Goal: Task Accomplishment & Management: Complete application form

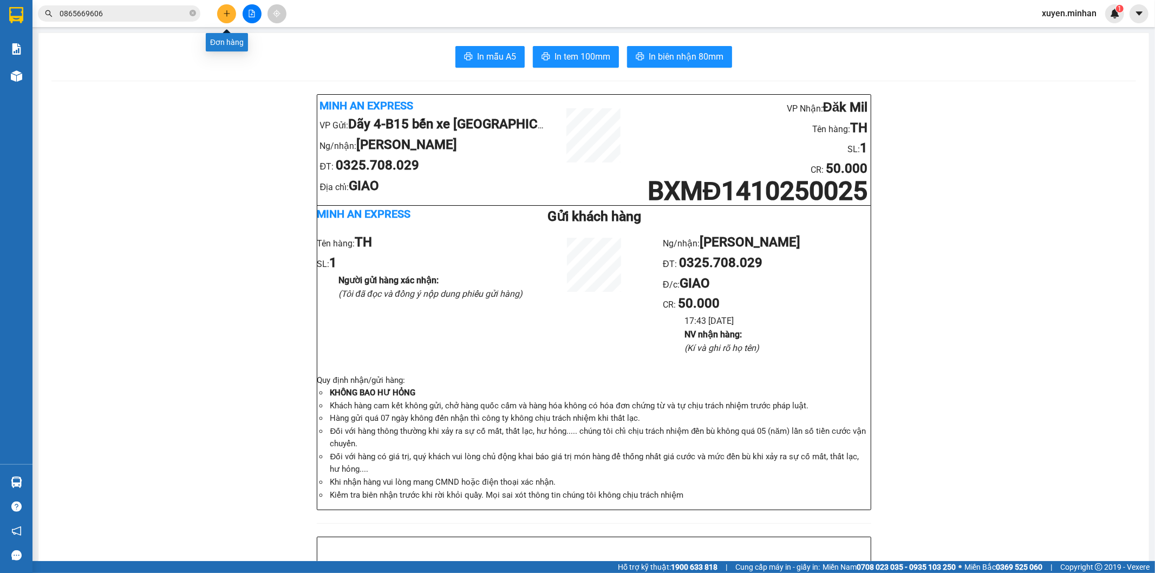
click at [223, 14] on icon "plus" at bounding box center [227, 14] width 8 height 8
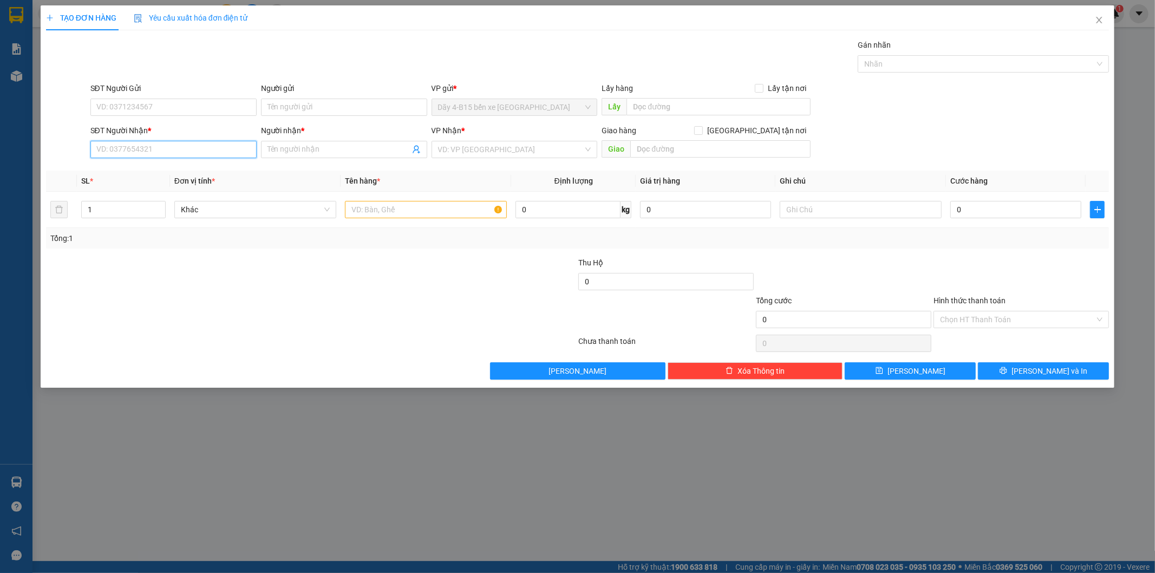
click at [159, 152] on input "SĐT Người Nhận *" at bounding box center [173, 149] width 166 height 17
click at [127, 153] on input "SĐT Người Nhận *" at bounding box center [173, 149] width 166 height 17
click at [167, 169] on div "0774593668 - .PHƯƠNG HÀ" at bounding box center [173, 171] width 153 height 12
type input "0774593668"
type input ".PHƯƠNG HÀ"
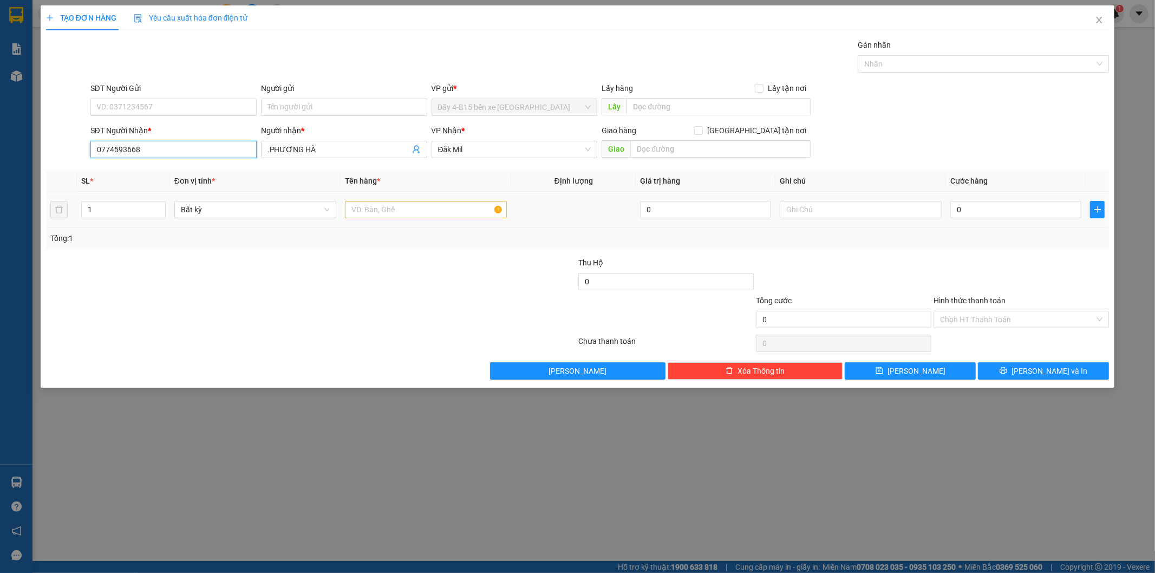
type input "0774593668"
click at [409, 207] on input "text" at bounding box center [426, 209] width 162 height 17
type input "BAO"
click at [996, 208] on input "0" at bounding box center [1015, 209] width 131 height 17
type input "5"
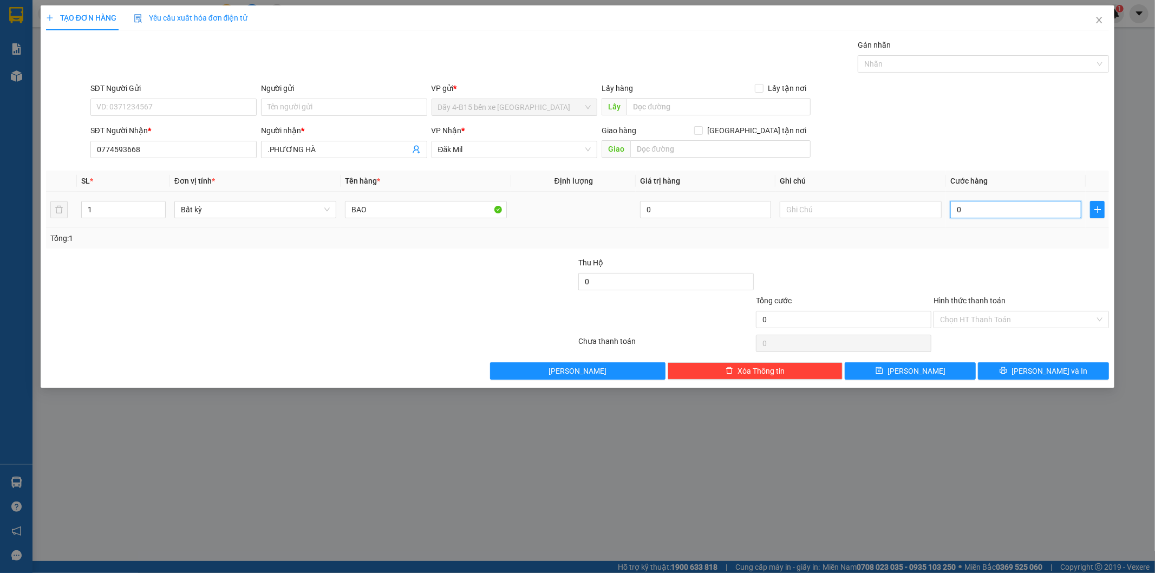
type input "5"
type input "50"
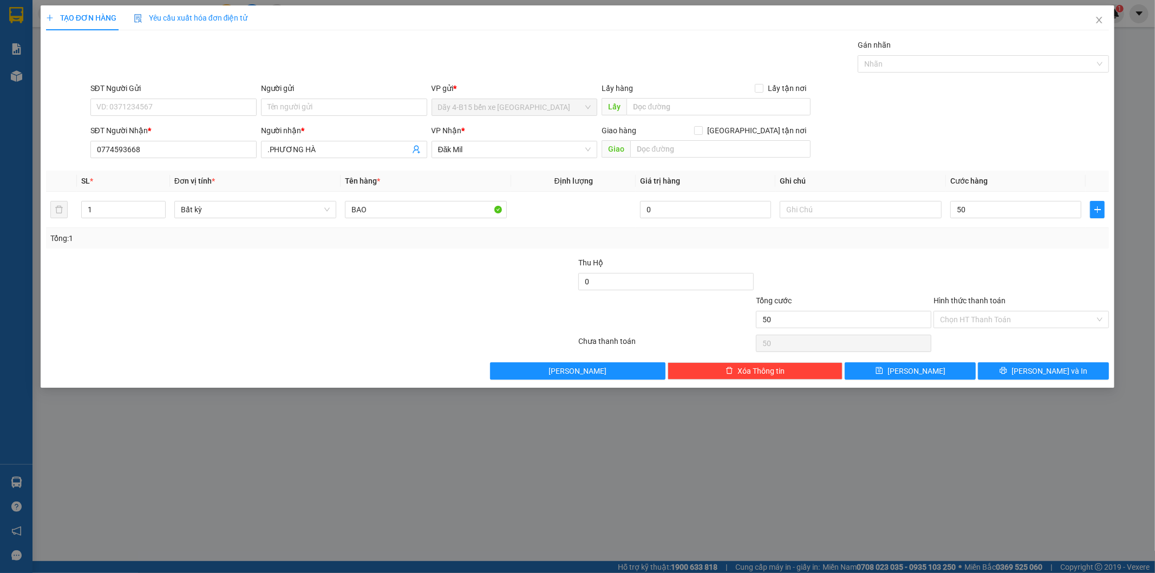
type input "50.000"
click at [1020, 381] on div "TẠO ĐƠN HÀNG Yêu cầu xuất hóa đơn điện tử Transit Pickup Surcharge Ids Transit …" at bounding box center [578, 196] width 1074 height 382
click at [1007, 375] on span "printer" at bounding box center [1003, 370] width 8 height 9
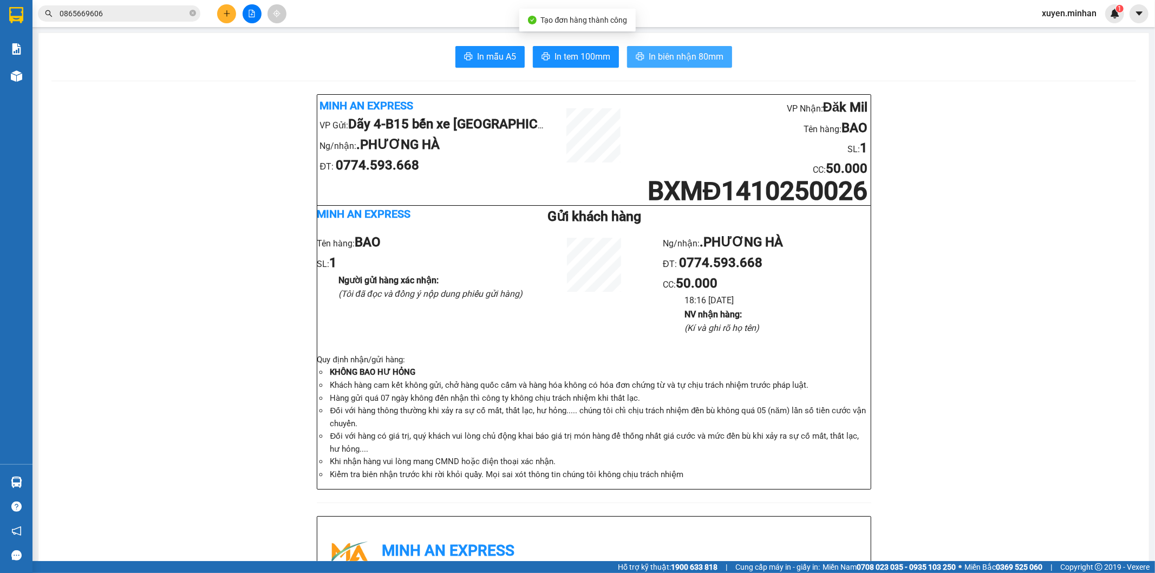
click at [680, 54] on span "In biên nhận 80mm" at bounding box center [686, 57] width 75 height 14
click at [575, 50] on span "In tem 100mm" at bounding box center [582, 57] width 56 height 14
click at [226, 10] on icon "plus" at bounding box center [227, 14] width 8 height 8
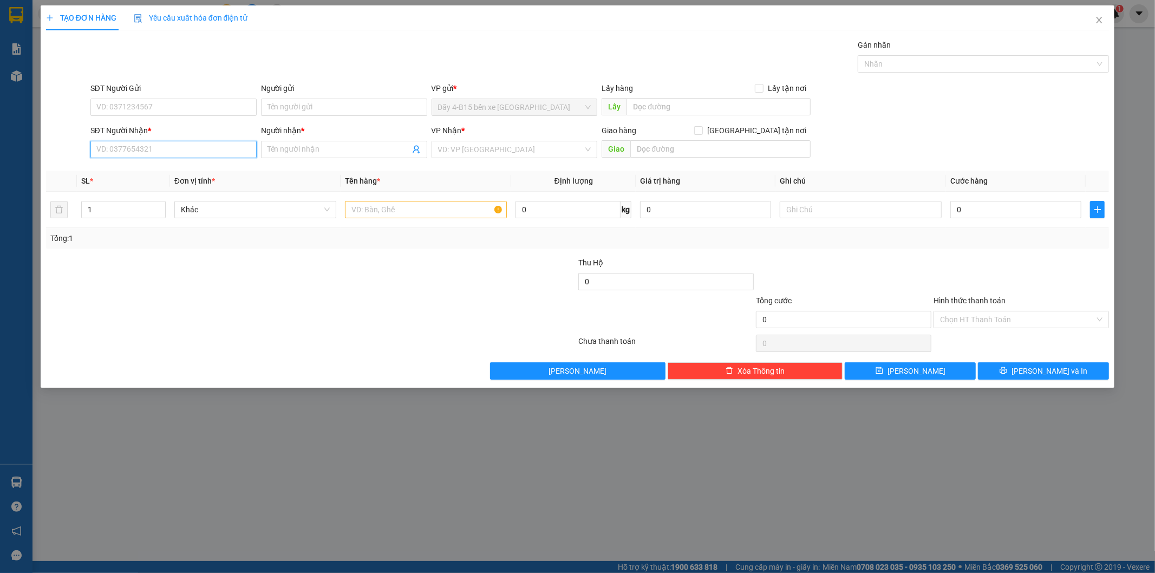
click at [191, 155] on input "SĐT Người Nhận *" at bounding box center [173, 149] width 166 height 17
click at [446, 208] on input "text" at bounding box center [426, 209] width 162 height 17
type input "CỤC"
click at [134, 150] on input "SĐT Người Nhận *" at bounding box center [173, 149] width 166 height 17
click at [195, 155] on input "SĐT Người Nhận *" at bounding box center [173, 149] width 166 height 17
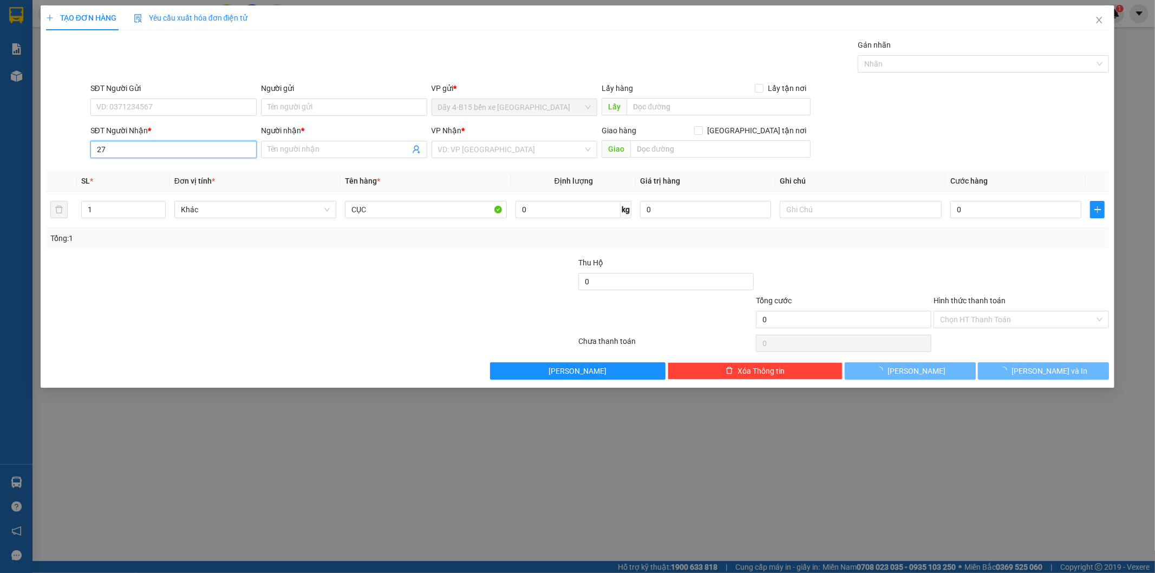
type input "2"
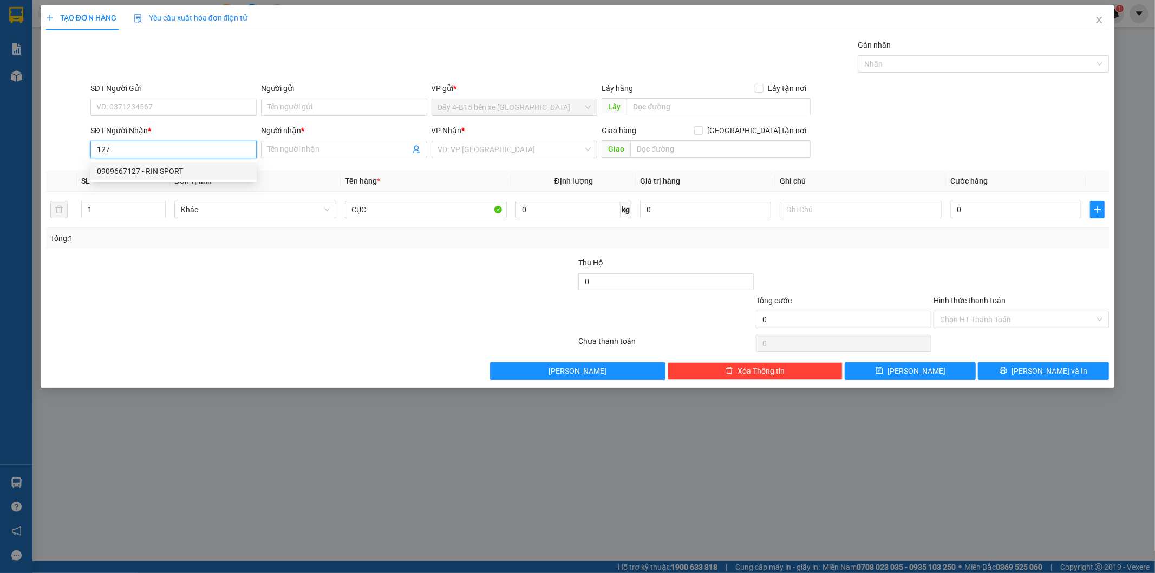
click at [181, 166] on div "0909667127 - RIN SPORT" at bounding box center [173, 171] width 153 height 12
type input "0909667127"
type input "RIN SPORT"
type input "0909667127"
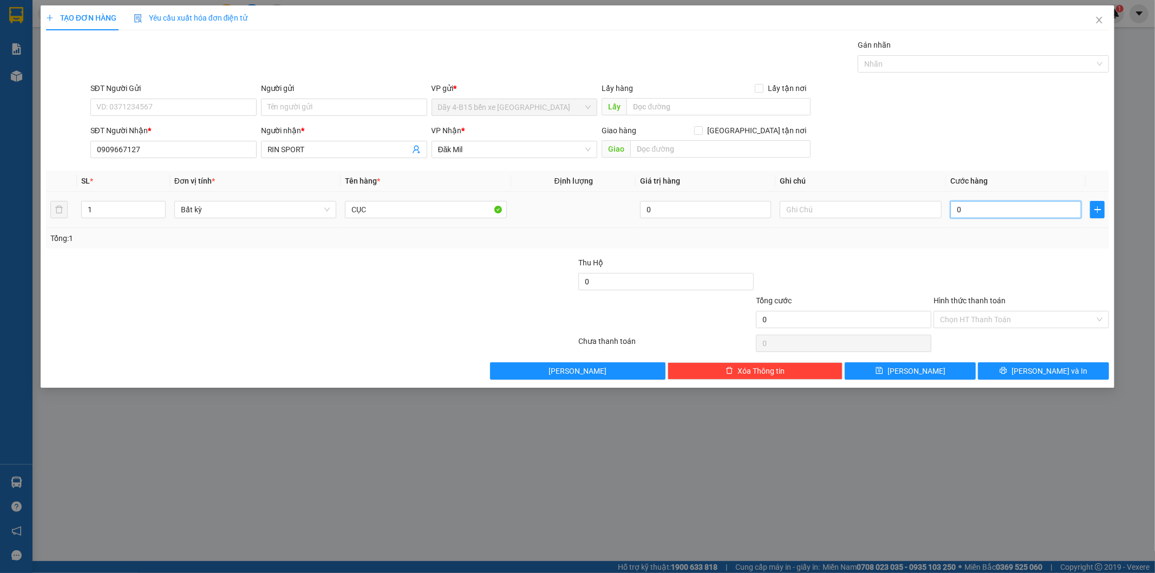
click at [1013, 202] on input "0" at bounding box center [1015, 209] width 131 height 17
type input "5"
type input "50"
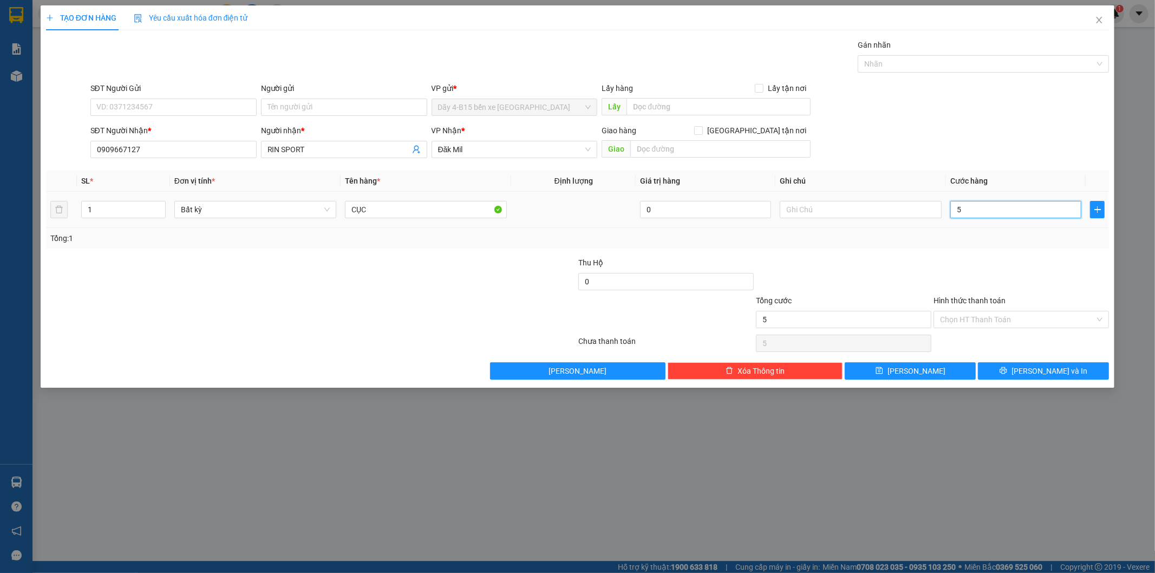
type input "50"
type input "5"
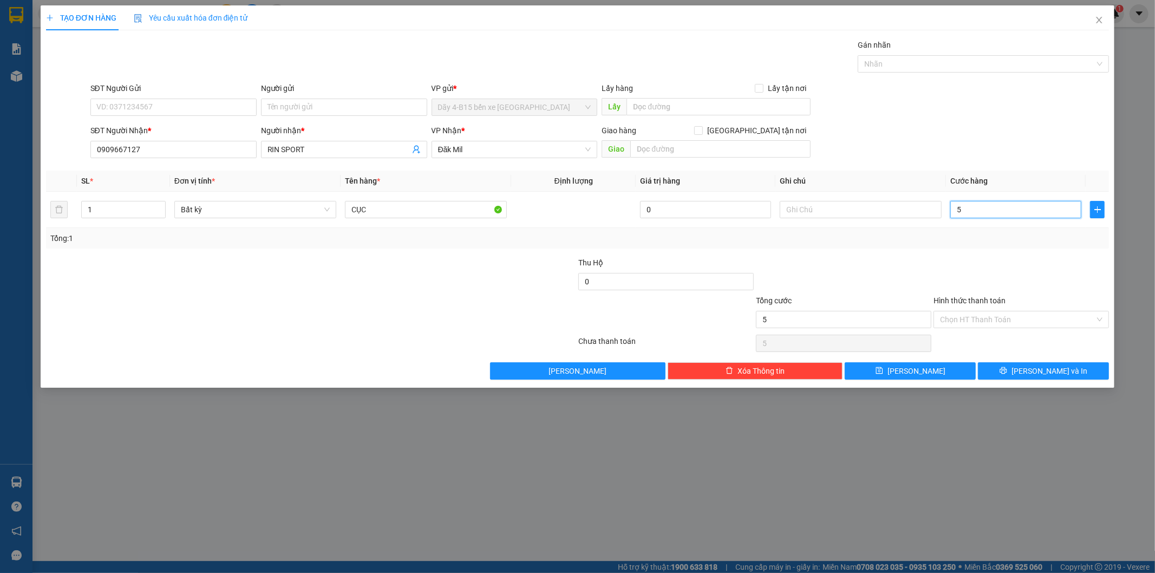
type input "0"
type input "04"
type input "4"
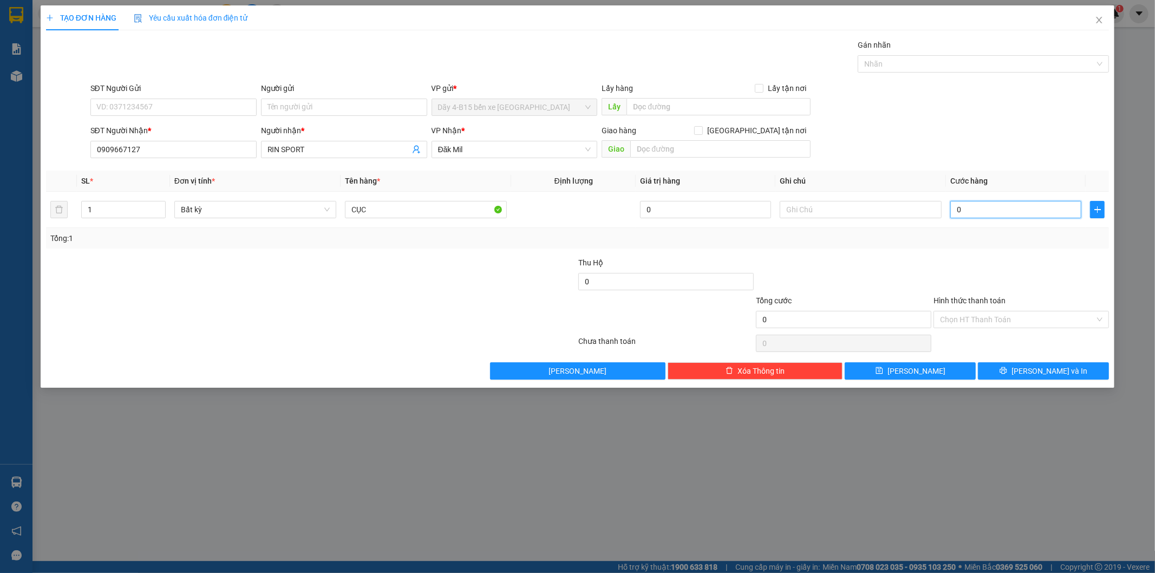
type input "4"
type input "040"
type input "40"
type input "40.000"
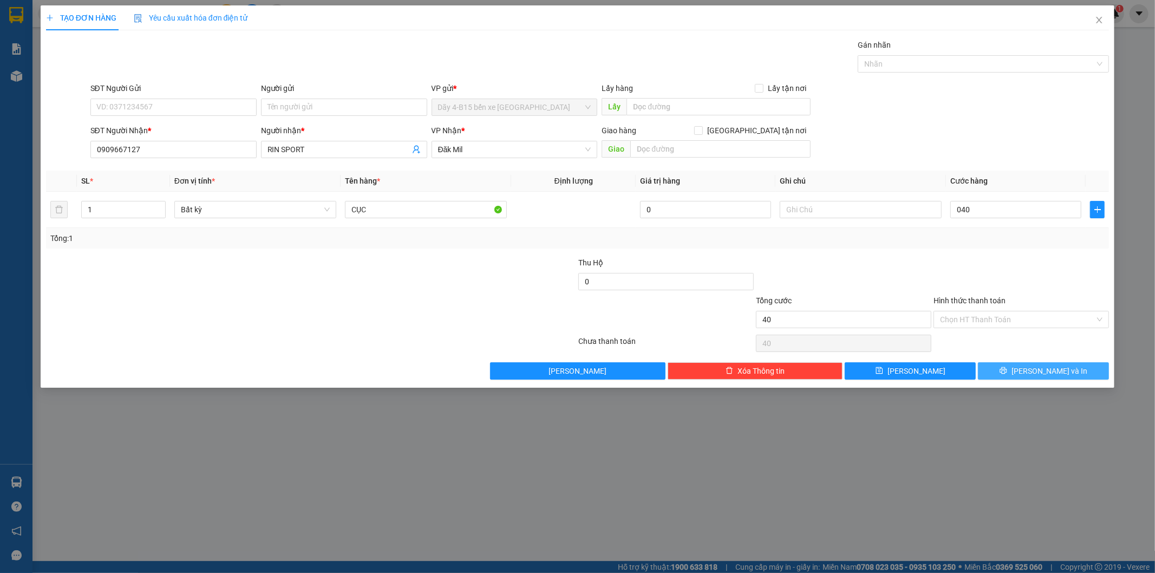
type input "40.000"
click at [1091, 370] on button "[PERSON_NAME] và In" at bounding box center [1043, 370] width 131 height 17
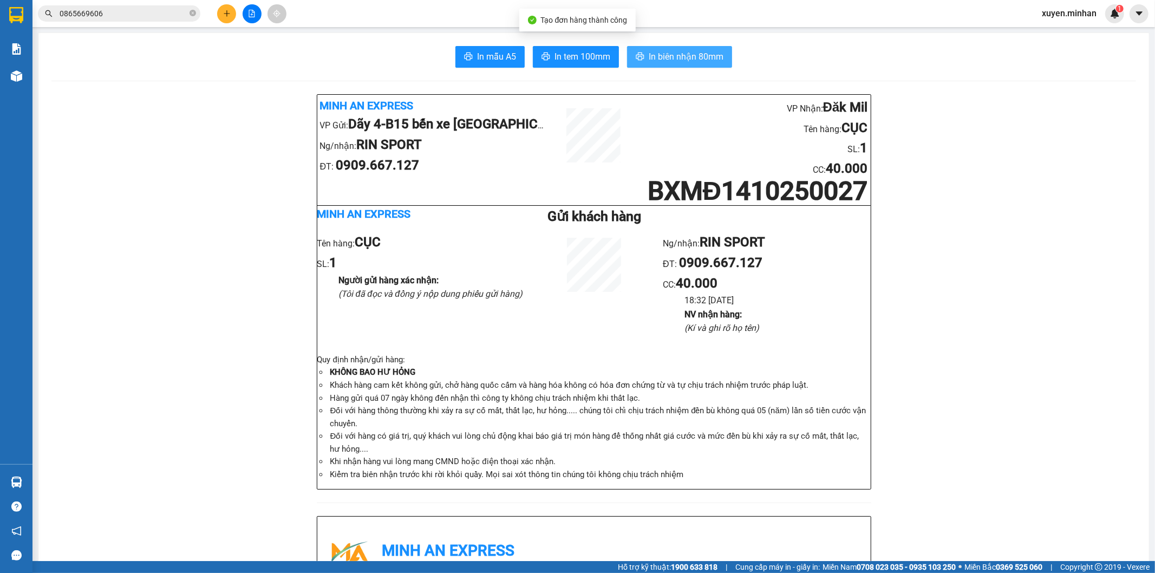
click at [666, 50] on span "In biên nhận 80mm" at bounding box center [686, 57] width 75 height 14
click at [223, 14] on icon "plus" at bounding box center [227, 14] width 8 height 8
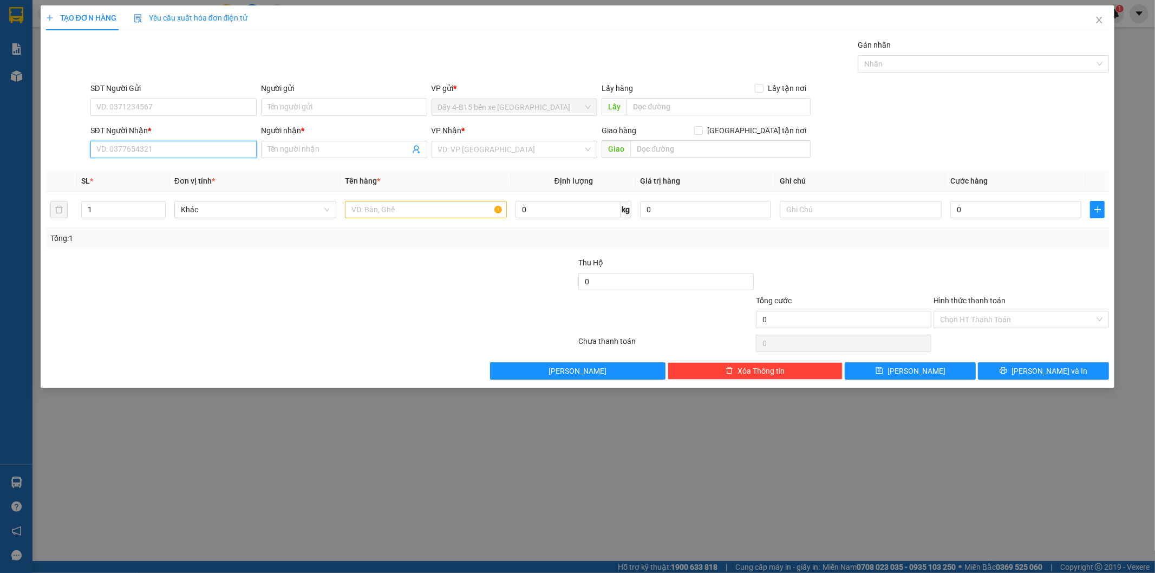
click at [153, 147] on input "SĐT Người Nhận *" at bounding box center [173, 149] width 166 height 17
click at [174, 173] on div "0826551139 - A DŨNG" at bounding box center [173, 171] width 153 height 12
type input "0826551139"
type input "A DŨNG"
checkbox input "true"
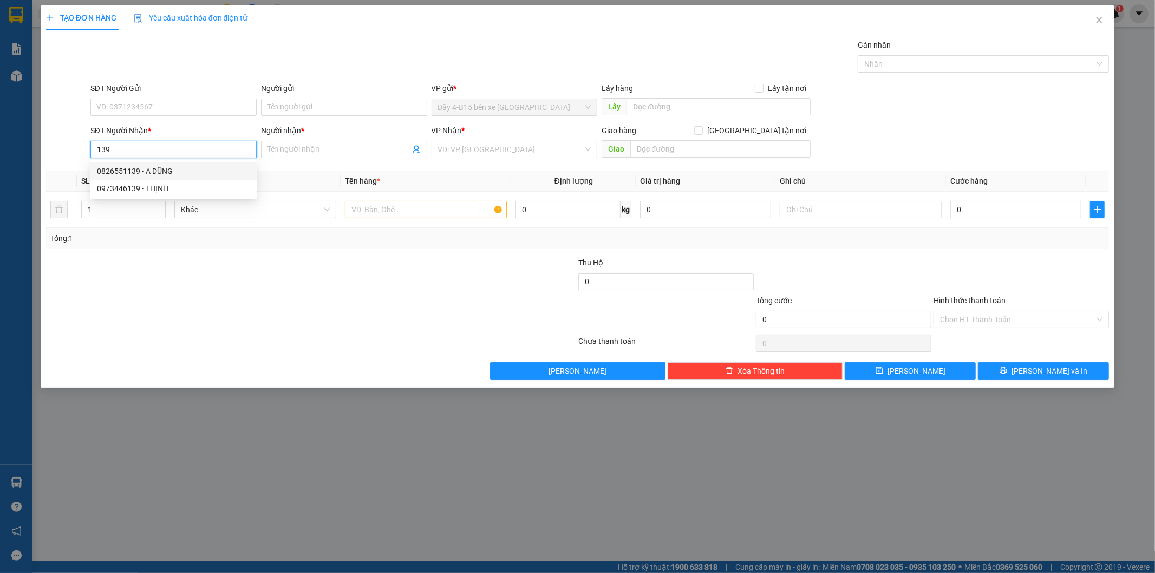
type input "TT"
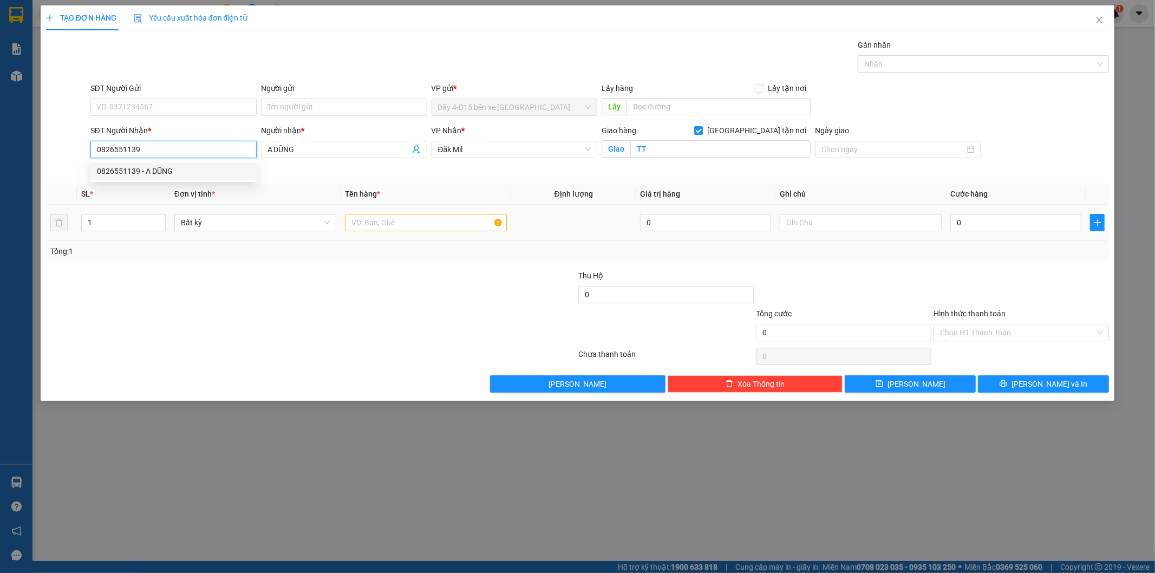
type input "0826551139"
click at [416, 225] on input "text" at bounding box center [426, 222] width 162 height 17
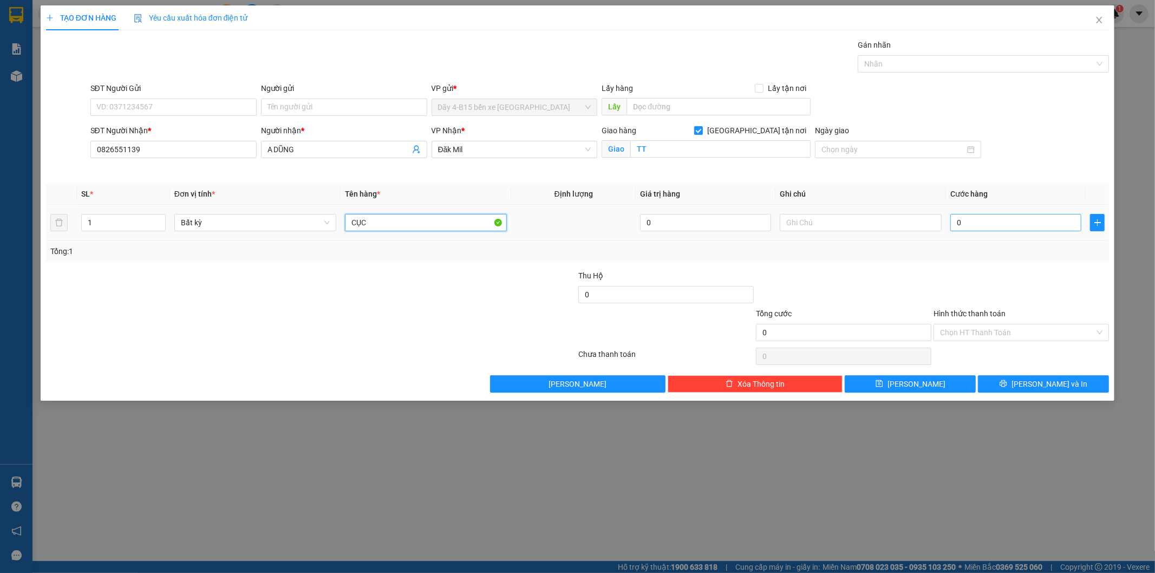
type input "CỤC"
click at [1006, 217] on input "0" at bounding box center [1015, 222] width 131 height 17
type input "4"
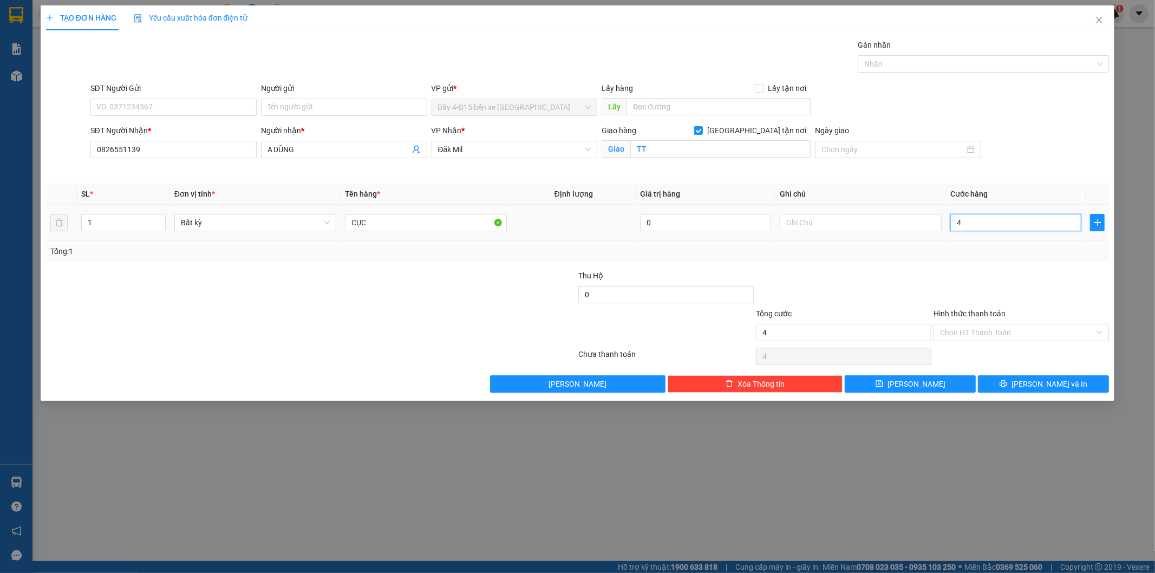
type input "40"
type input "40.000"
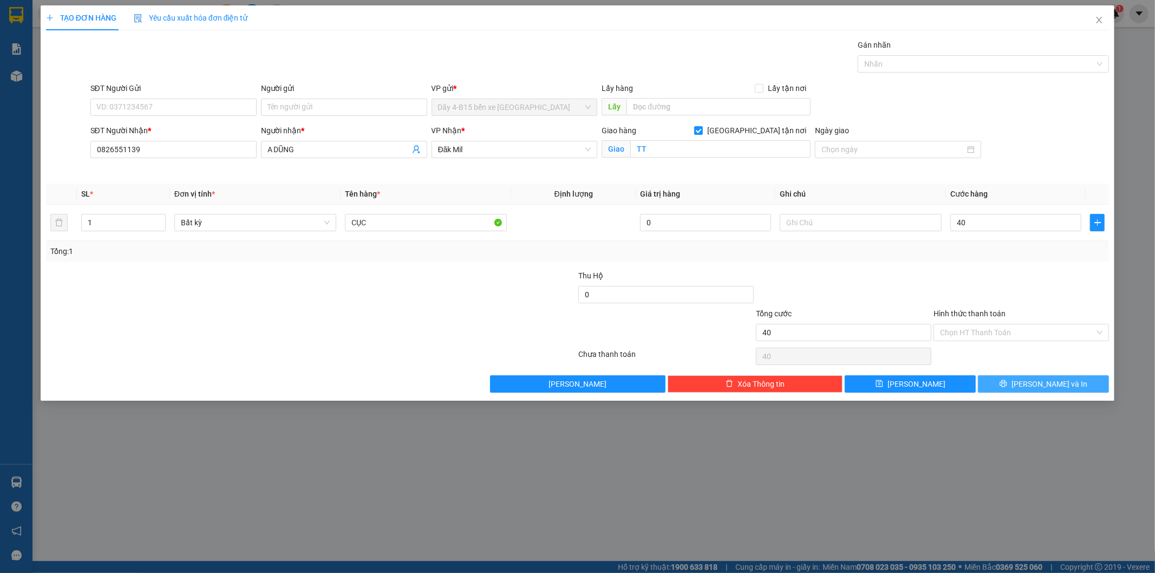
type input "40.000"
click at [1043, 379] on span "[PERSON_NAME] và In" at bounding box center [1049, 384] width 76 height 12
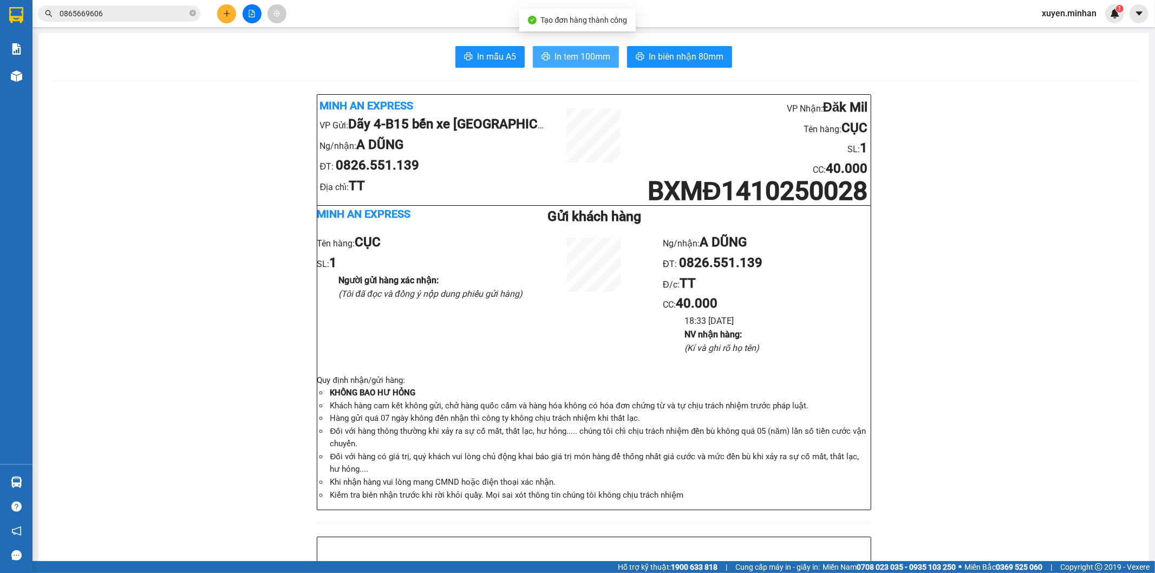
click at [579, 52] on span "In tem 100mm" at bounding box center [582, 57] width 56 height 14
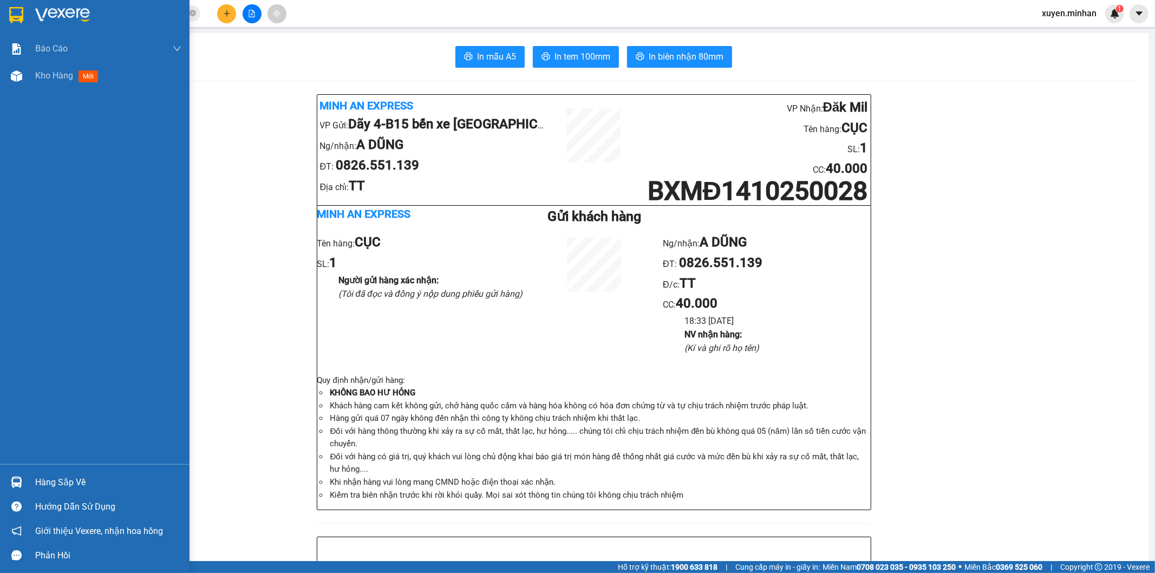
click at [14, 18] on img at bounding box center [16, 15] width 14 height 16
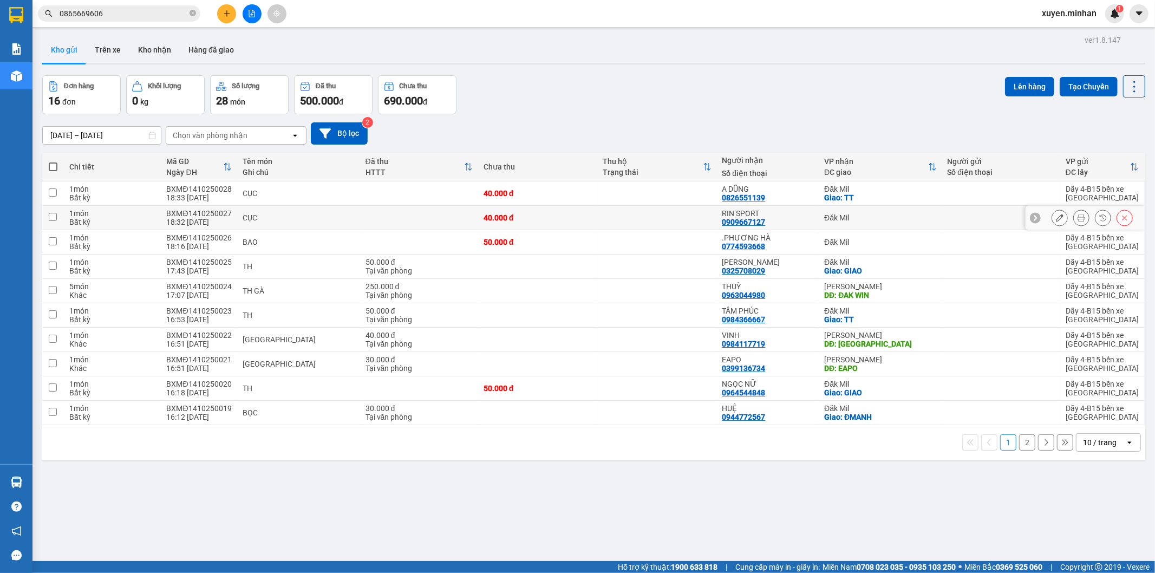
click at [1073, 218] on button at bounding box center [1080, 217] width 15 height 19
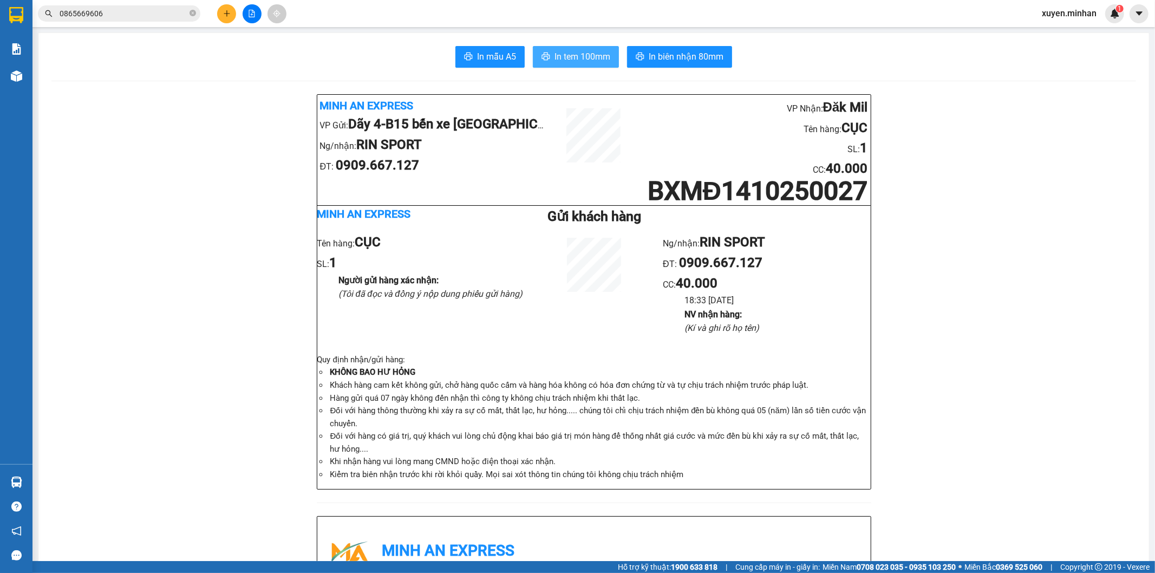
click at [564, 51] on span "In tem 100mm" at bounding box center [582, 57] width 56 height 14
click at [220, 8] on button at bounding box center [226, 13] width 19 height 19
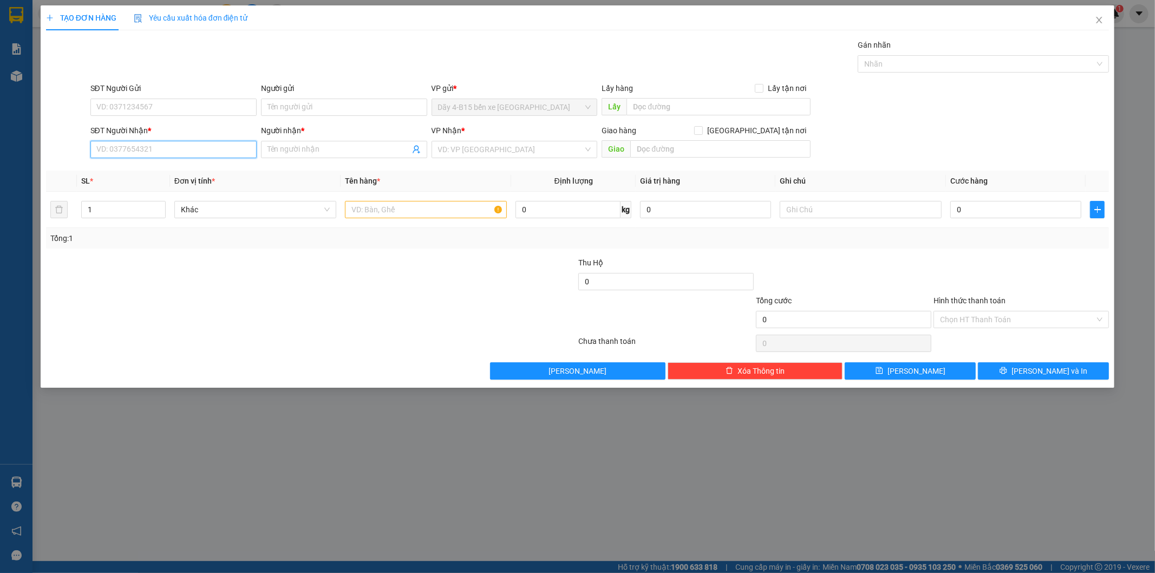
click at [163, 153] on input "SĐT Người Nhận *" at bounding box center [173, 149] width 166 height 17
type input "0986566683"
click at [306, 148] on input "Người nhận *" at bounding box center [338, 149] width 142 height 12
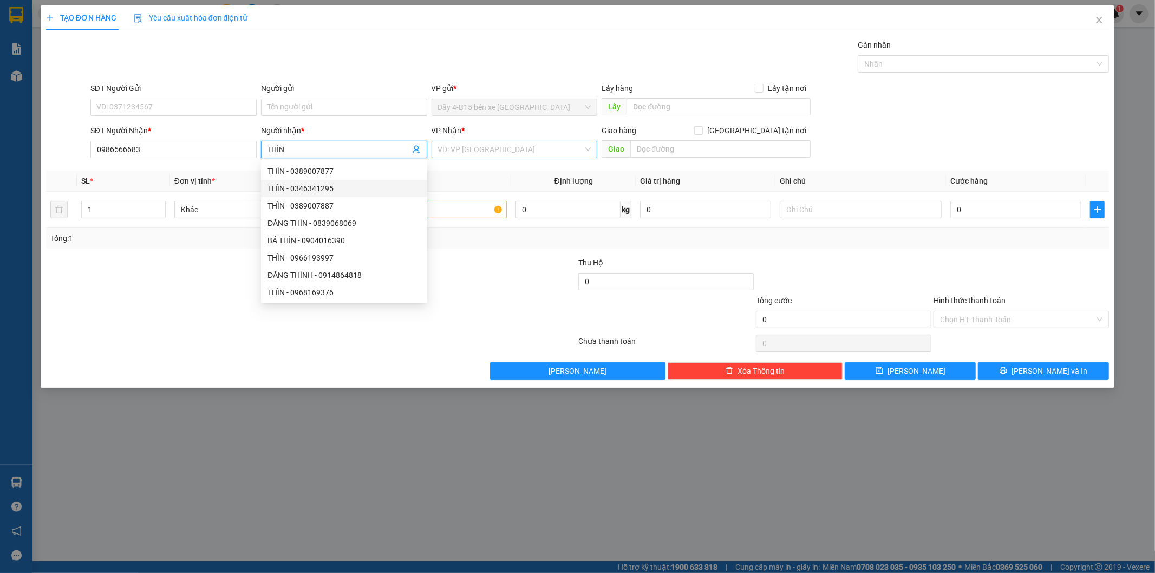
type input "THÌN"
click at [463, 149] on input "search" at bounding box center [511, 149] width 146 height 16
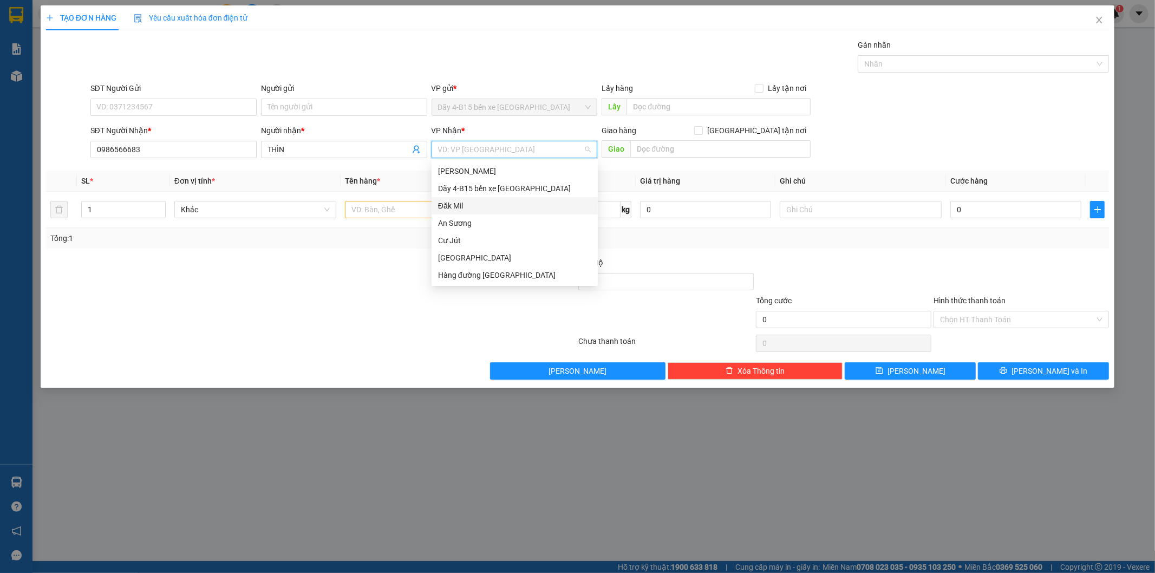
click at [466, 206] on div "Đăk Mil" at bounding box center [514, 206] width 153 height 12
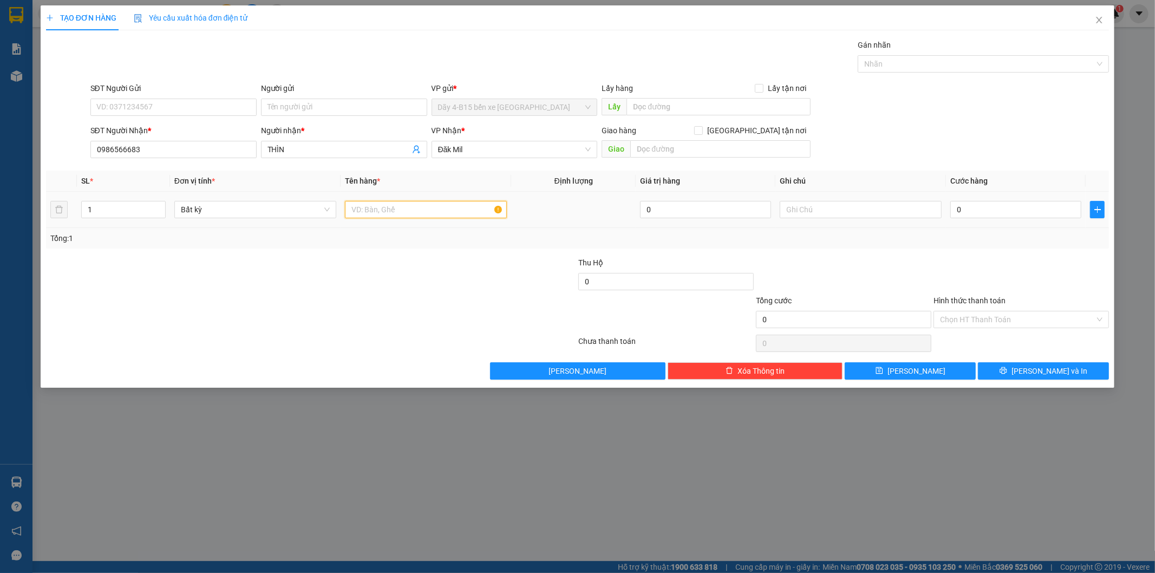
click at [369, 213] on input "text" at bounding box center [426, 209] width 162 height 17
type input "TÚM"
click at [1012, 213] on input "0" at bounding box center [1015, 209] width 131 height 17
type input "4"
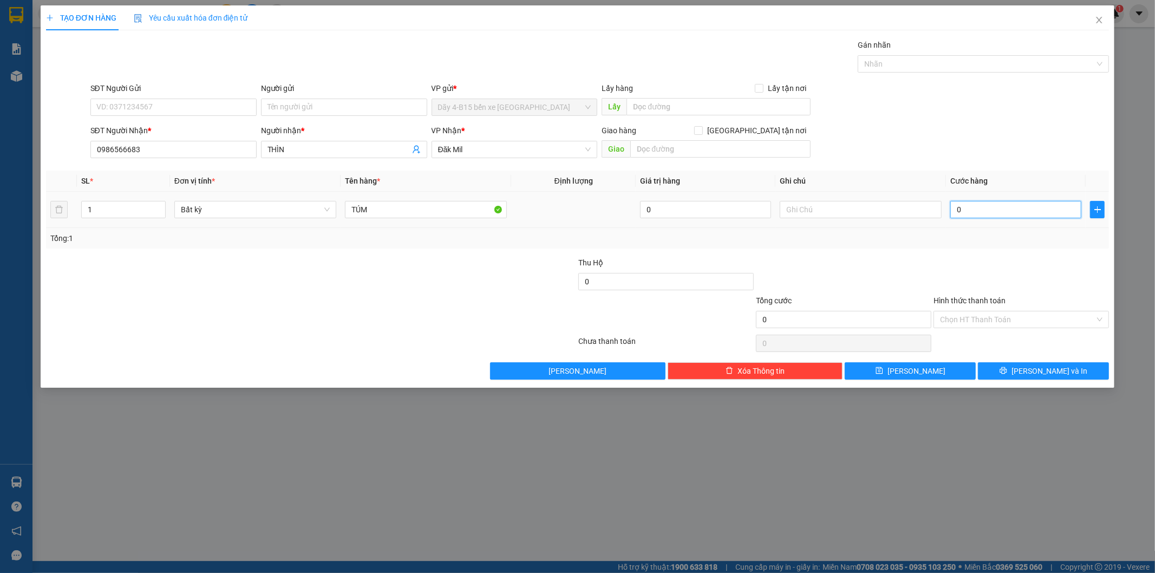
type input "4"
type input "40"
type input "40.000"
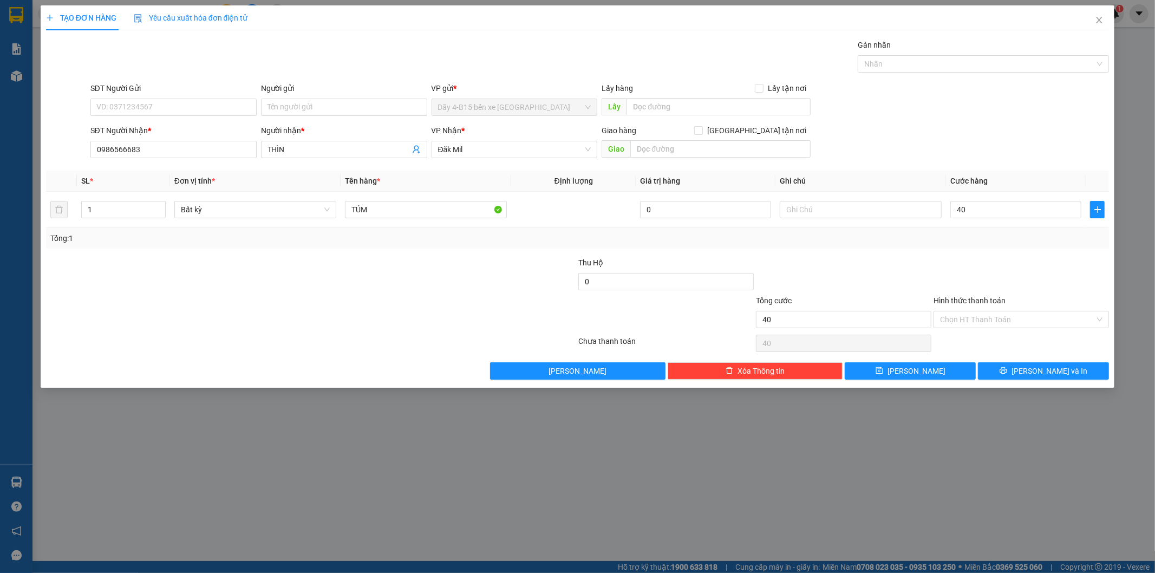
type input "40.000"
click at [615, 148] on span "Giao" at bounding box center [615, 148] width 29 height 17
click at [652, 143] on input "text" at bounding box center [720, 148] width 180 height 17
type input "GIAO"
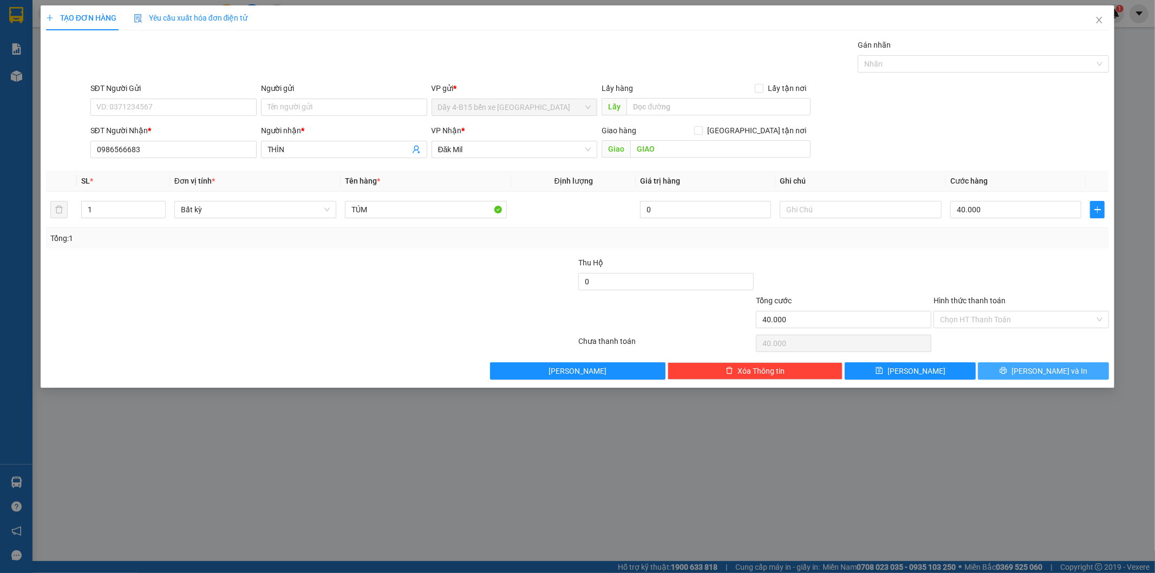
click at [992, 369] on button "[PERSON_NAME] và In" at bounding box center [1043, 370] width 131 height 17
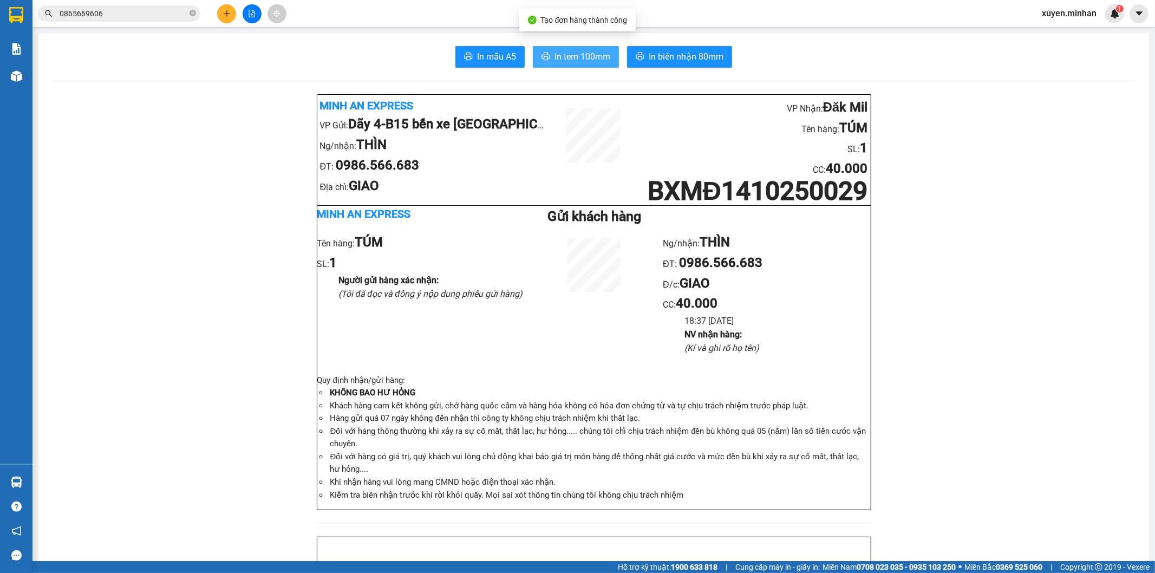
click at [581, 51] on span "In tem 100mm" at bounding box center [582, 57] width 56 height 14
click at [230, 15] on icon "plus" at bounding box center [227, 14] width 8 height 8
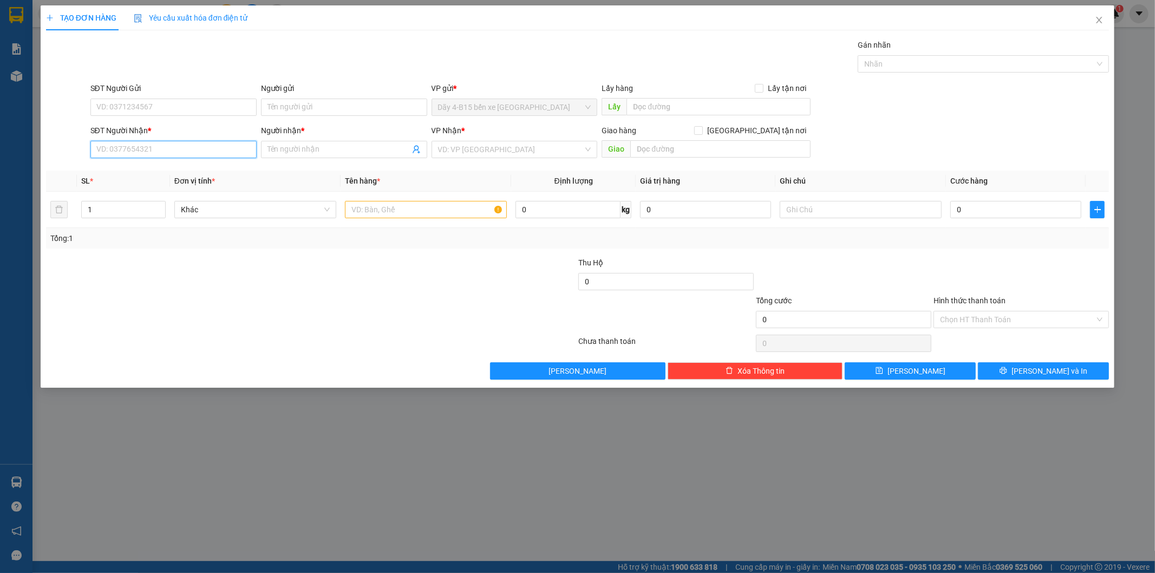
click at [149, 149] on input "SĐT Người Nhận *" at bounding box center [173, 149] width 166 height 17
type input "0943118686"
click at [133, 168] on div "0943118686 - THIÊN LINH" at bounding box center [173, 171] width 153 height 12
type input "[DEMOGRAPHIC_DATA]"
type input "0943118686"
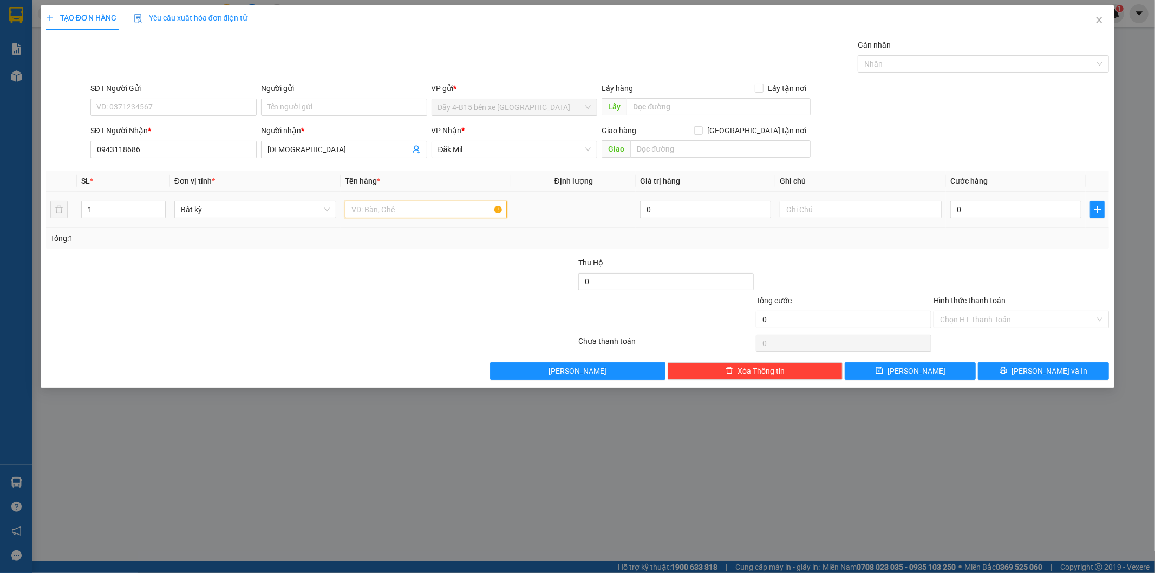
click at [393, 208] on input "text" at bounding box center [426, 209] width 162 height 17
type input "TH"
click at [970, 204] on input "0" at bounding box center [1015, 209] width 131 height 17
type input "7"
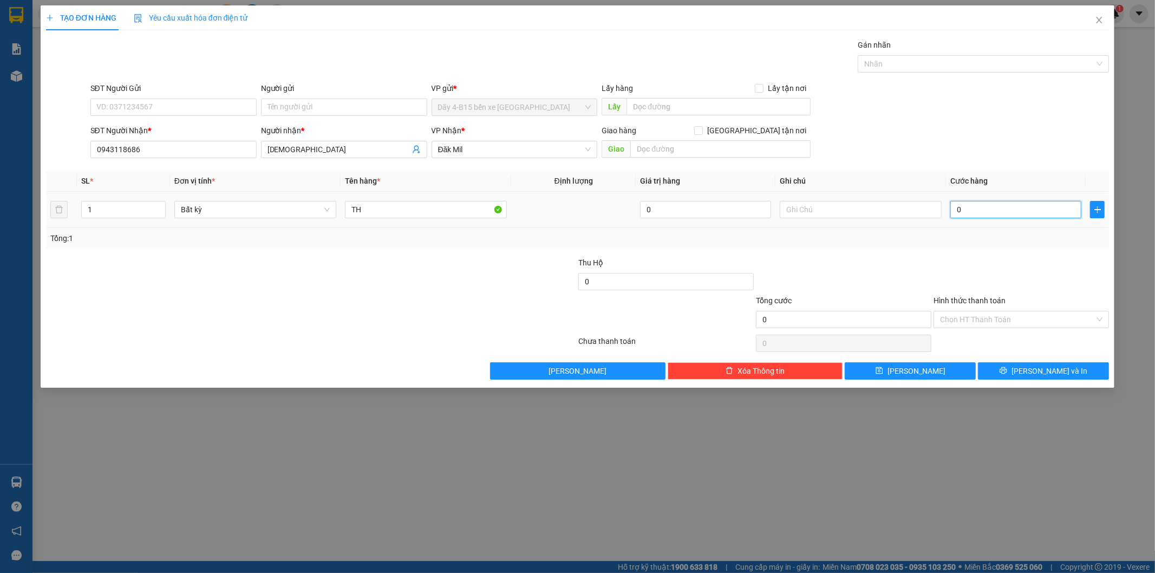
type input "7"
type input "70"
type input "70.000"
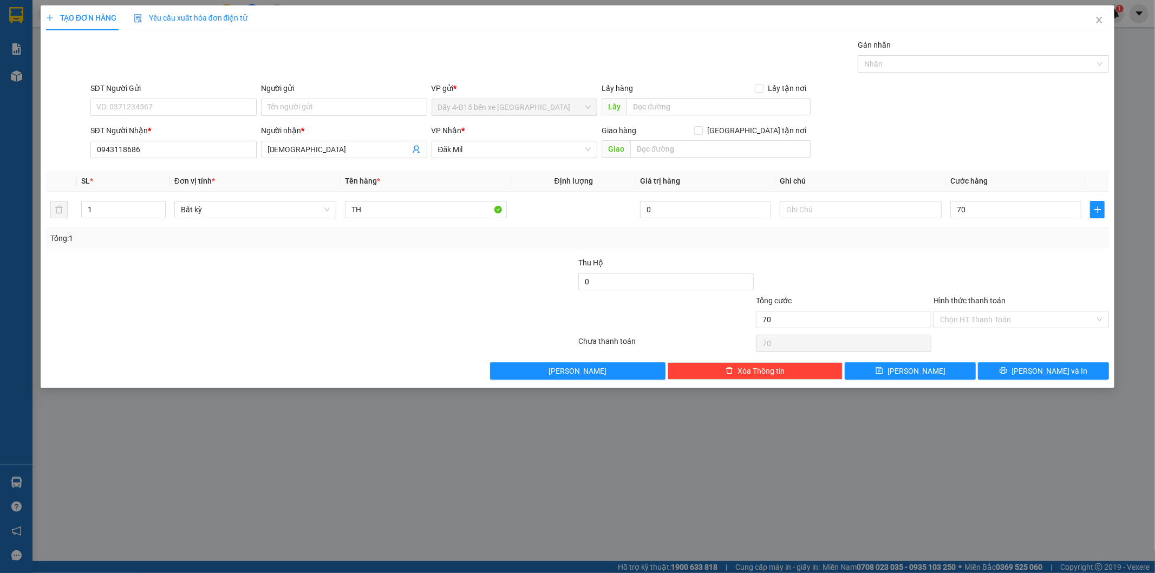
type input "70.000"
click at [907, 277] on div at bounding box center [844, 276] width 178 height 38
click at [1034, 372] on span "[PERSON_NAME] và In" at bounding box center [1049, 371] width 76 height 12
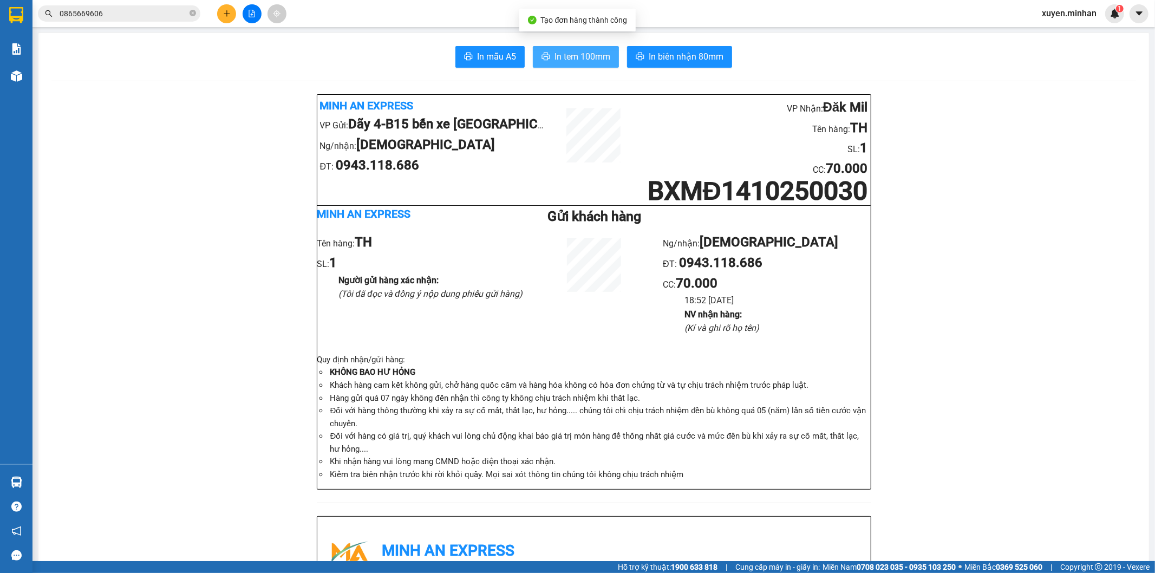
click at [593, 57] on span "In tem 100mm" at bounding box center [582, 57] width 56 height 14
click at [675, 62] on span "In biên nhận 80mm" at bounding box center [686, 57] width 75 height 14
click at [589, 55] on span "In tem 100mm" at bounding box center [582, 57] width 56 height 14
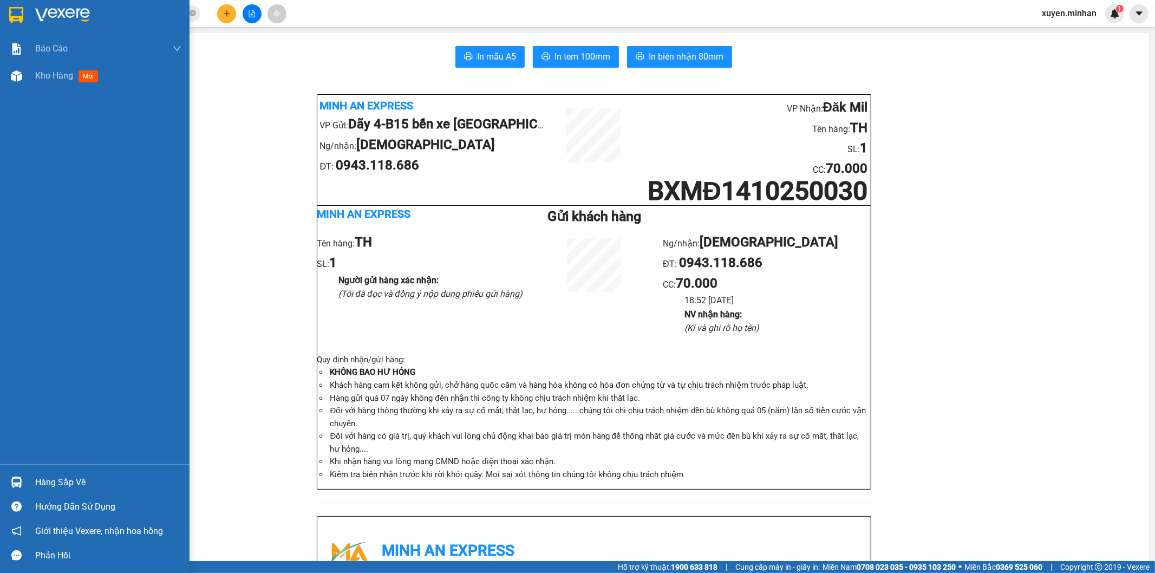
drag, startPoint x: 17, startPoint y: 12, endPoint x: 148, endPoint y: 89, distance: 151.7
click at [17, 12] on img at bounding box center [16, 15] width 14 height 16
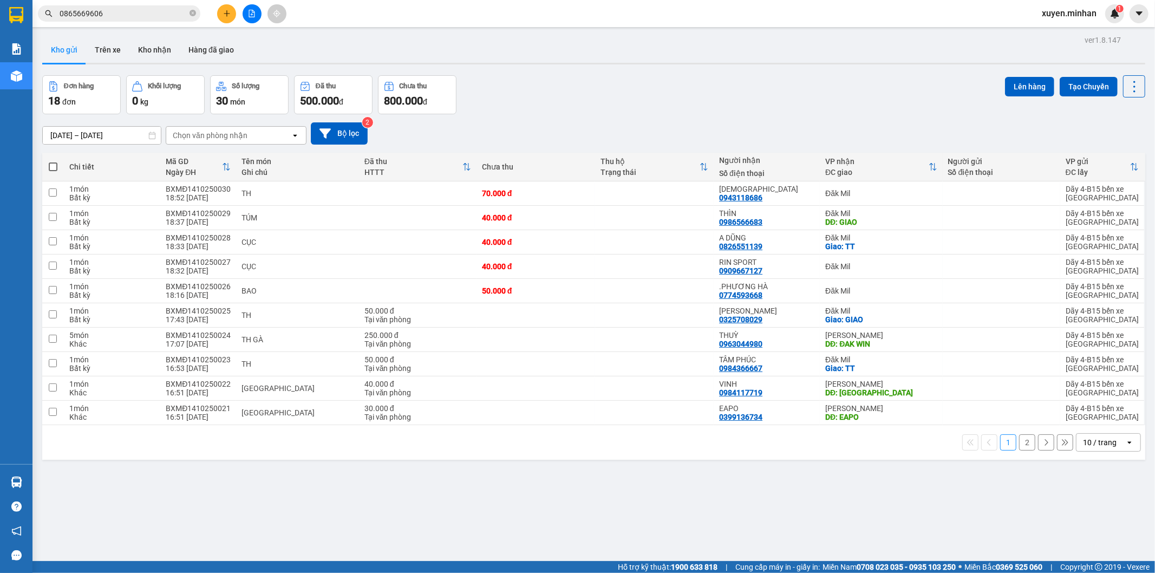
click at [1083, 444] on div "10 / trang" at bounding box center [1100, 442] width 34 height 11
click at [1078, 422] on span "100 / trang" at bounding box center [1094, 419] width 39 height 11
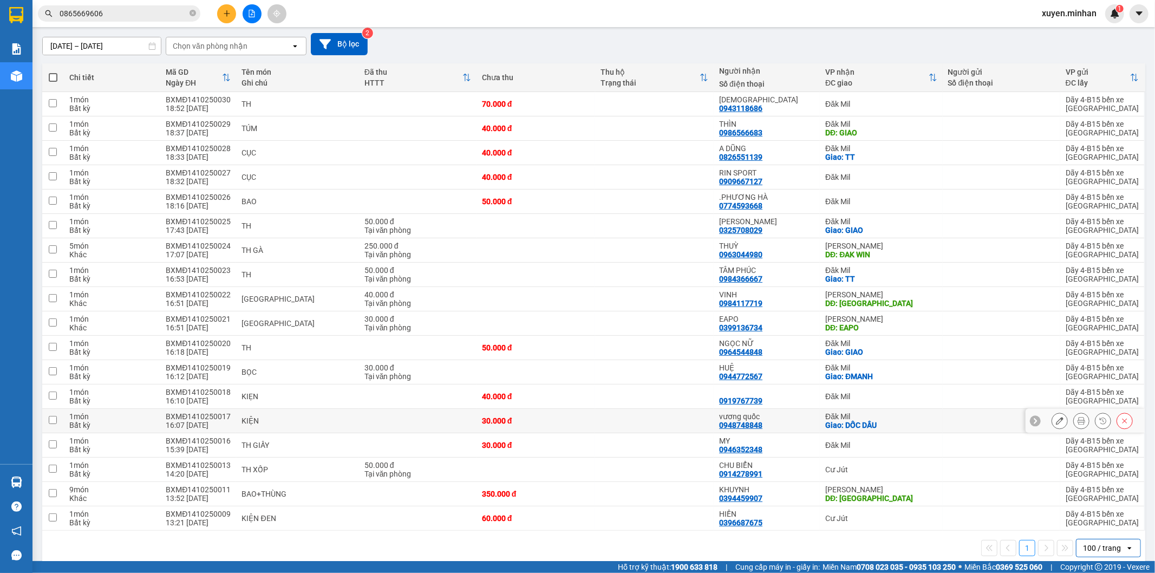
scroll to position [104, 0]
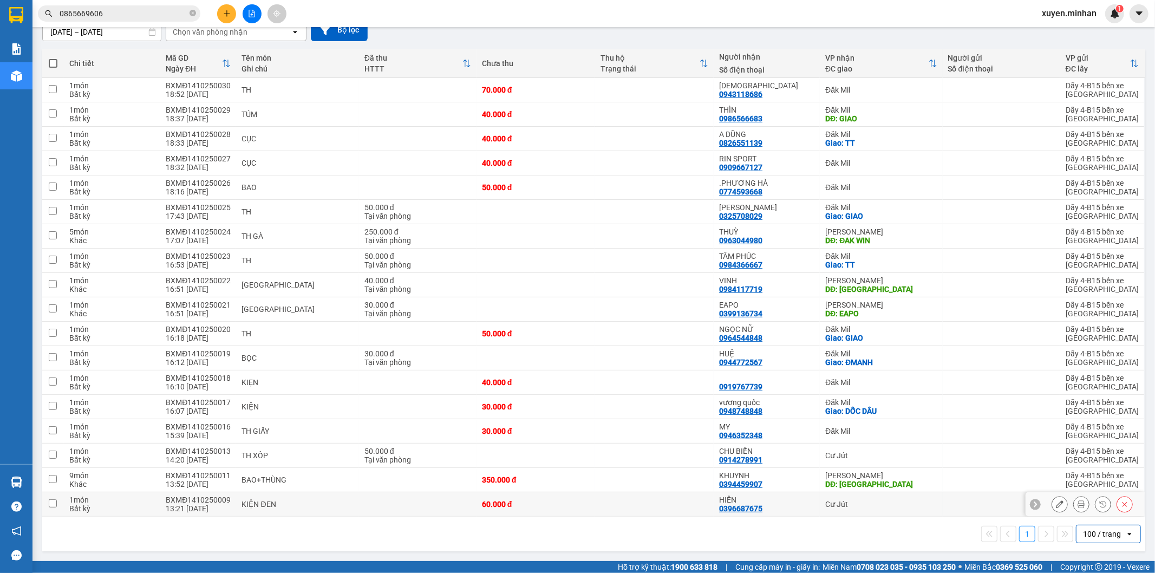
click at [692, 508] on td at bounding box center [654, 504] width 119 height 24
checkbox input "true"
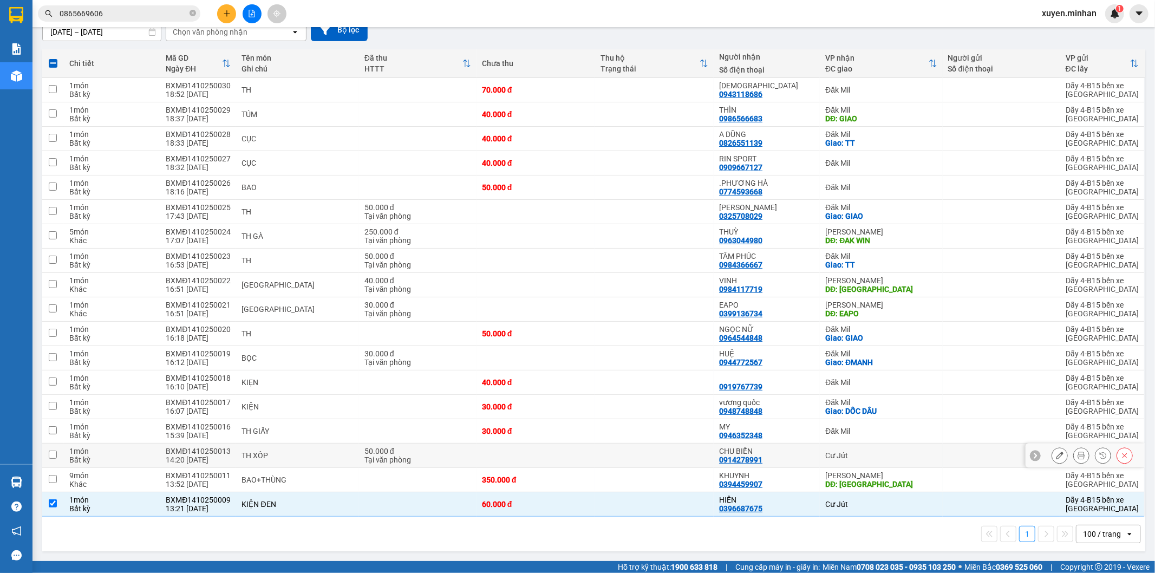
click at [749, 455] on div "0914278991" at bounding box center [740, 459] width 43 height 9
click at [50, 451] on input "checkbox" at bounding box center [53, 454] width 8 height 8
checkbox input "true"
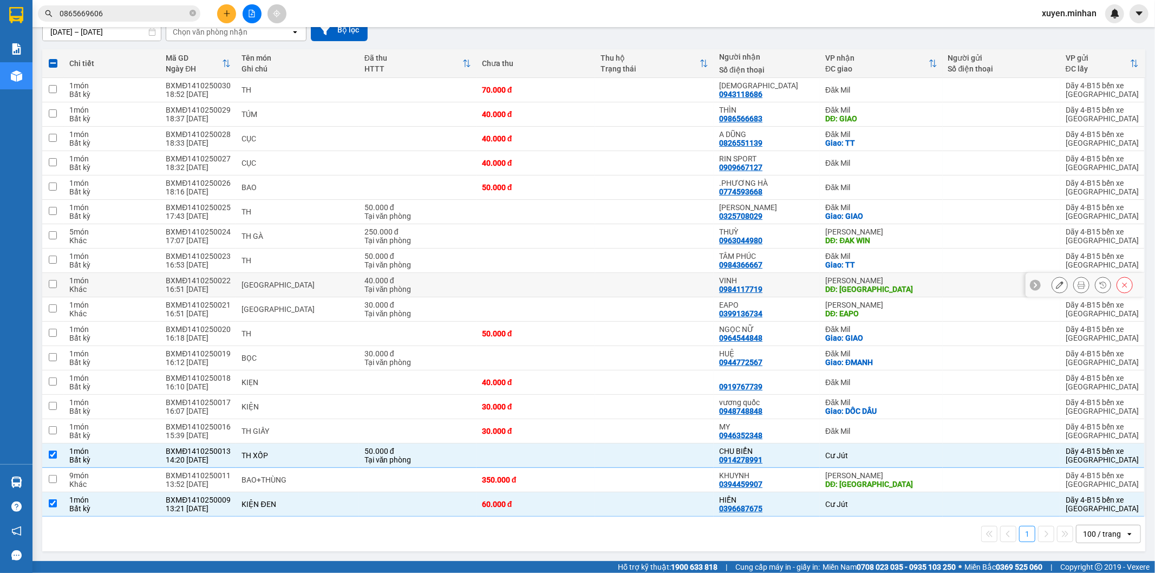
click at [837, 287] on div "DĐ: [GEOGRAPHIC_DATA]" at bounding box center [881, 289] width 112 height 9
checkbox input "true"
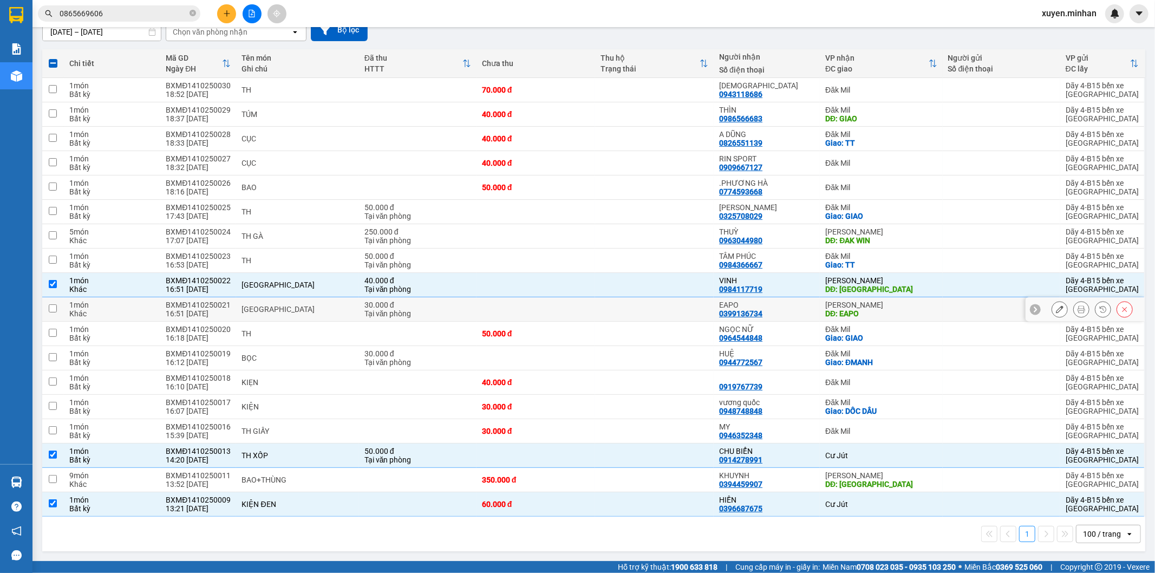
click at [828, 310] on div "DĐ: EAPO" at bounding box center [881, 313] width 112 height 9
checkbox input "true"
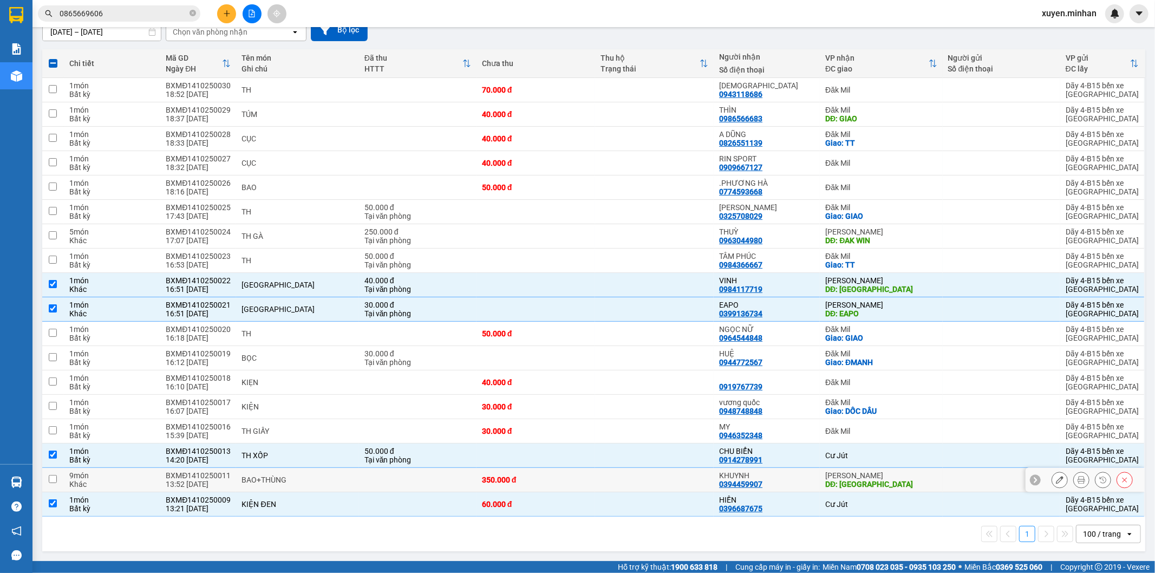
click at [849, 483] on div "DĐ: [GEOGRAPHIC_DATA]" at bounding box center [881, 484] width 112 height 9
checkbox input "true"
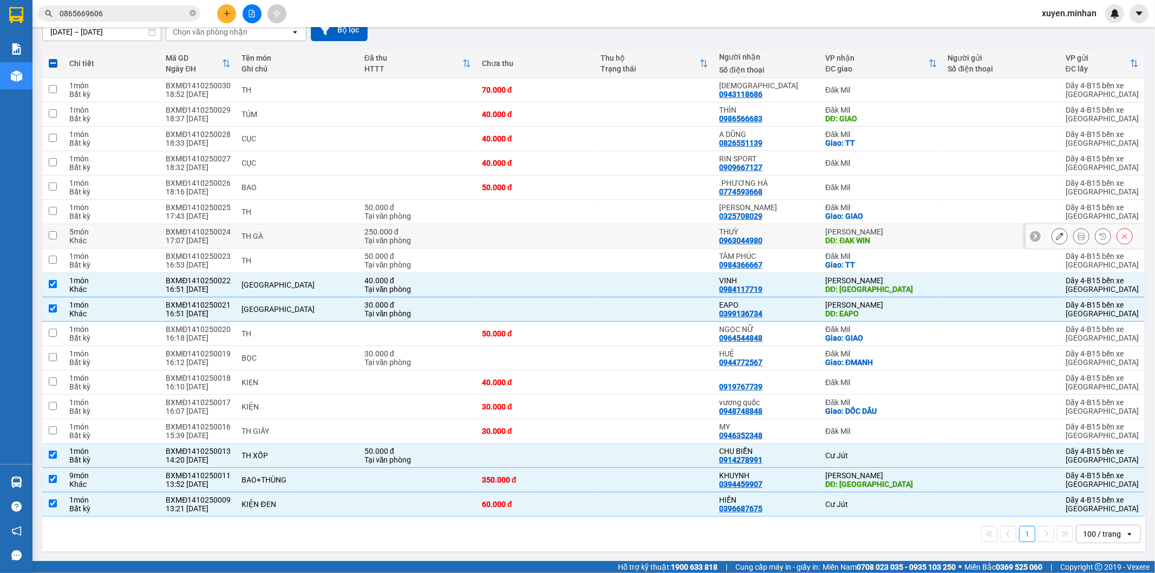
click at [849, 236] on div "DĐ: ĐAK WIN" at bounding box center [881, 240] width 112 height 9
checkbox input "true"
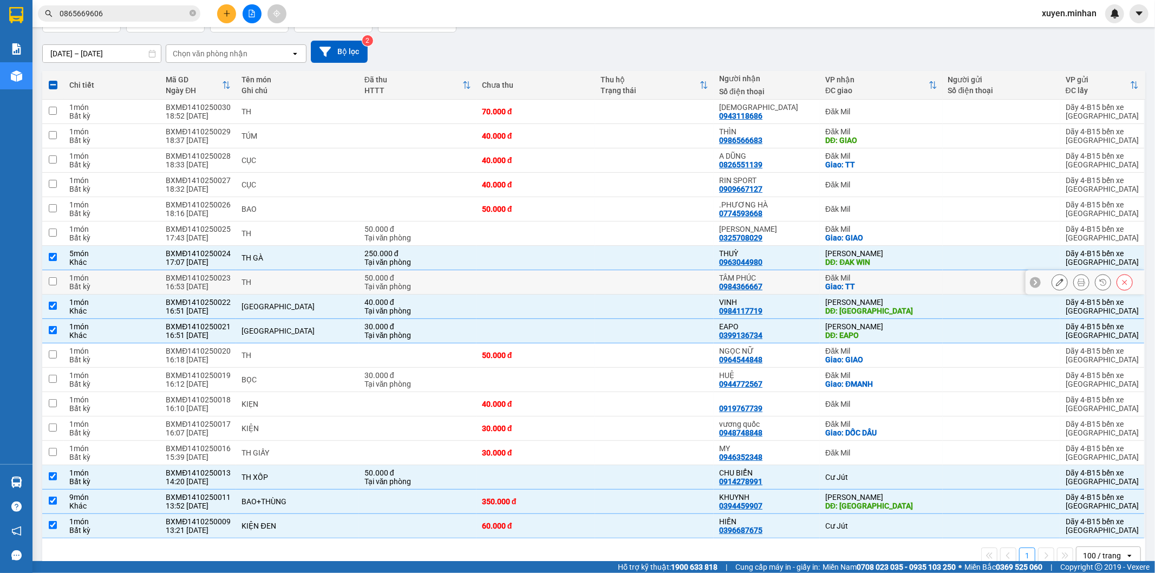
scroll to position [44, 0]
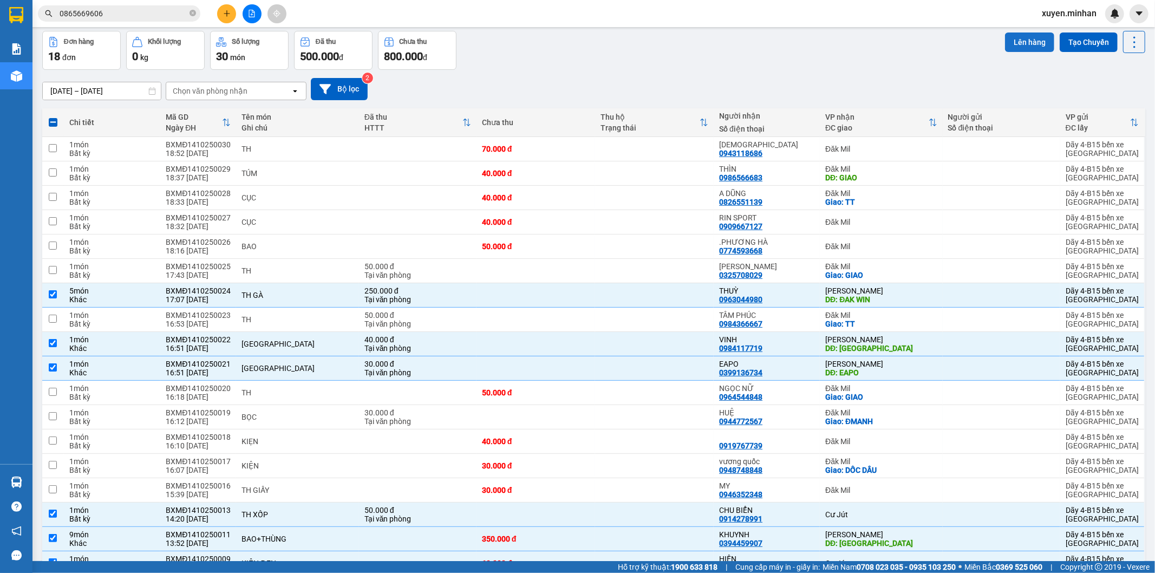
click at [1027, 39] on button "Lên hàng" at bounding box center [1029, 41] width 49 height 19
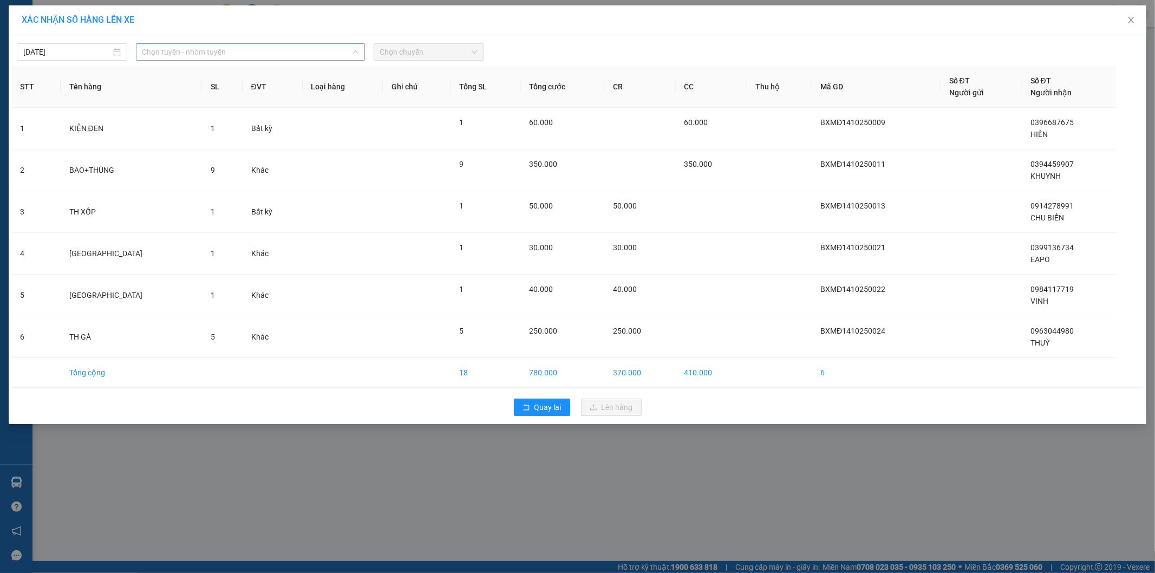
click at [186, 50] on span "Chọn tuyến - nhóm tuyến" at bounding box center [250, 52] width 216 height 16
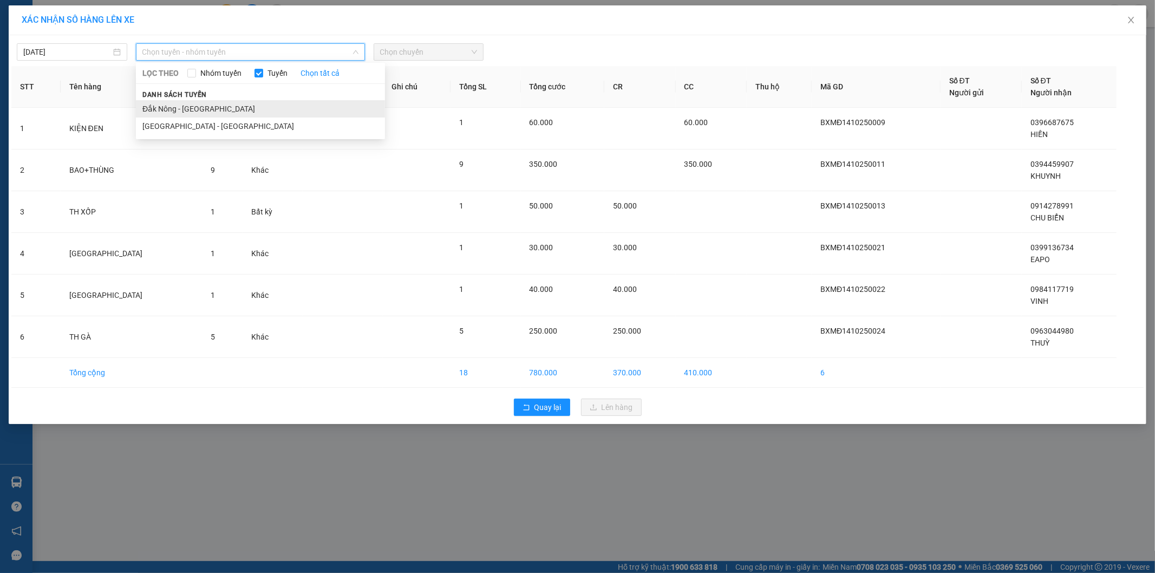
click at [197, 106] on li "Đắk Nông - [GEOGRAPHIC_DATA]" at bounding box center [260, 108] width 249 height 17
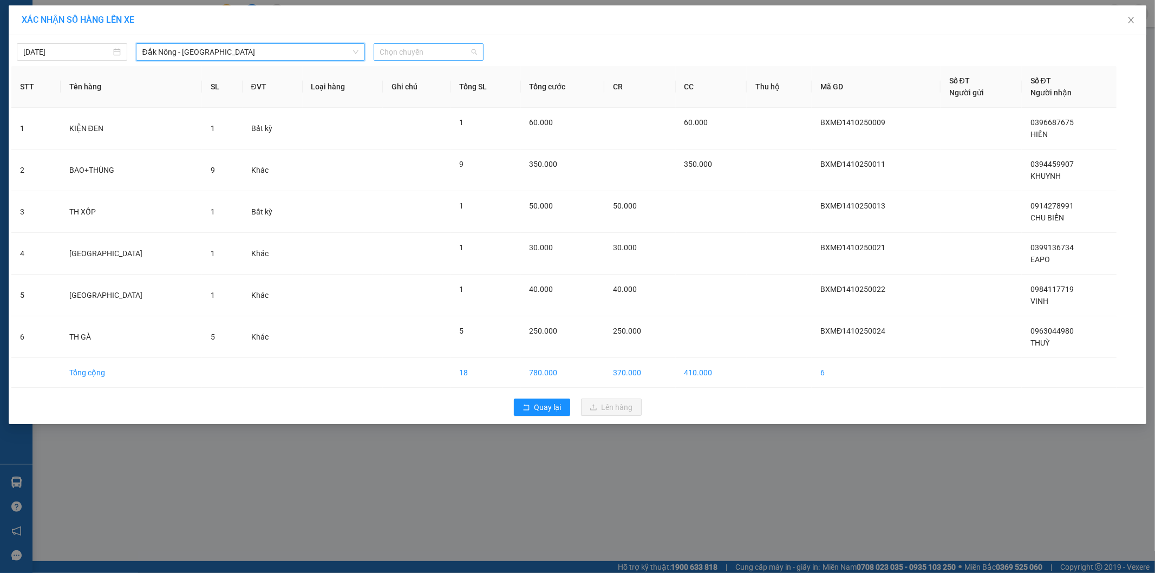
click at [417, 55] on span "Chọn chuyến" at bounding box center [428, 52] width 97 height 16
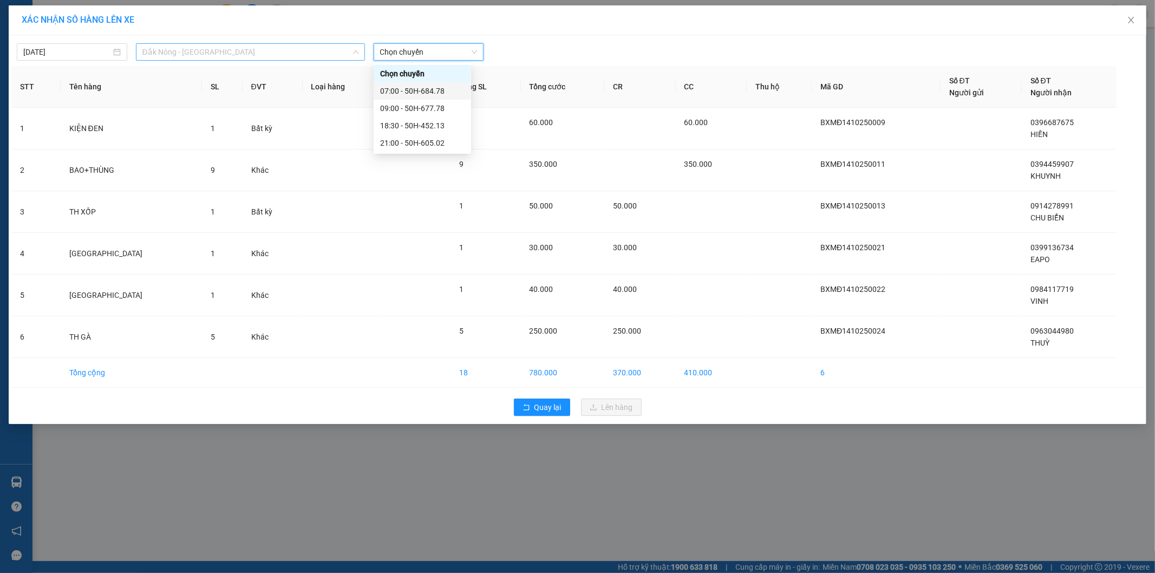
drag, startPoint x: 176, startPoint y: 48, endPoint x: 174, endPoint y: 55, distance: 7.9
click at [176, 49] on span "Đắk Nông - [GEOGRAPHIC_DATA]" at bounding box center [250, 52] width 216 height 16
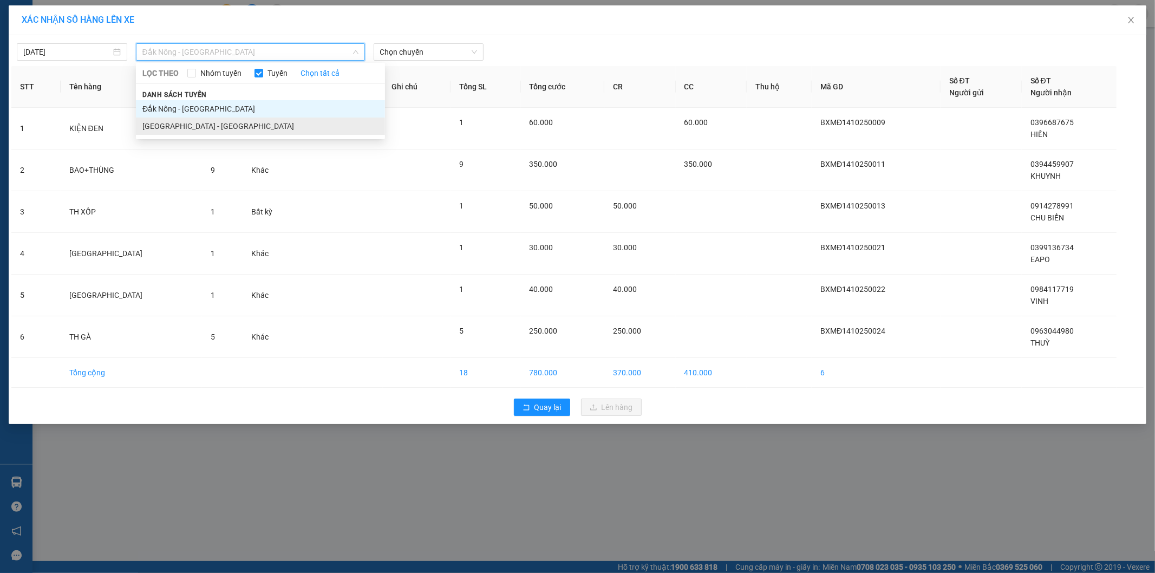
click at [186, 125] on li "[GEOGRAPHIC_DATA] - [GEOGRAPHIC_DATA]" at bounding box center [260, 125] width 249 height 17
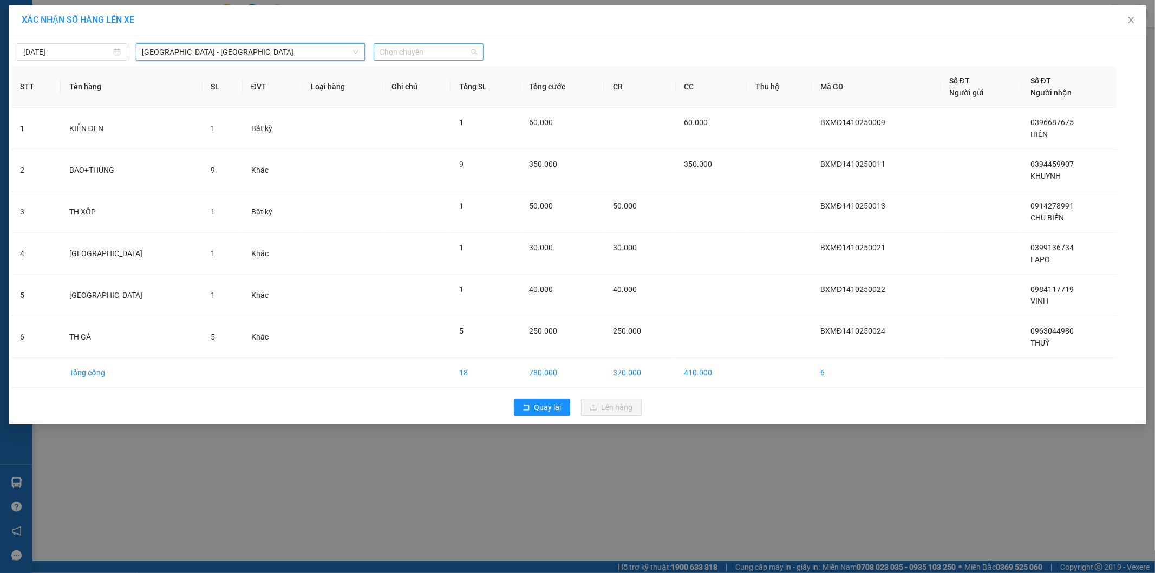
click at [434, 53] on span "Chọn chuyến" at bounding box center [428, 52] width 97 height 16
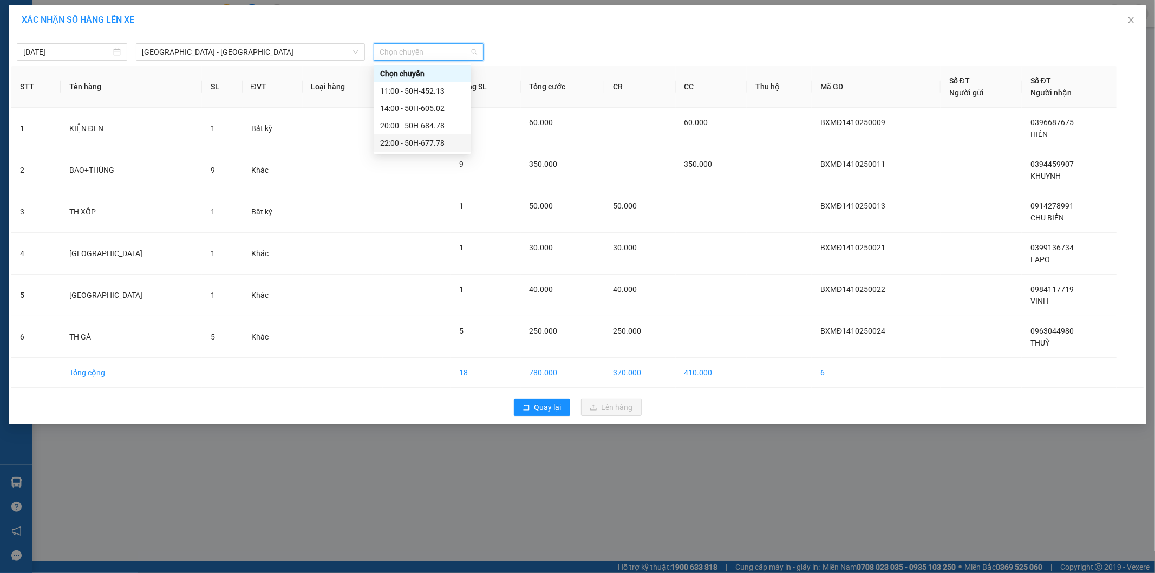
click at [426, 143] on div "22:00 - 50H-677.78" at bounding box center [422, 143] width 84 height 12
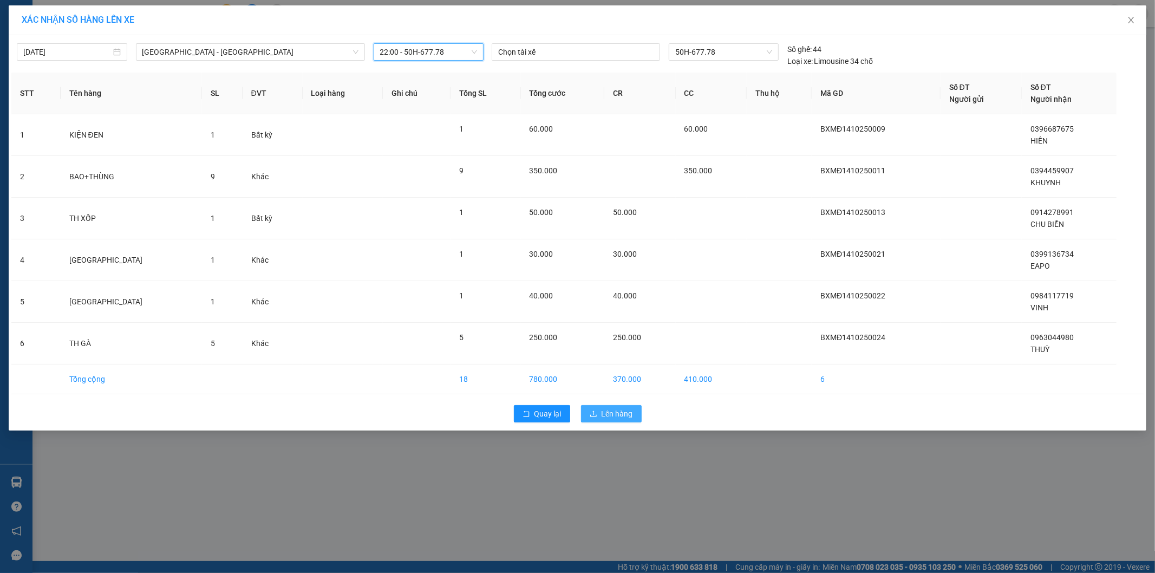
click at [614, 411] on span "Lên hàng" at bounding box center [616, 414] width 31 height 12
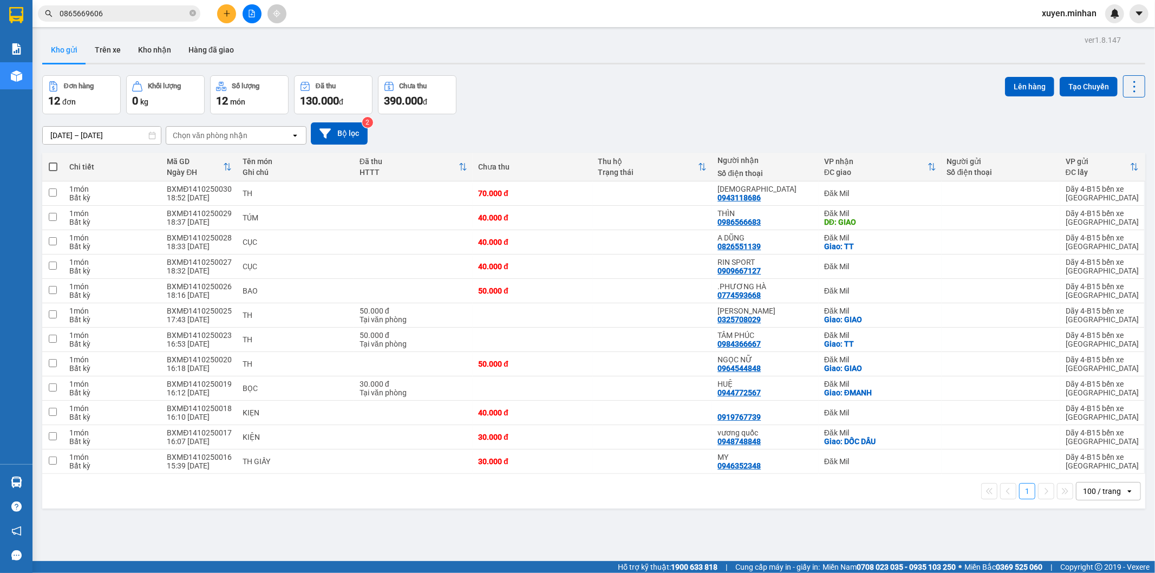
click at [50, 166] on span at bounding box center [53, 166] width 9 height 9
click at [53, 161] on input "checkbox" at bounding box center [53, 161] width 0 height 0
checkbox input "true"
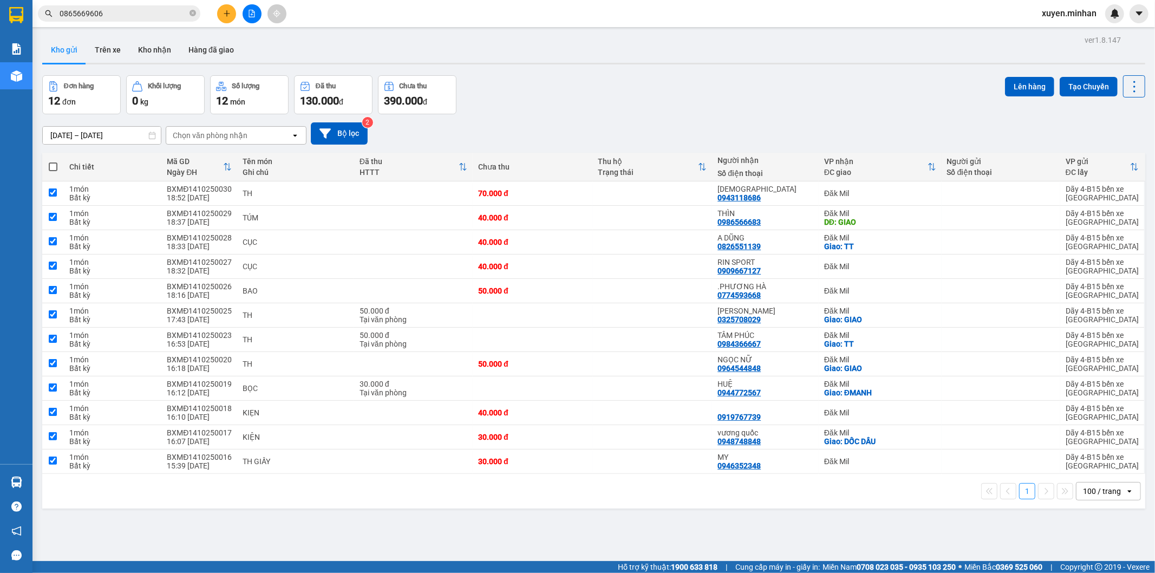
checkbox input "true"
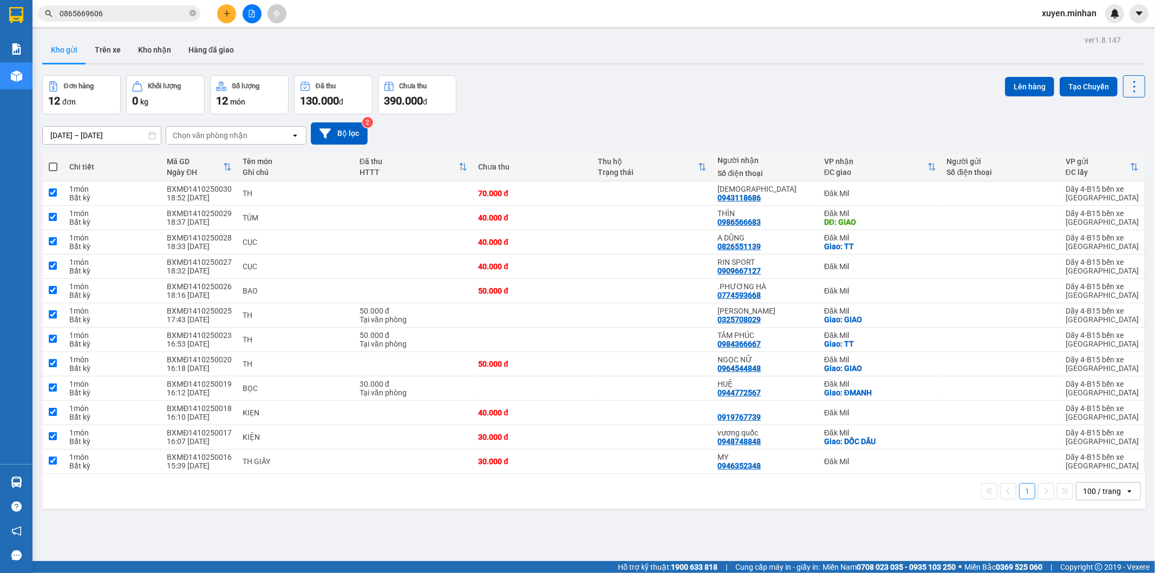
checkbox input "true"
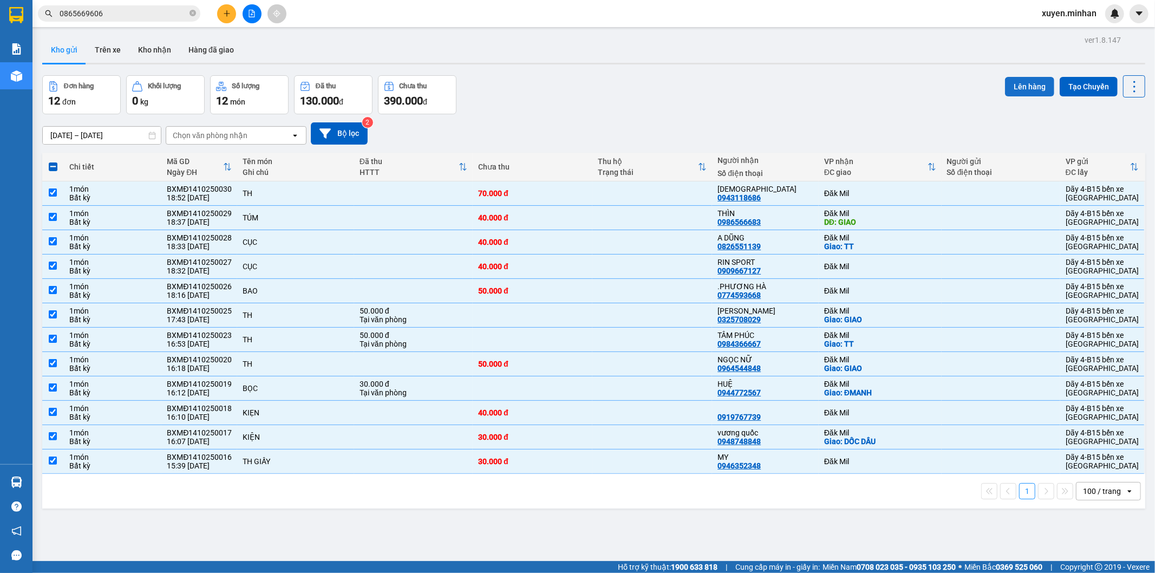
click at [1030, 90] on button "Lên hàng" at bounding box center [1029, 86] width 49 height 19
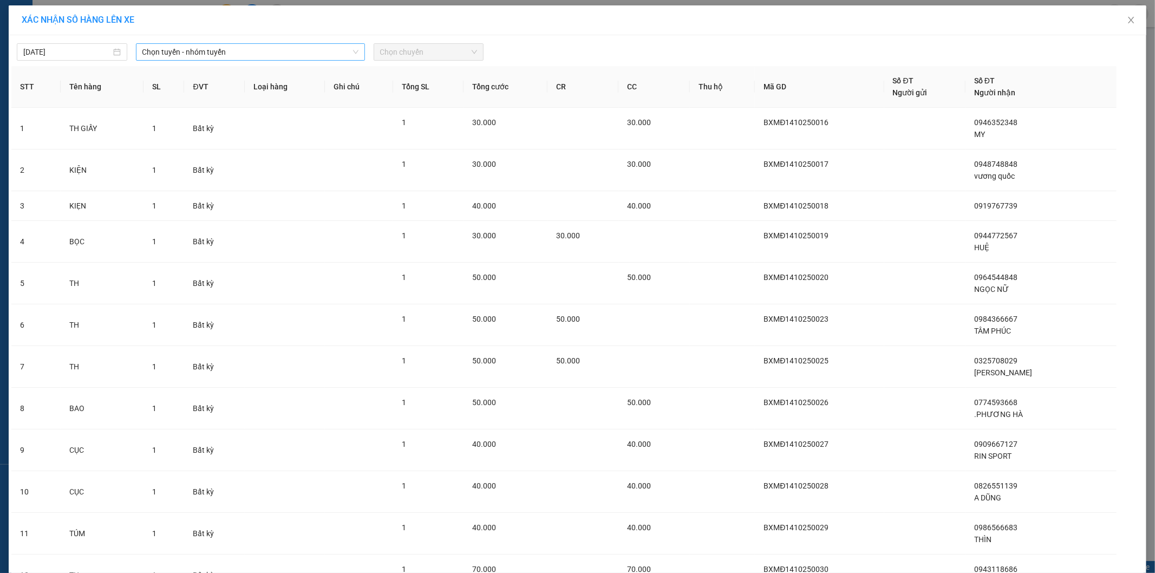
click at [213, 54] on span "Chọn tuyến - nhóm tuyến" at bounding box center [250, 52] width 216 height 16
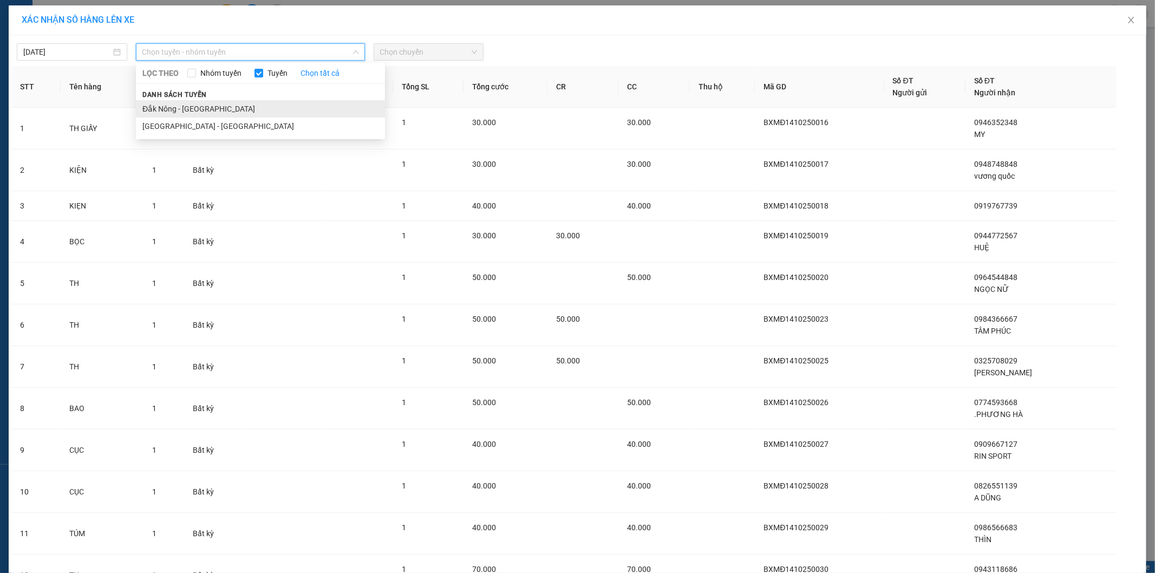
click at [192, 109] on li "Đắk Nông - [GEOGRAPHIC_DATA]" at bounding box center [260, 108] width 249 height 17
click at [299, 44] on span "Đắk Nông - [GEOGRAPHIC_DATA]" at bounding box center [250, 52] width 216 height 16
click at [164, 132] on li "[GEOGRAPHIC_DATA] - [GEOGRAPHIC_DATA]" at bounding box center [260, 125] width 249 height 17
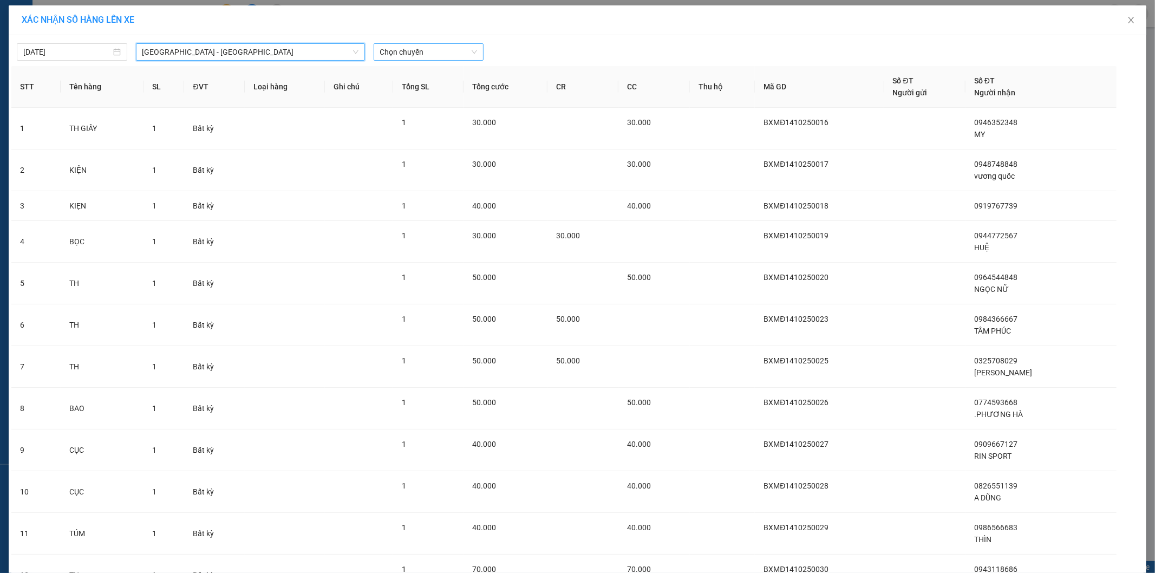
click at [393, 47] on span "Chọn chuyến" at bounding box center [428, 52] width 97 height 16
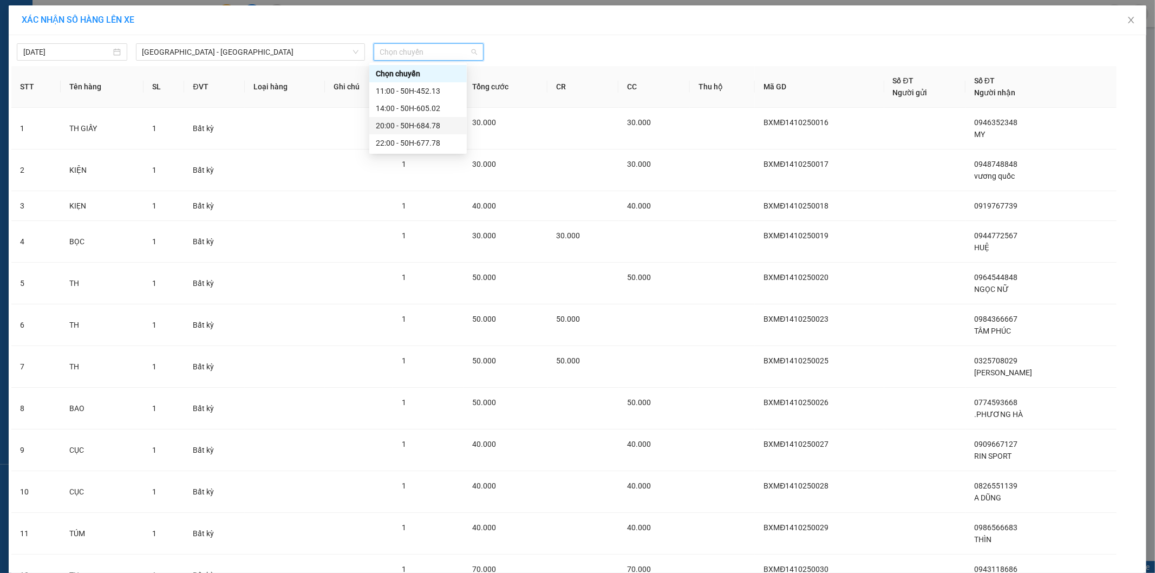
click at [417, 128] on div "20:00 - 50H-684.78" at bounding box center [418, 126] width 84 height 12
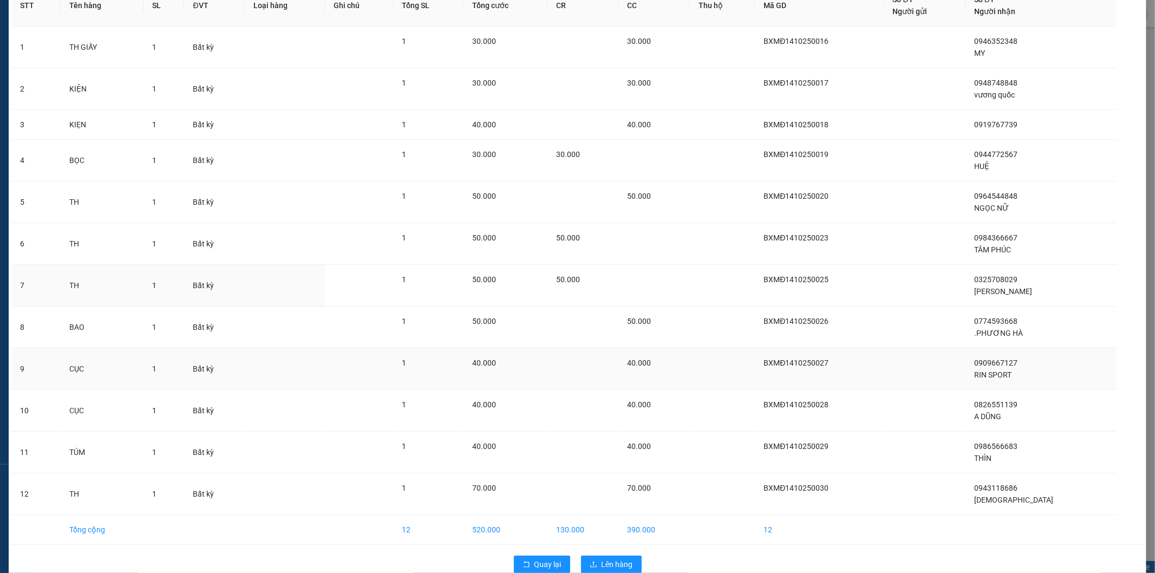
scroll to position [109, 0]
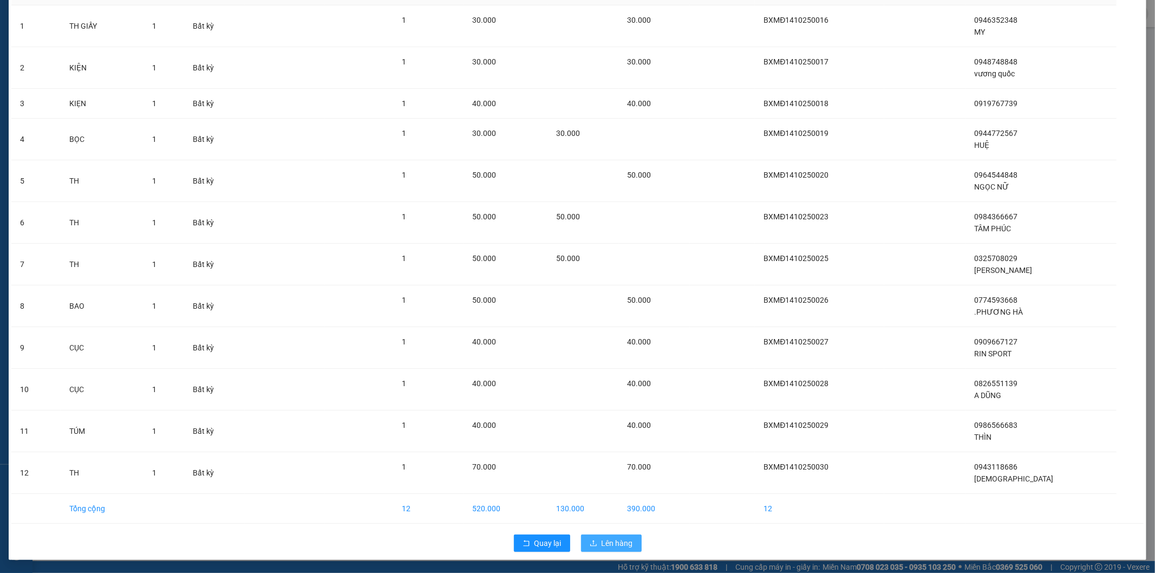
click at [615, 545] on span "Lên hàng" at bounding box center [616, 543] width 31 height 12
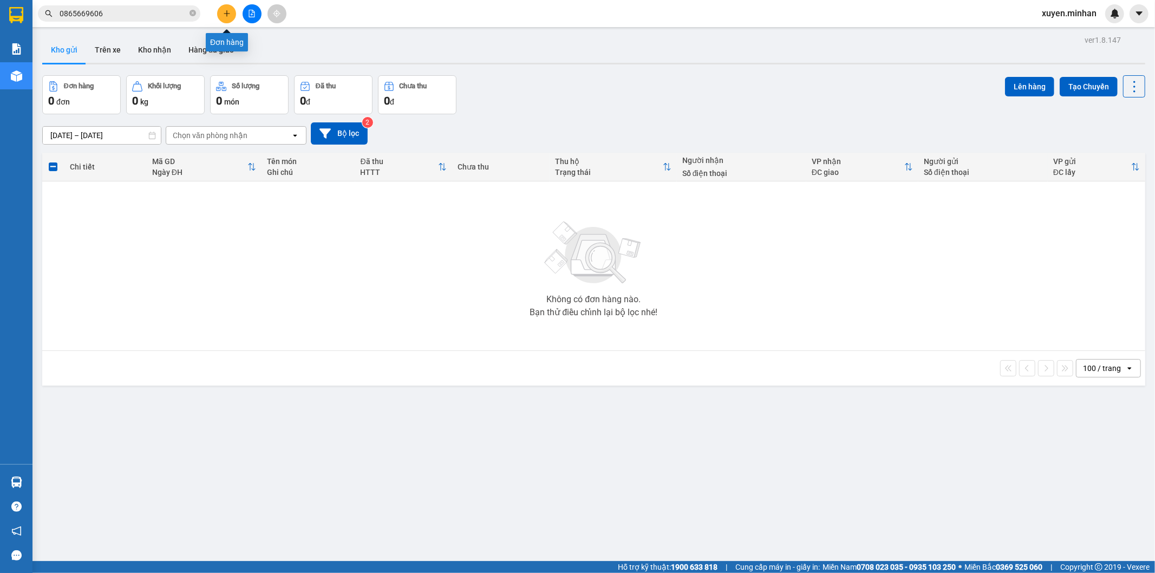
click at [231, 9] on button at bounding box center [226, 13] width 19 height 19
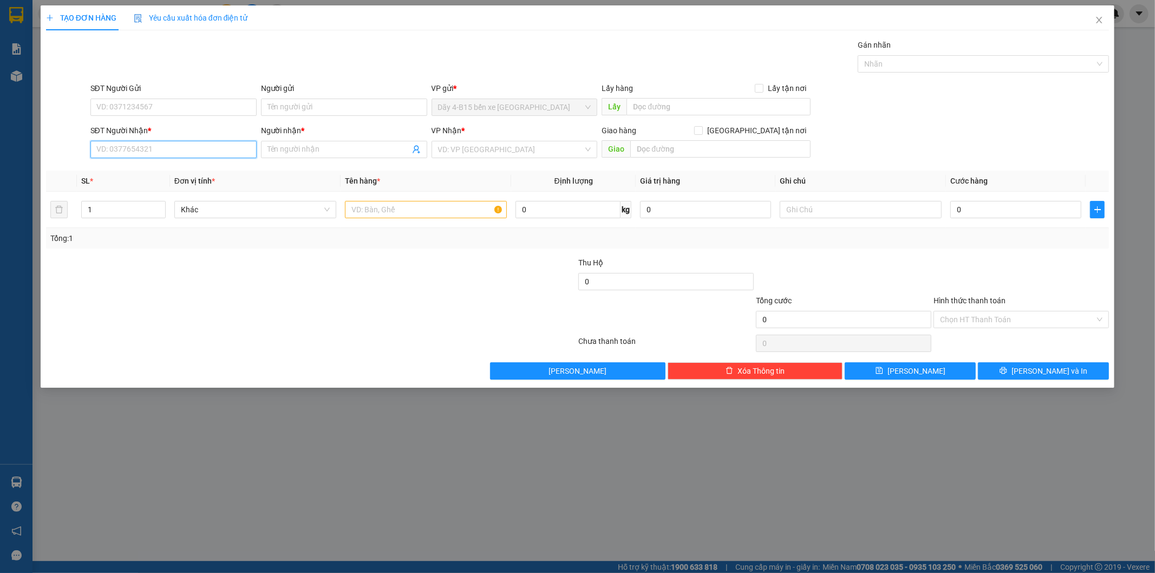
click at [165, 155] on input "SĐT Người Nhận *" at bounding box center [173, 149] width 166 height 17
click at [139, 149] on input "SĐT Người Nhận *" at bounding box center [173, 149] width 166 height 17
click at [181, 141] on input "SĐT Người Nhận *" at bounding box center [173, 149] width 166 height 17
type input "0857846488"
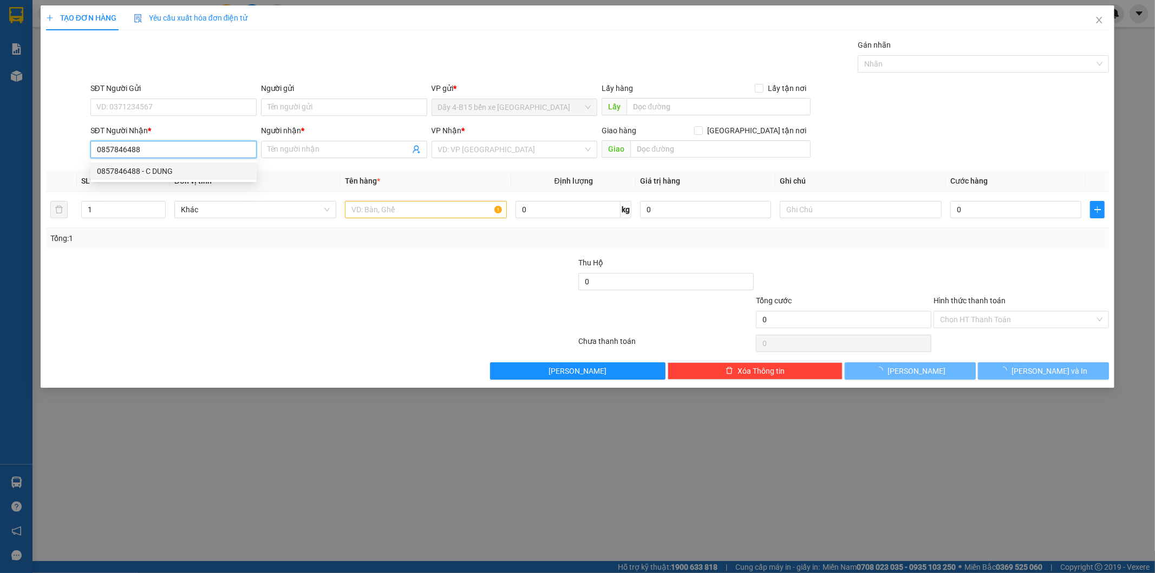
click at [172, 174] on div "0857846488 - C DUNG" at bounding box center [173, 171] width 153 height 12
type input "C DUNG"
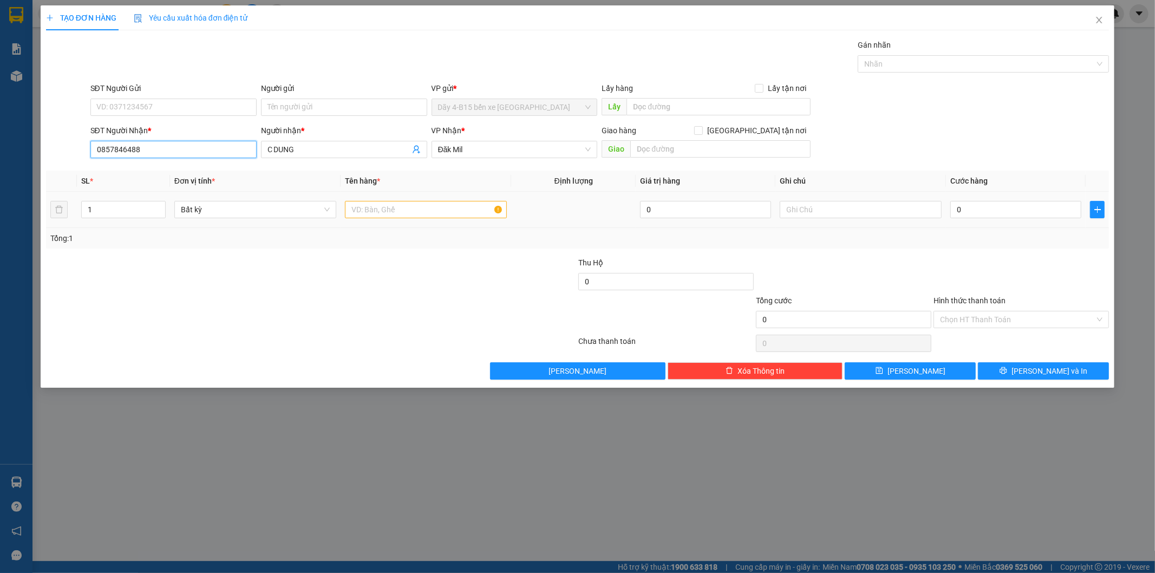
type input "0857846488"
click at [447, 208] on input "text" at bounding box center [426, 209] width 162 height 17
type input "2"
click at [160, 207] on icon "up" at bounding box center [160, 207] width 4 height 4
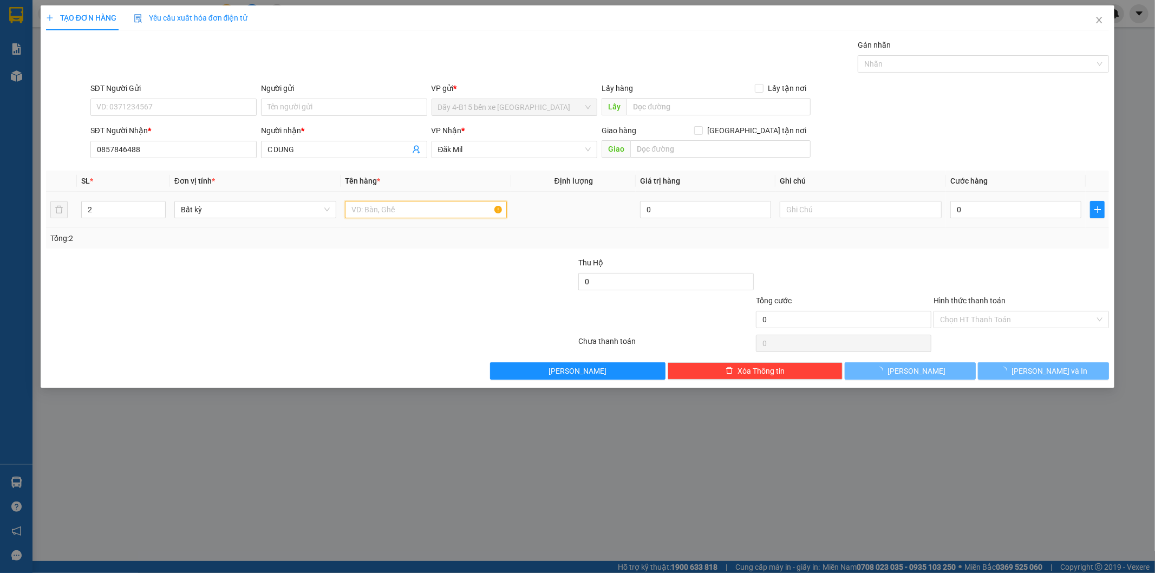
click at [408, 214] on input "text" at bounding box center [426, 209] width 162 height 17
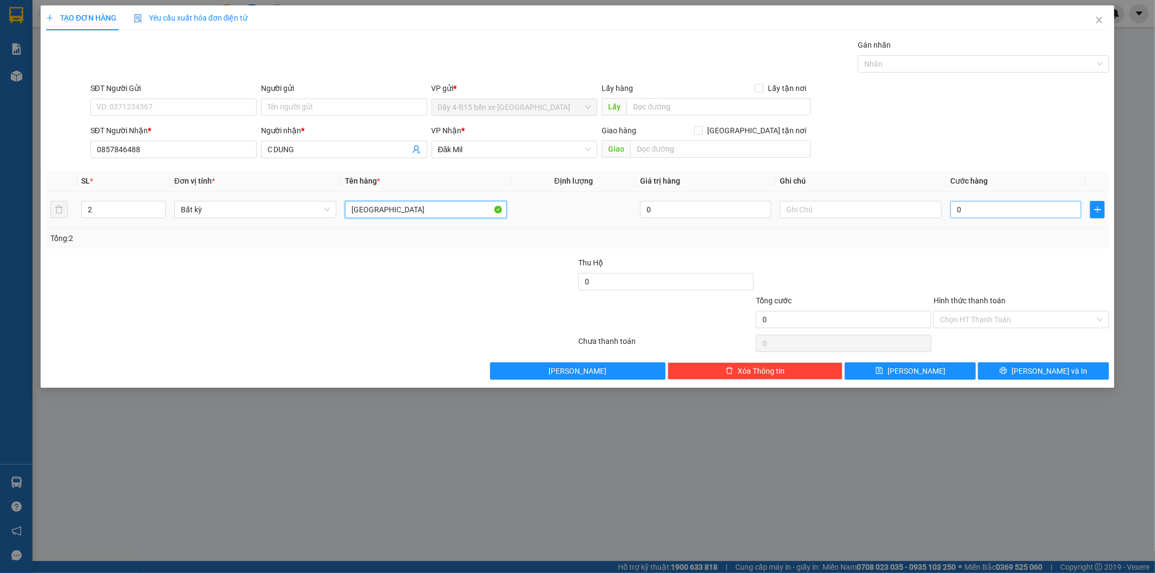
type input "[GEOGRAPHIC_DATA]"
click at [999, 213] on input "0" at bounding box center [1015, 209] width 131 height 17
type input "9"
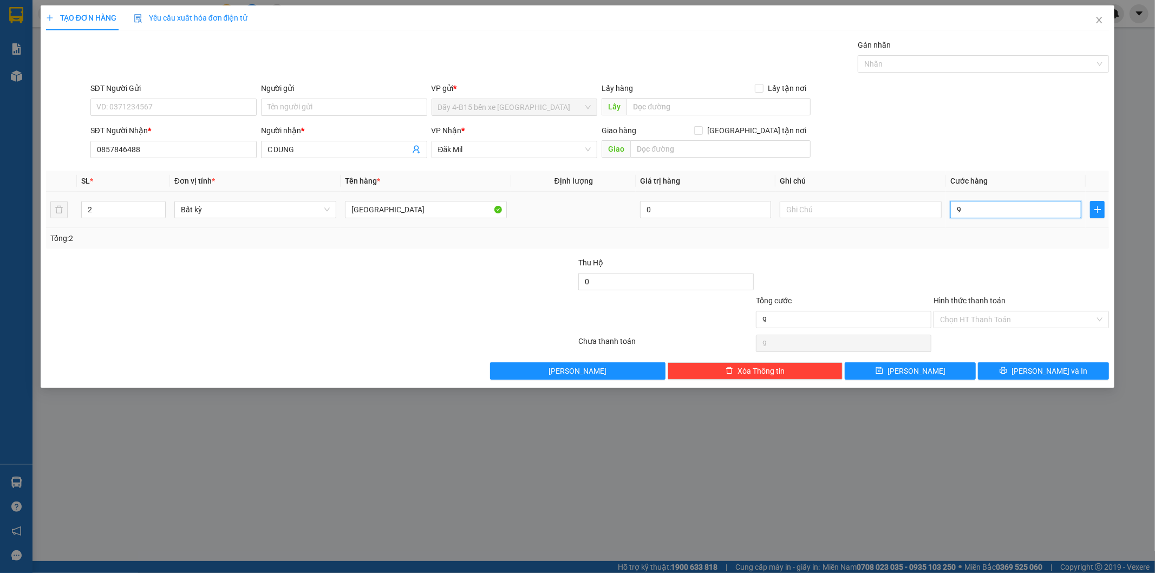
type input "90"
type input "90.000"
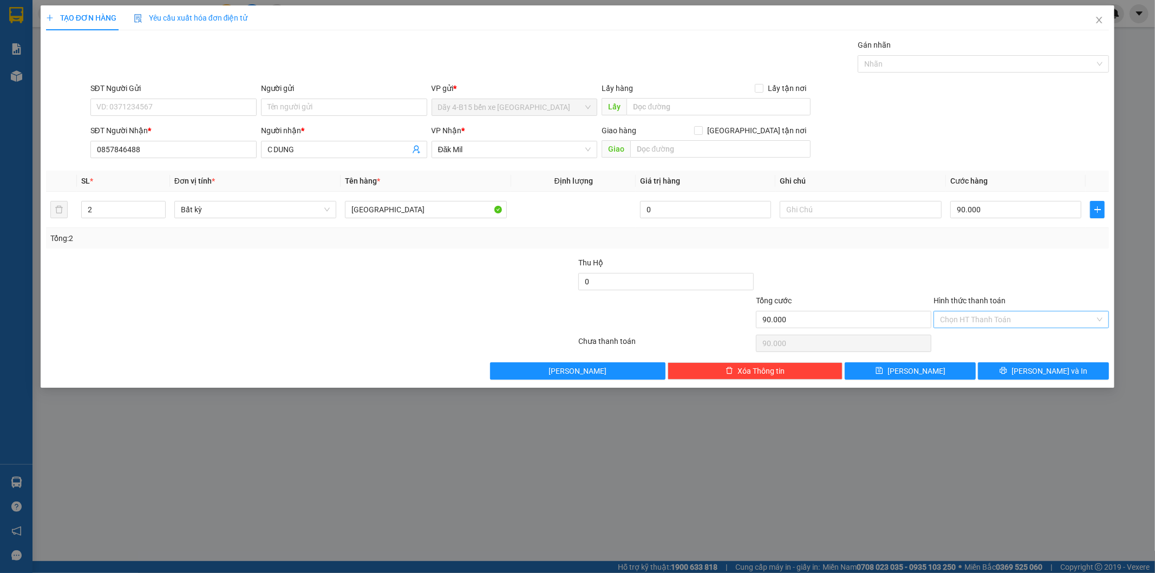
click at [1006, 320] on input "Hình thức thanh toán" at bounding box center [1017, 319] width 155 height 16
click at [998, 335] on div "Tại văn phòng" at bounding box center [1021, 341] width 162 height 12
type input "0"
click at [1042, 371] on span "[PERSON_NAME] và In" at bounding box center [1049, 371] width 76 height 12
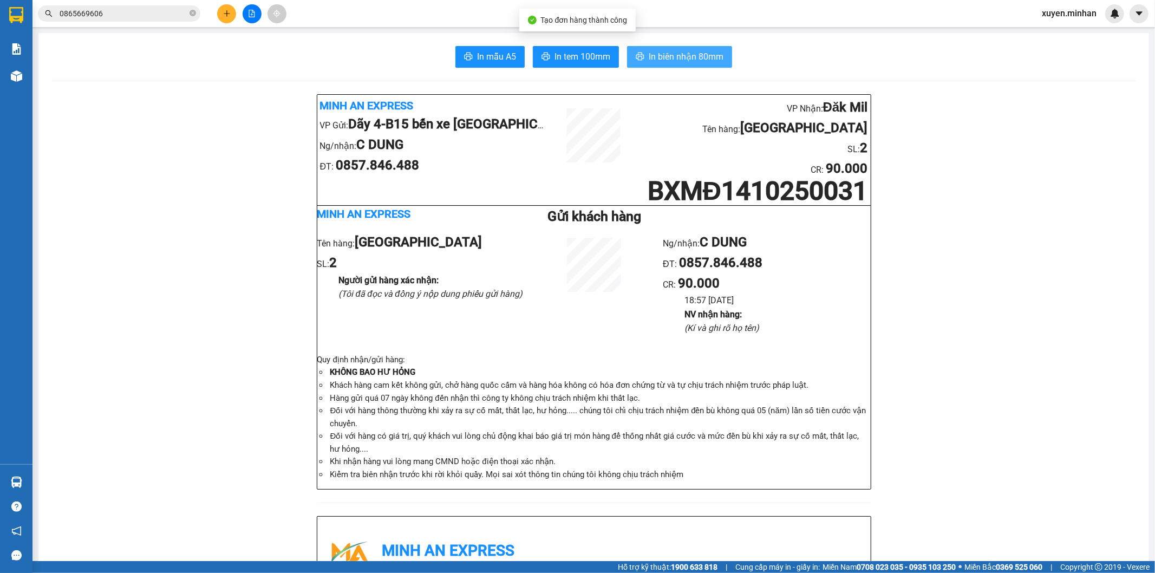
click at [669, 55] on span "In biên nhận 80mm" at bounding box center [686, 57] width 75 height 14
click at [577, 58] on span "In tem 100mm" at bounding box center [582, 57] width 56 height 14
click at [222, 23] on div at bounding box center [251, 13] width 81 height 19
click at [226, 18] on button at bounding box center [226, 13] width 19 height 19
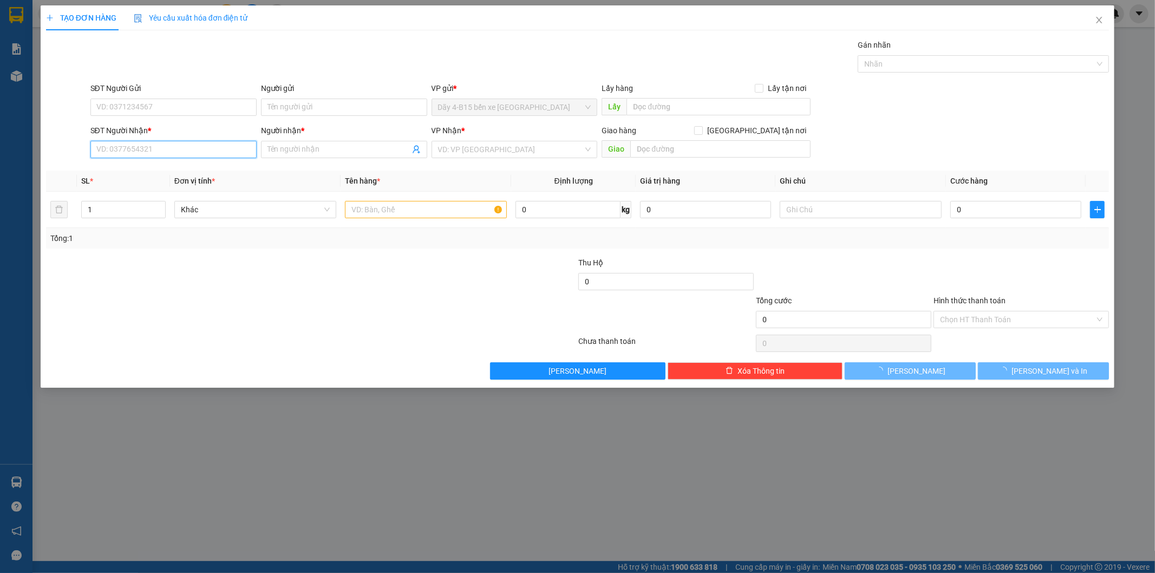
click at [187, 147] on input "SĐT Người Nhận *" at bounding box center [173, 149] width 166 height 17
type input "0373129831"
click at [322, 147] on input "Người nhận *" at bounding box center [338, 149] width 142 height 12
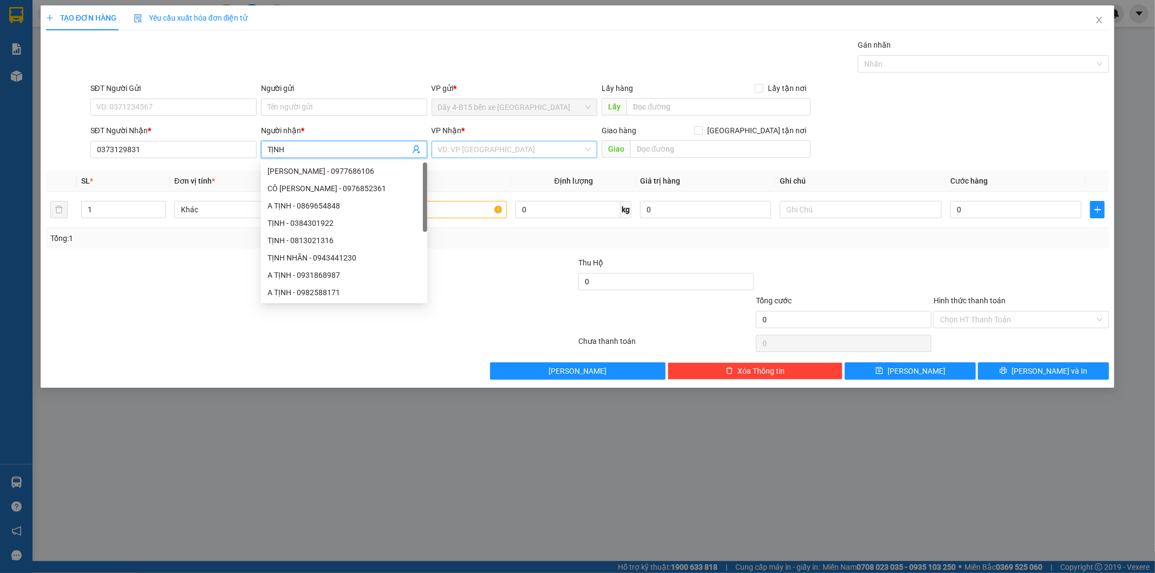
type input "TỊNH"
click at [488, 146] on input "search" at bounding box center [511, 149] width 146 height 16
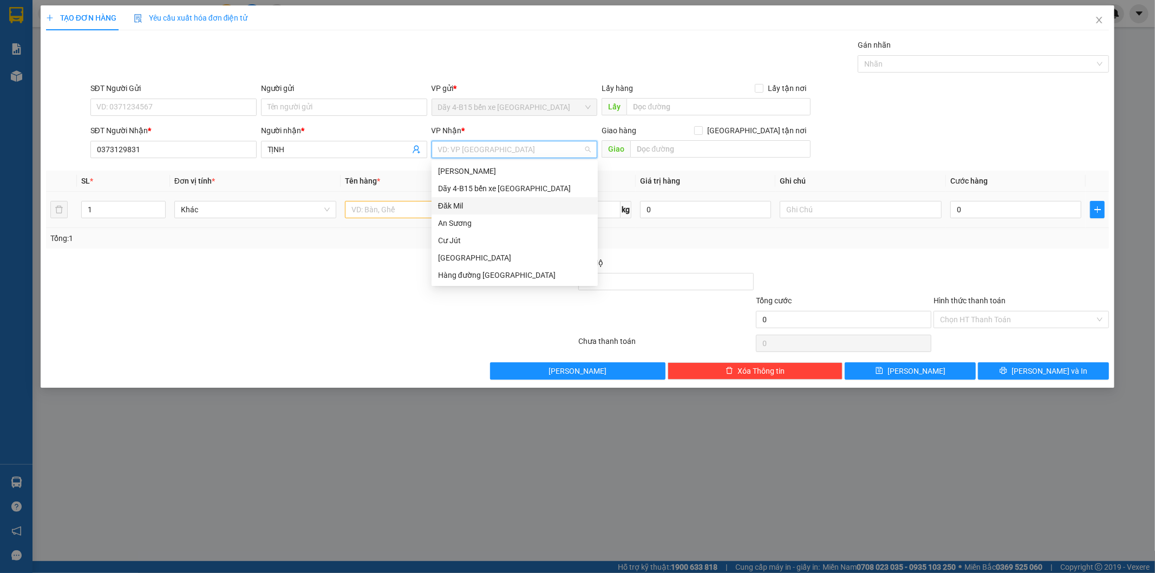
click at [473, 208] on div "Đăk Mil" at bounding box center [514, 206] width 153 height 12
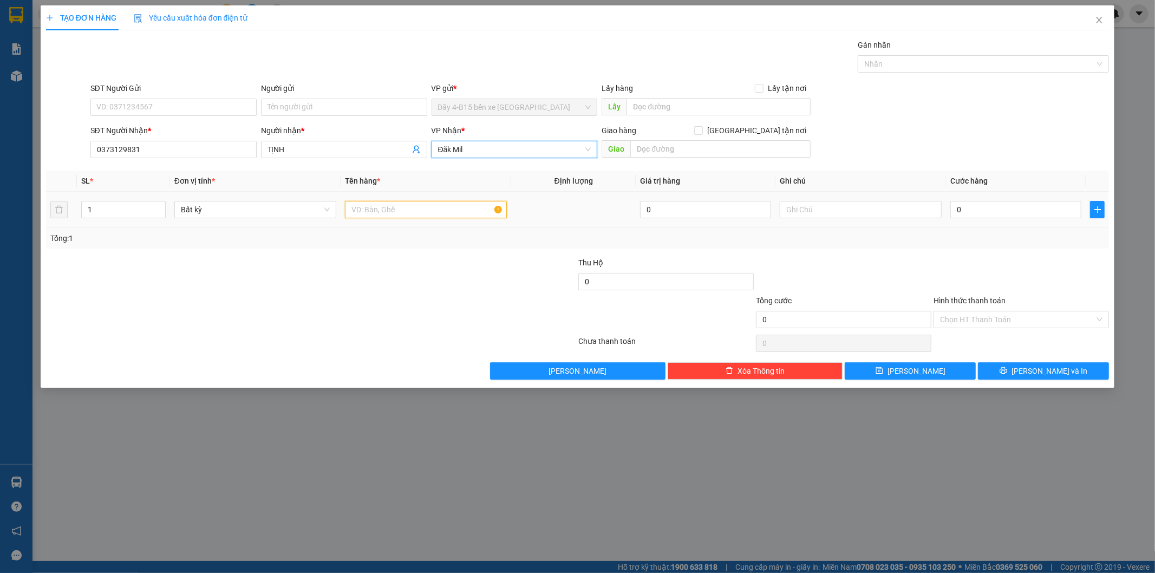
click at [372, 218] on input "text" at bounding box center [426, 209] width 162 height 17
type input "HỘP"
click at [981, 214] on input "0" at bounding box center [1015, 209] width 131 height 17
type input "3"
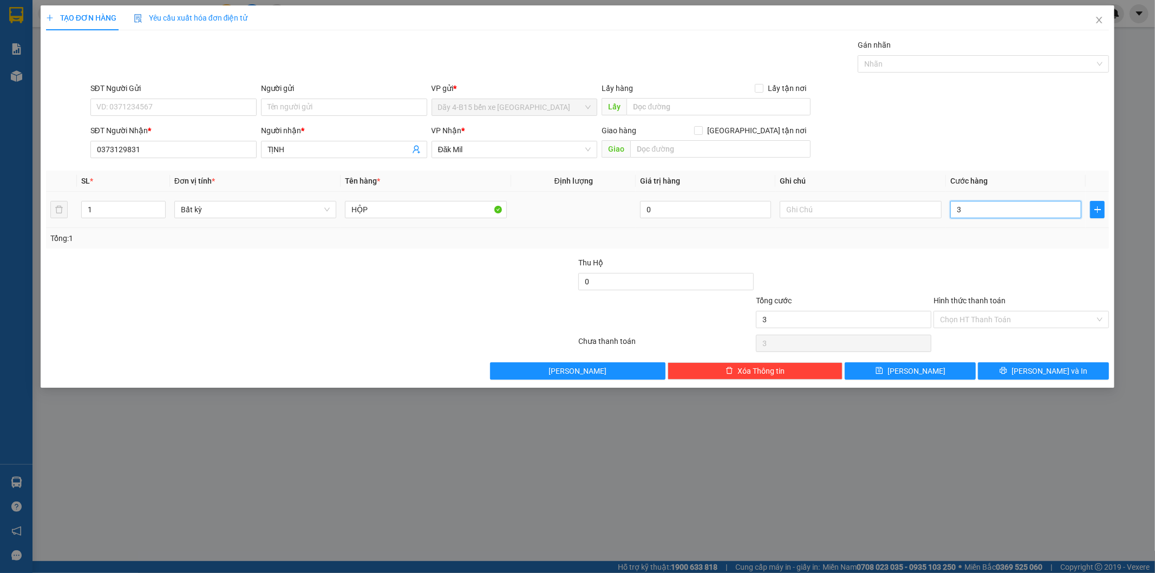
type input "3"
type input "30"
type input "30.000"
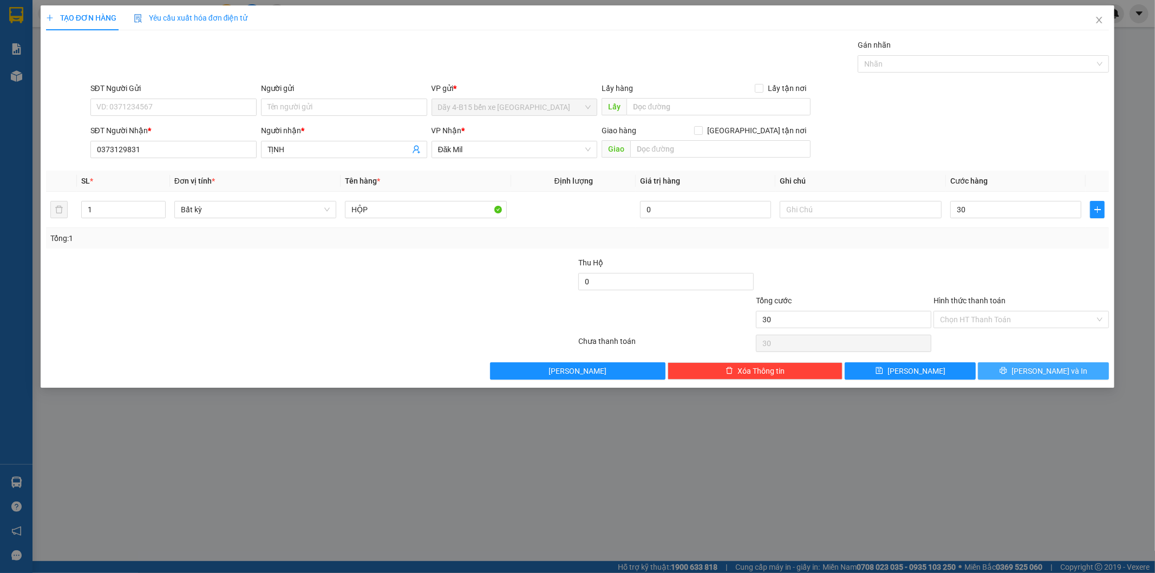
type input "30.000"
click at [988, 369] on button "[PERSON_NAME] và In" at bounding box center [1043, 370] width 131 height 17
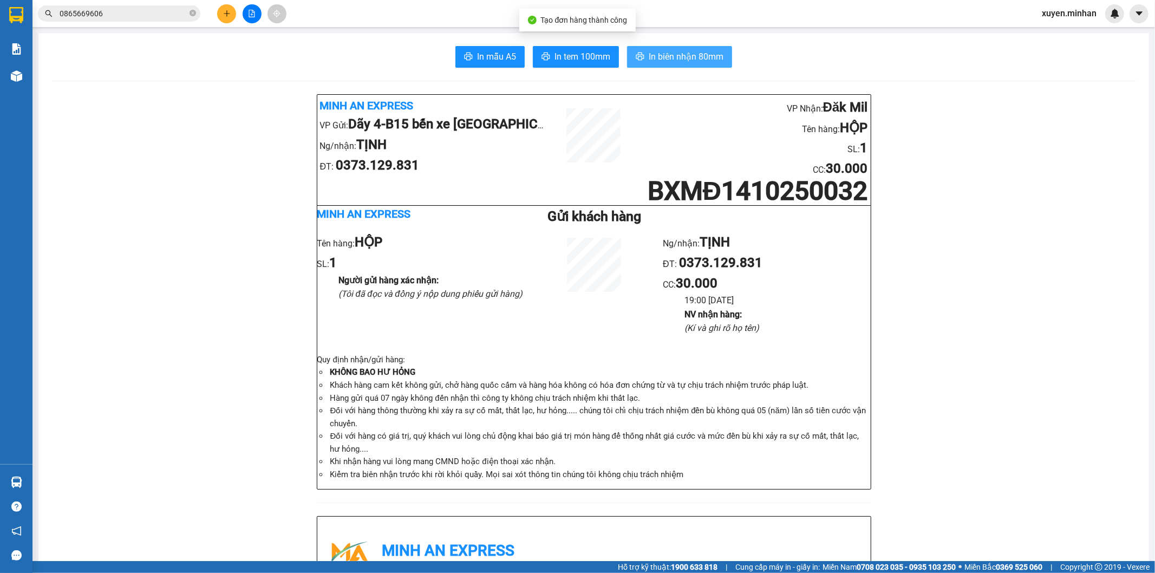
click at [693, 56] on span "In biên nhận 80mm" at bounding box center [686, 57] width 75 height 14
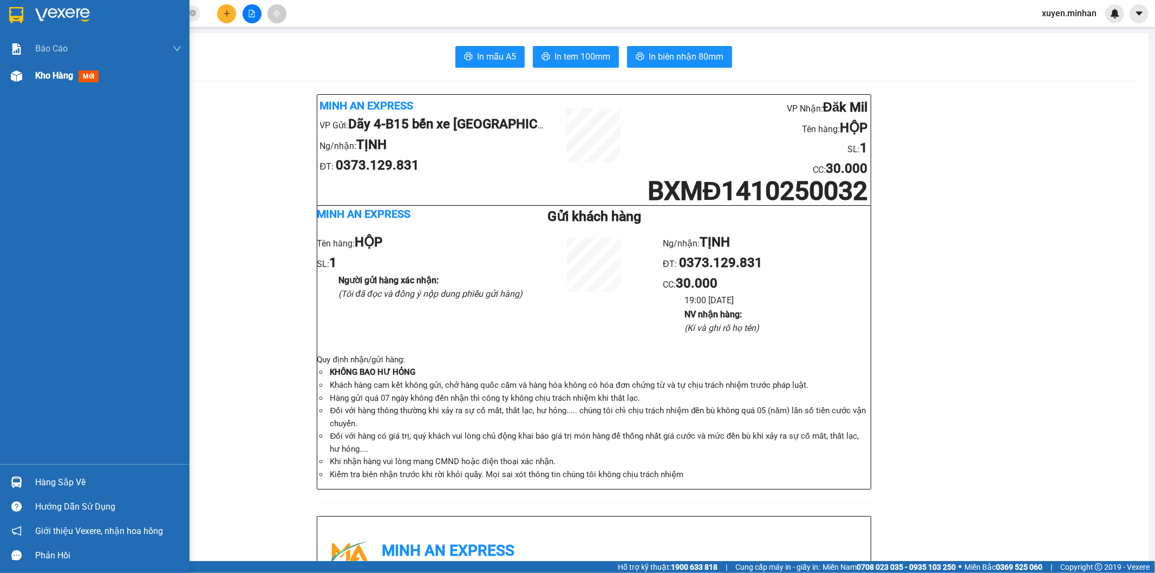
click at [47, 76] on span "Kho hàng" at bounding box center [54, 75] width 38 height 10
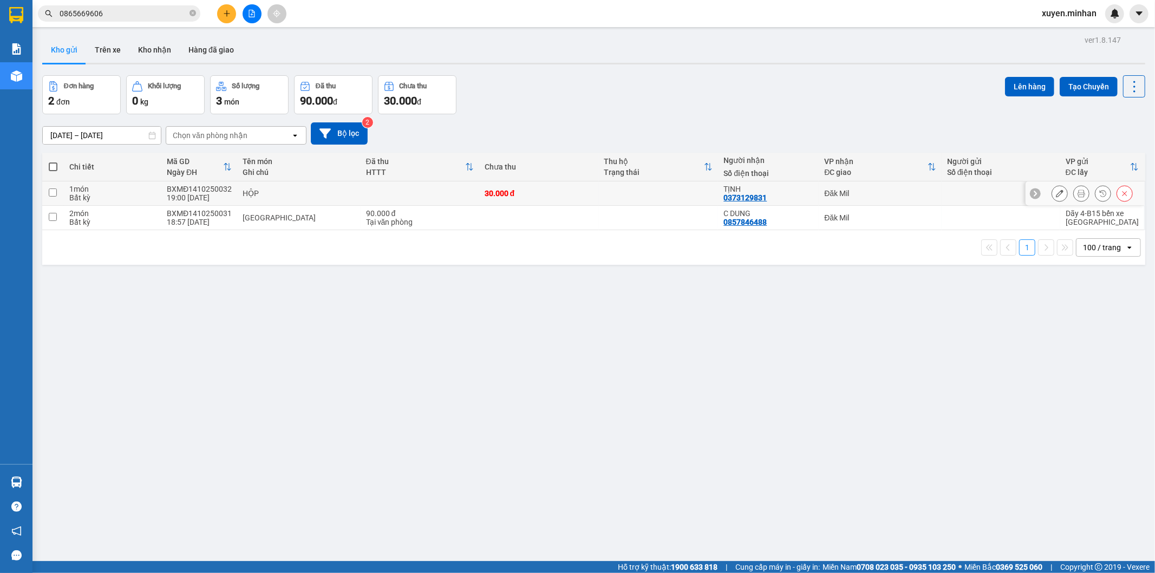
click at [1056, 193] on icon at bounding box center [1060, 193] width 8 height 8
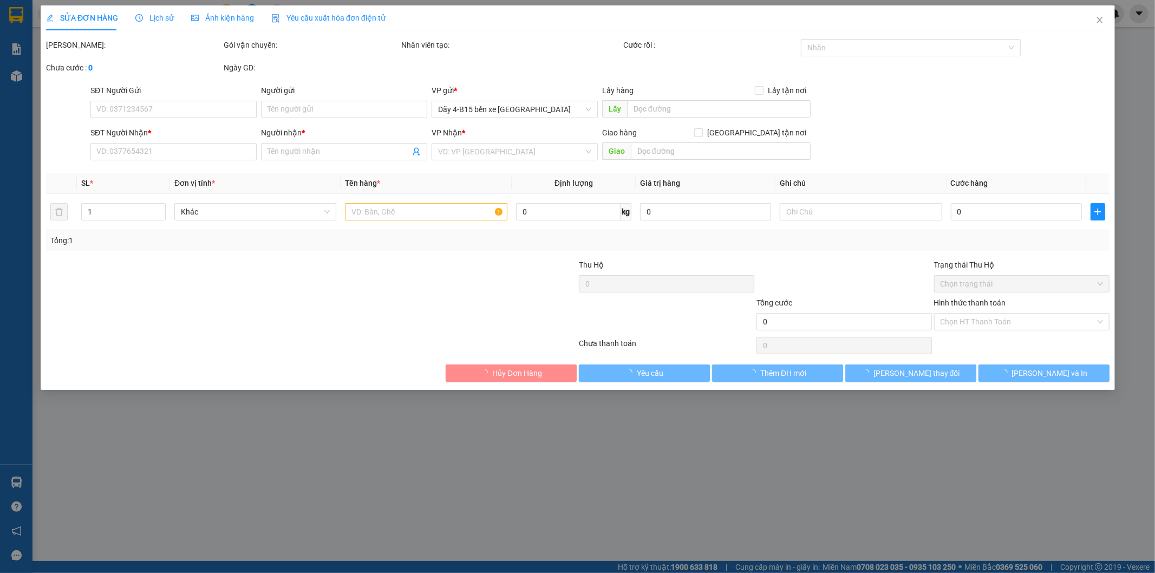
type input "0373129831"
type input "TỊNH"
type input "30.000"
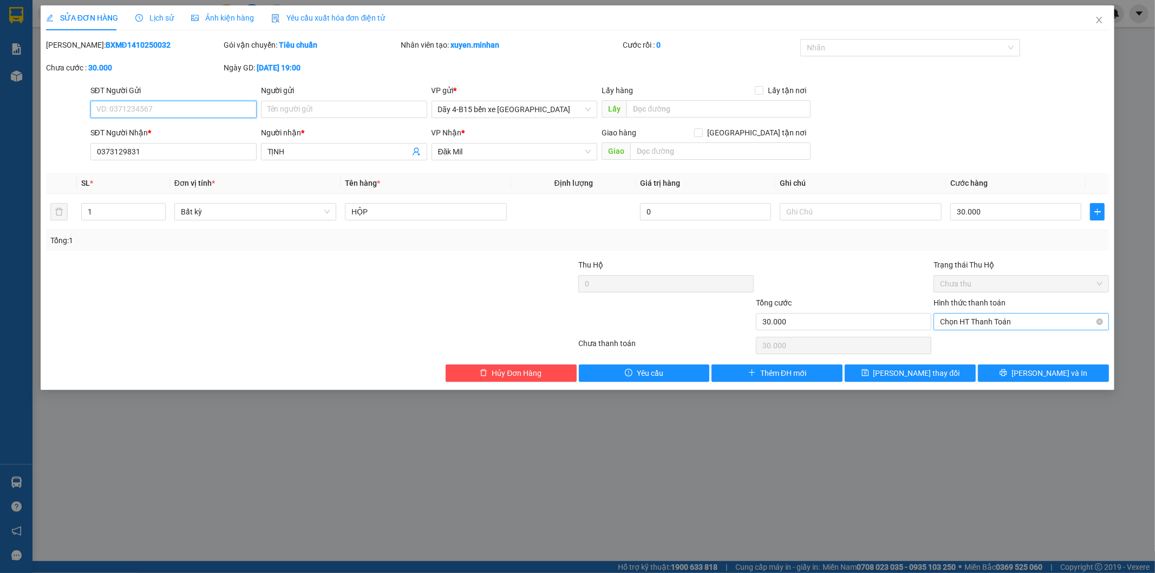
click at [1008, 325] on span "Chọn HT Thanh Toán" at bounding box center [1021, 321] width 162 height 16
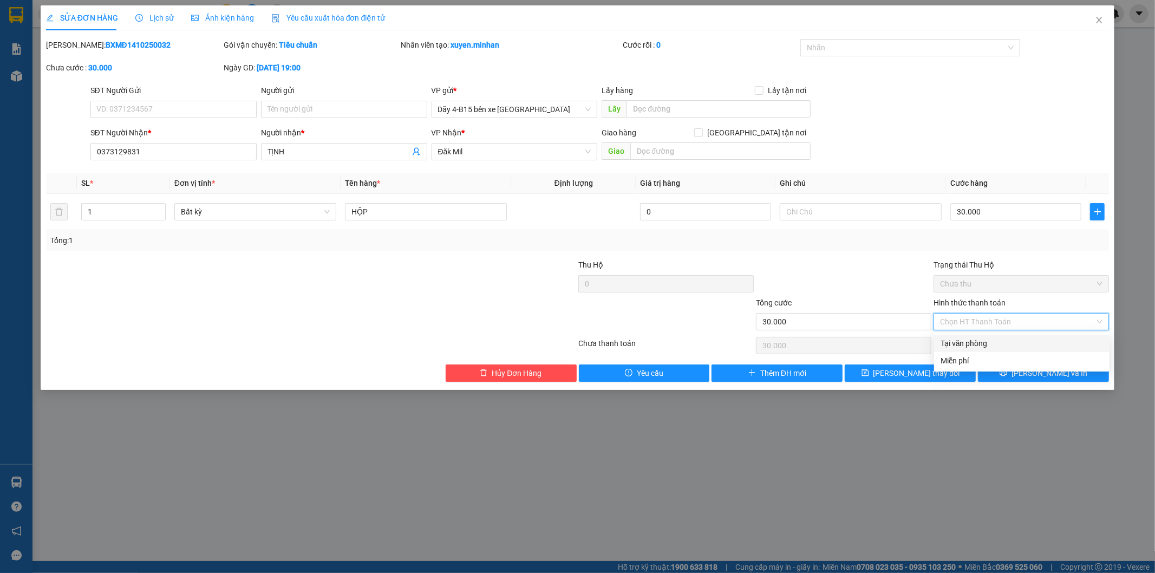
click at [1003, 347] on div "Tại văn phòng" at bounding box center [1021, 343] width 162 height 12
type input "0"
click at [1007, 370] on icon "printer" at bounding box center [1003, 373] width 8 height 8
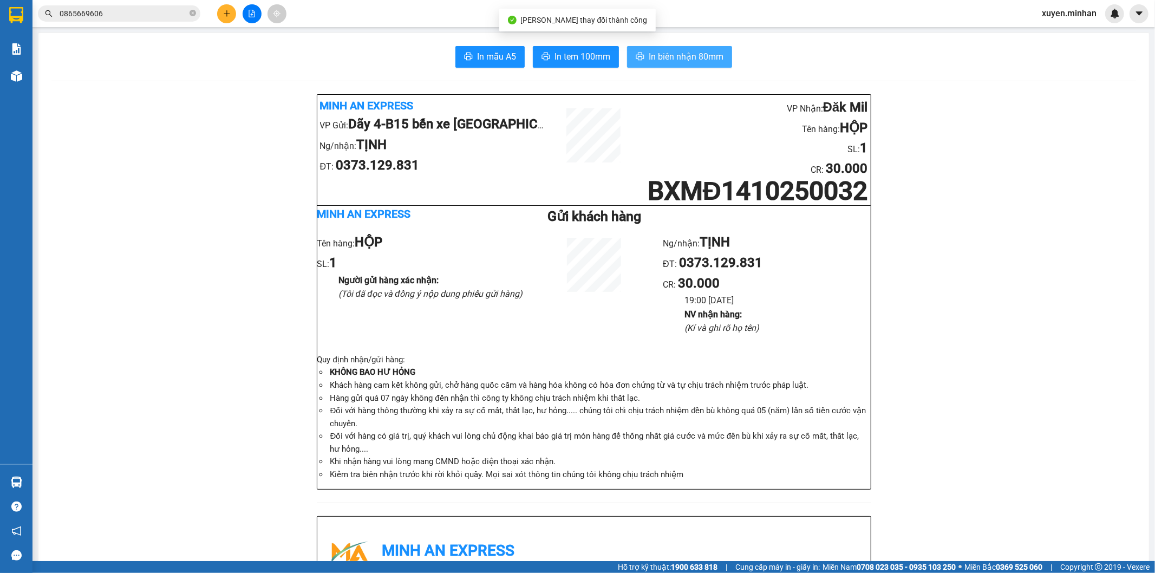
click at [674, 57] on span "In biên nhận 80mm" at bounding box center [686, 57] width 75 height 14
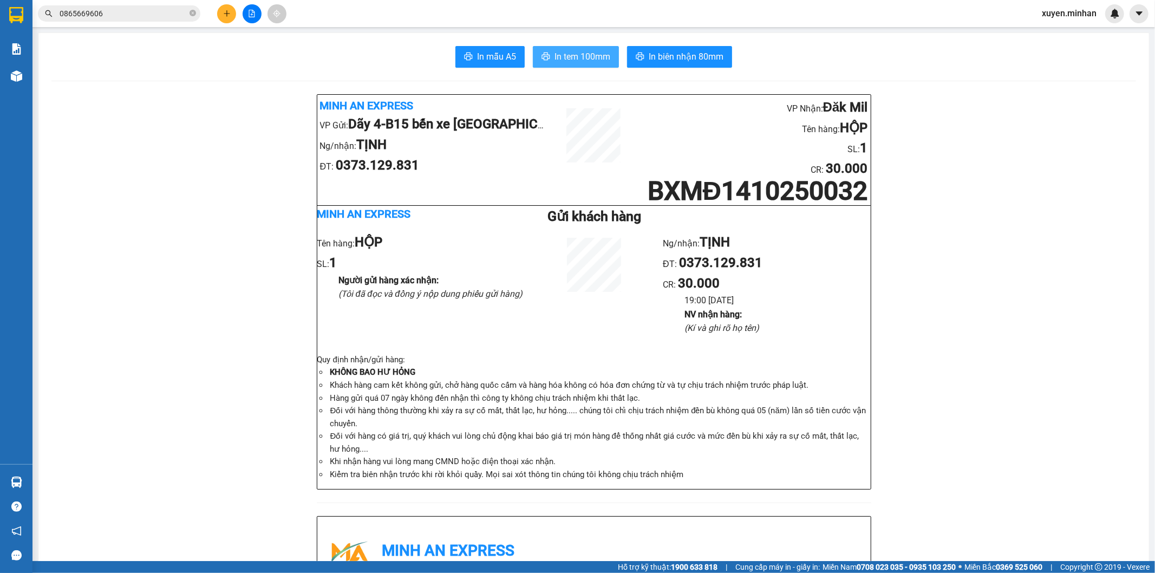
click at [582, 58] on span "In tem 100mm" at bounding box center [582, 57] width 56 height 14
click at [225, 15] on icon "plus" at bounding box center [227, 14] width 8 height 8
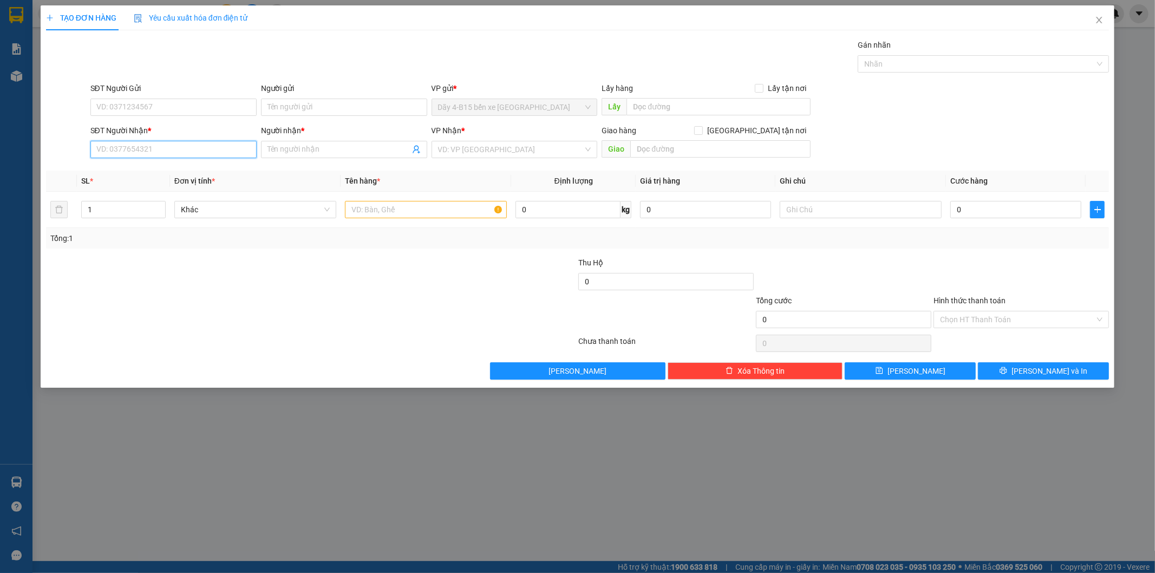
click at [179, 149] on input "SĐT Người Nhận *" at bounding box center [173, 149] width 166 height 17
click at [180, 149] on input "979" at bounding box center [173, 149] width 166 height 17
click at [154, 188] on div "0846179979 - [GEOGRAPHIC_DATA]" at bounding box center [173, 188] width 153 height 12
type input "0846179979"
type input "[GEOGRAPHIC_DATA]"
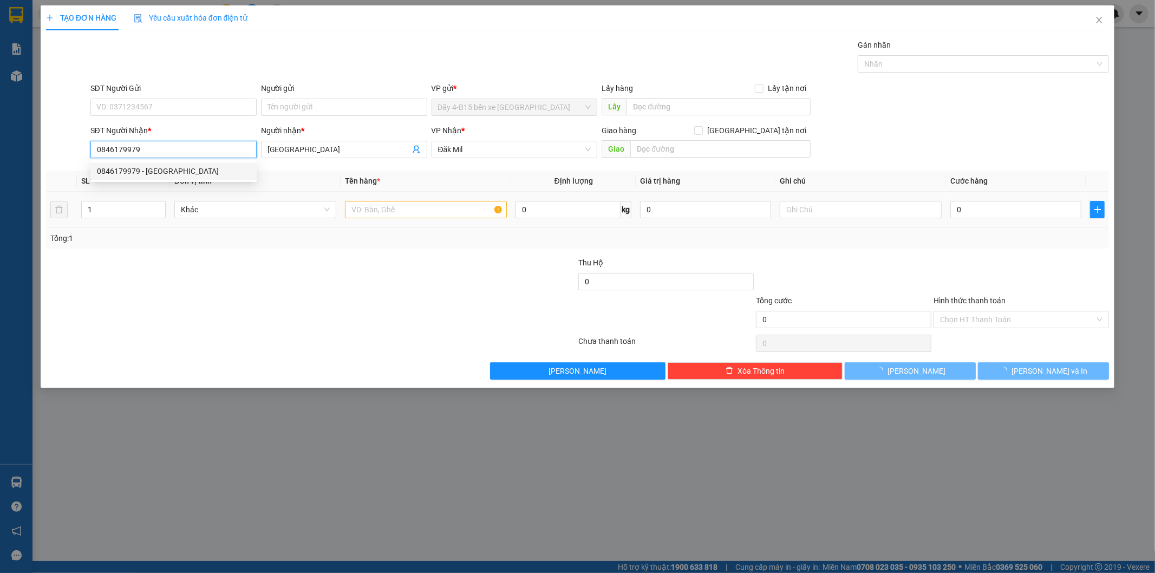
type input "0846179979"
click at [367, 213] on input "text" at bounding box center [426, 209] width 162 height 17
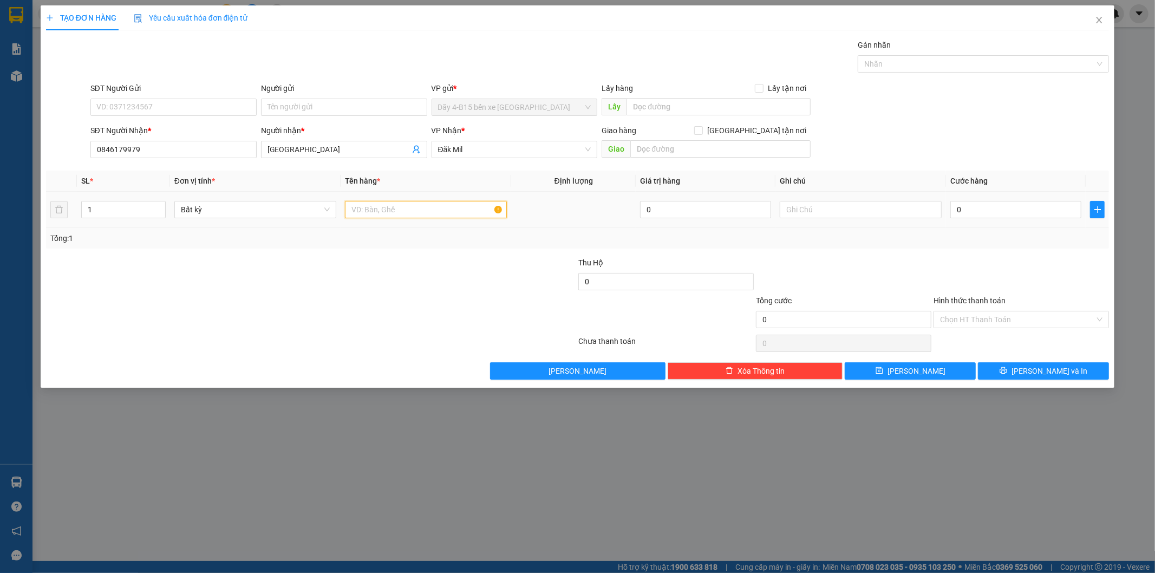
click at [396, 208] on input "text" at bounding box center [426, 209] width 162 height 17
type input "KIEN"
click at [1032, 211] on input "0" at bounding box center [1015, 209] width 131 height 17
type input "3"
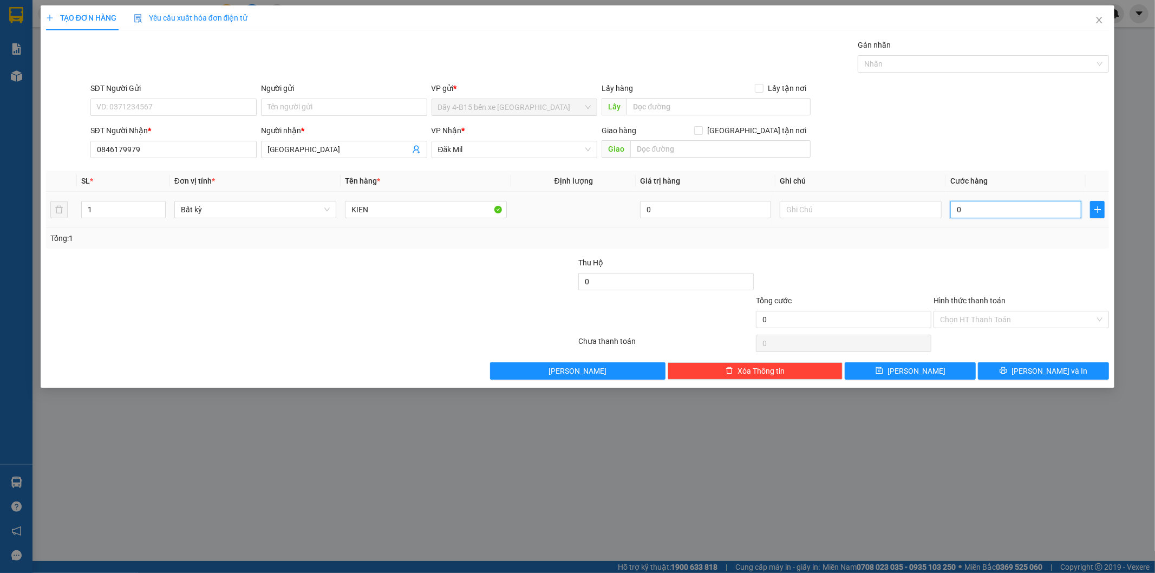
type input "3"
type input "30"
type input "30.000"
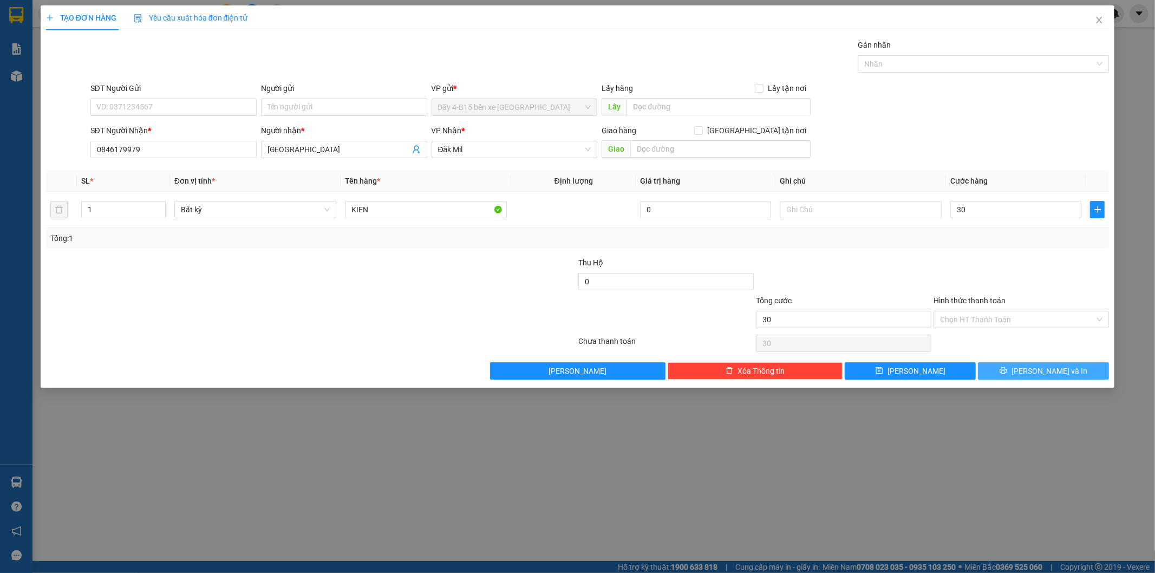
type input "30.000"
click at [1007, 368] on icon "printer" at bounding box center [1003, 370] width 8 height 8
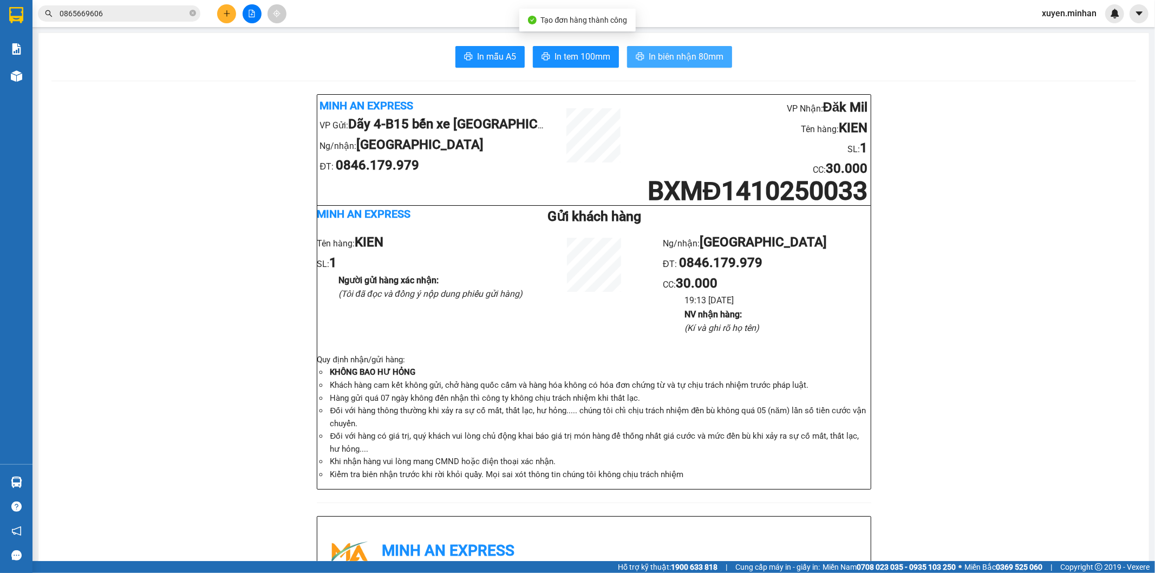
click at [712, 62] on span "In biên nhận 80mm" at bounding box center [686, 57] width 75 height 14
click at [713, 64] on button "In biên nhận 80mm" at bounding box center [679, 57] width 105 height 22
click at [594, 63] on span "In tem 100mm" at bounding box center [582, 57] width 56 height 14
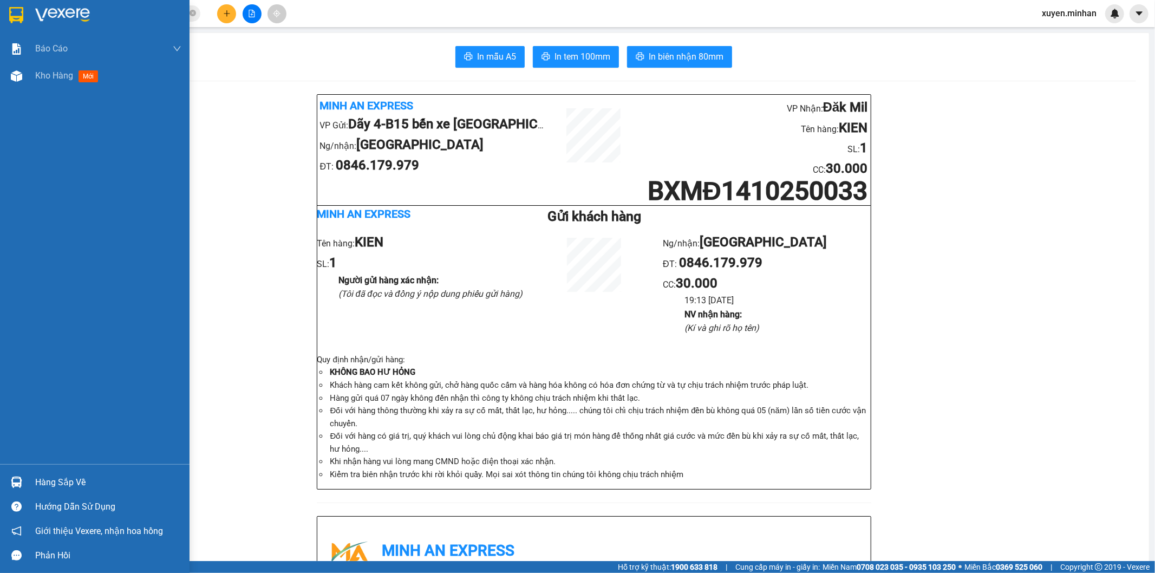
click at [14, 15] on img at bounding box center [16, 15] width 14 height 16
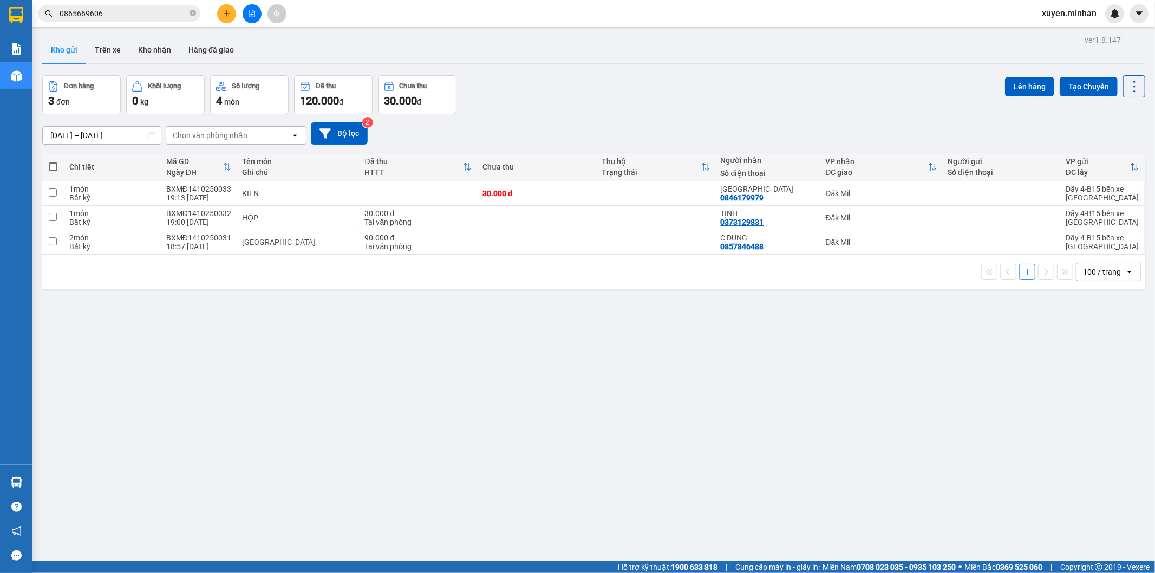
click at [217, 9] on div at bounding box center [251, 13] width 81 height 19
click at [226, 19] on button at bounding box center [226, 13] width 19 height 19
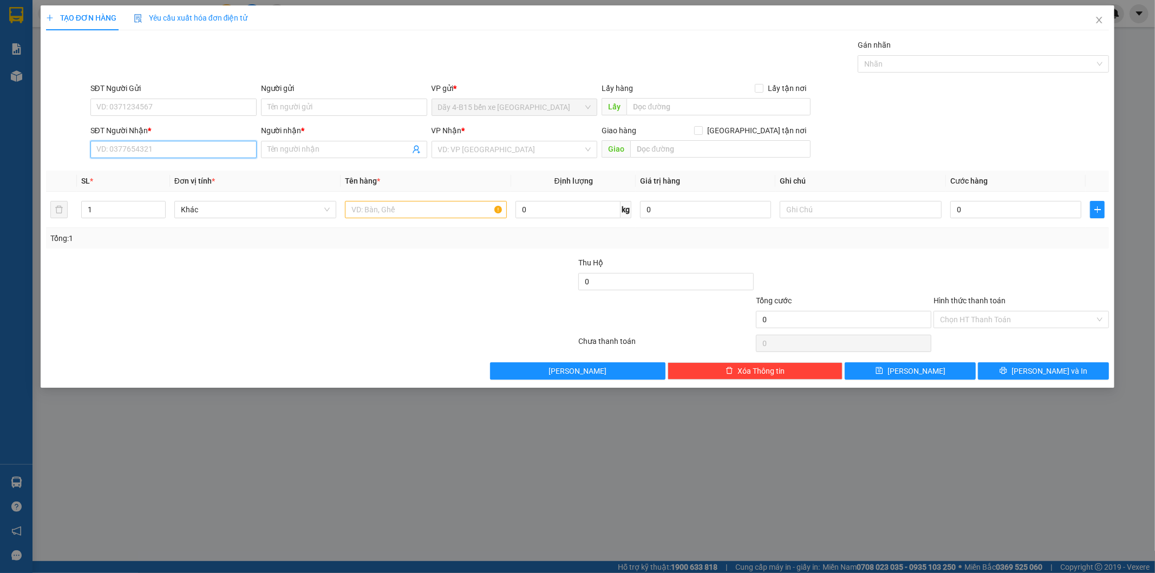
click at [179, 157] on input "SĐT Người Nhận *" at bounding box center [173, 149] width 166 height 17
type input "0"
type input "0982483021"
click at [355, 142] on span at bounding box center [344, 149] width 166 height 17
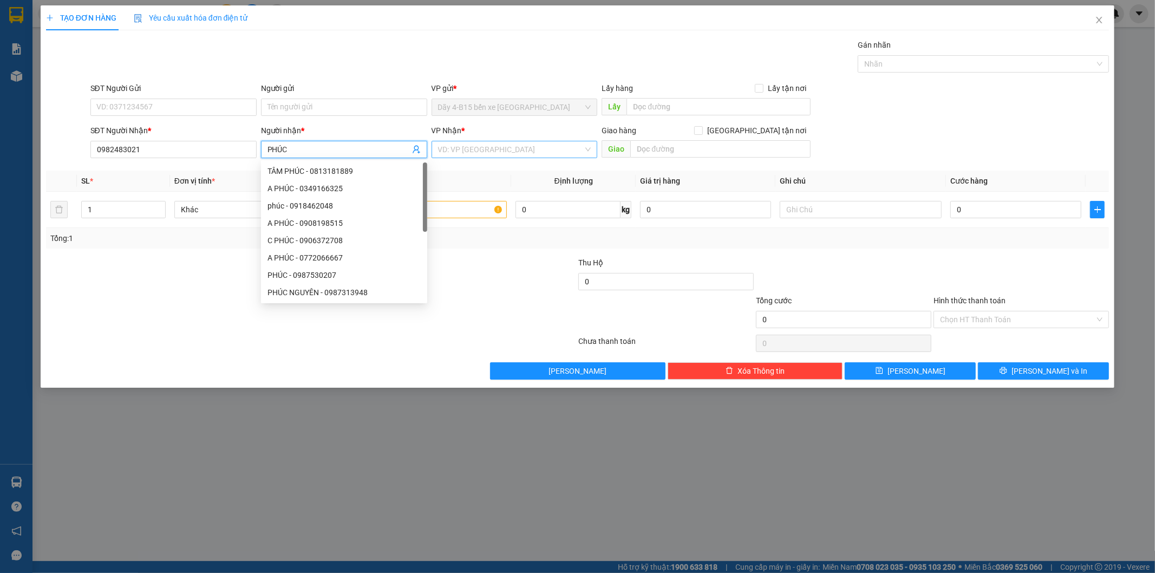
type input "PHÚC"
click at [545, 152] on input "search" at bounding box center [511, 149] width 146 height 16
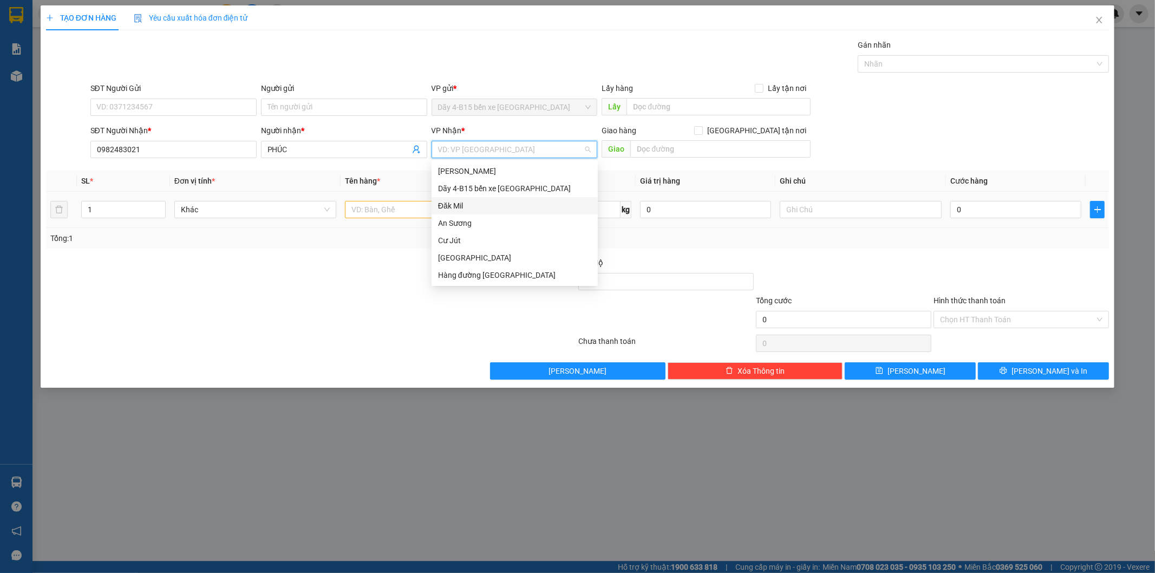
drag, startPoint x: 445, startPoint y: 203, endPoint x: 377, endPoint y: 207, distance: 68.3
click at [445, 204] on div "Đăk Mil" at bounding box center [514, 206] width 153 height 12
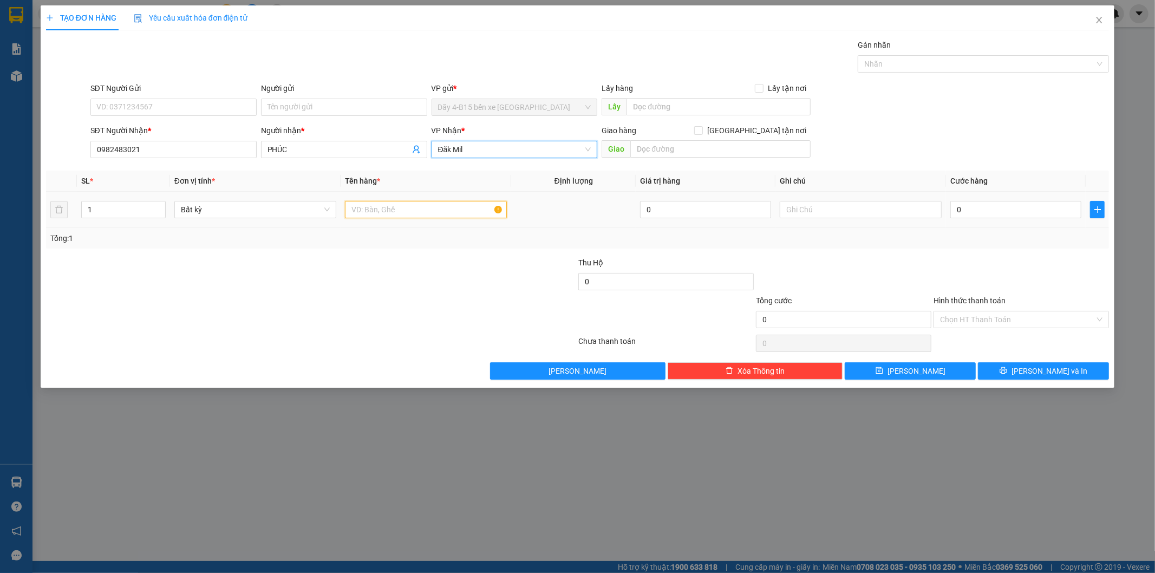
click at [377, 207] on input "text" at bounding box center [426, 209] width 162 height 17
type input "T"
type input "B"
type input "TH BỌC"
click at [992, 200] on div "0" at bounding box center [1015, 210] width 131 height 22
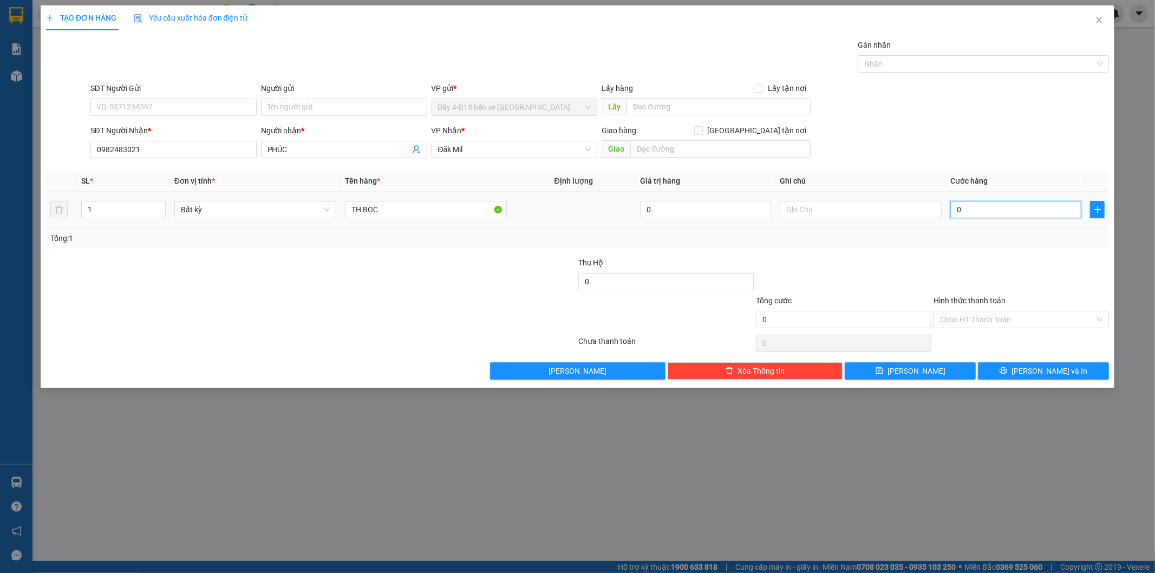
click at [987, 204] on input "0" at bounding box center [1015, 209] width 131 height 17
type input "4"
type input "40"
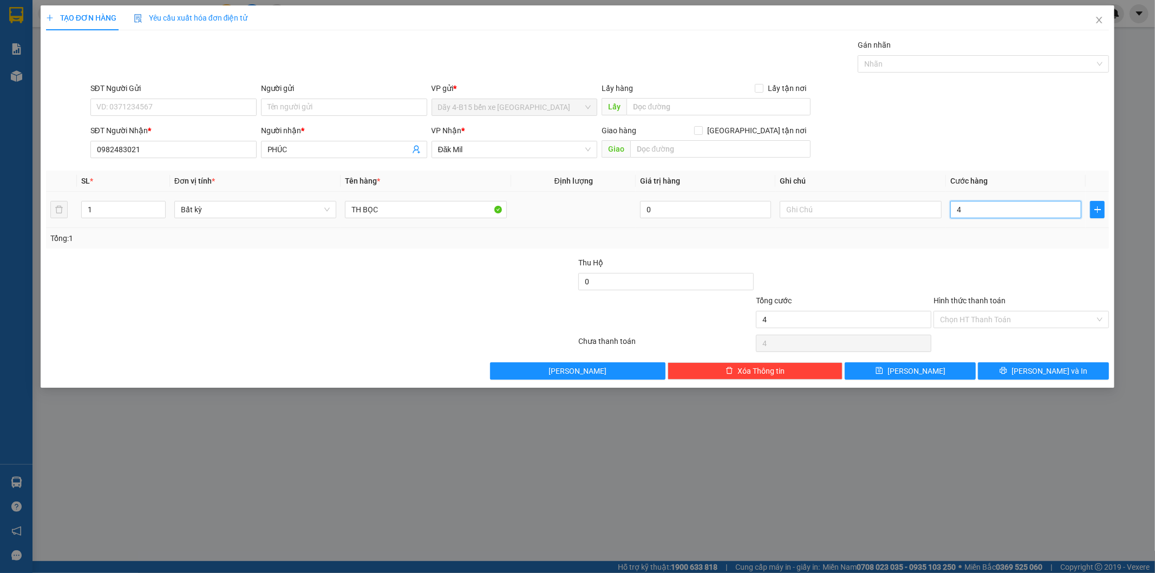
type input "40"
type input "40.000"
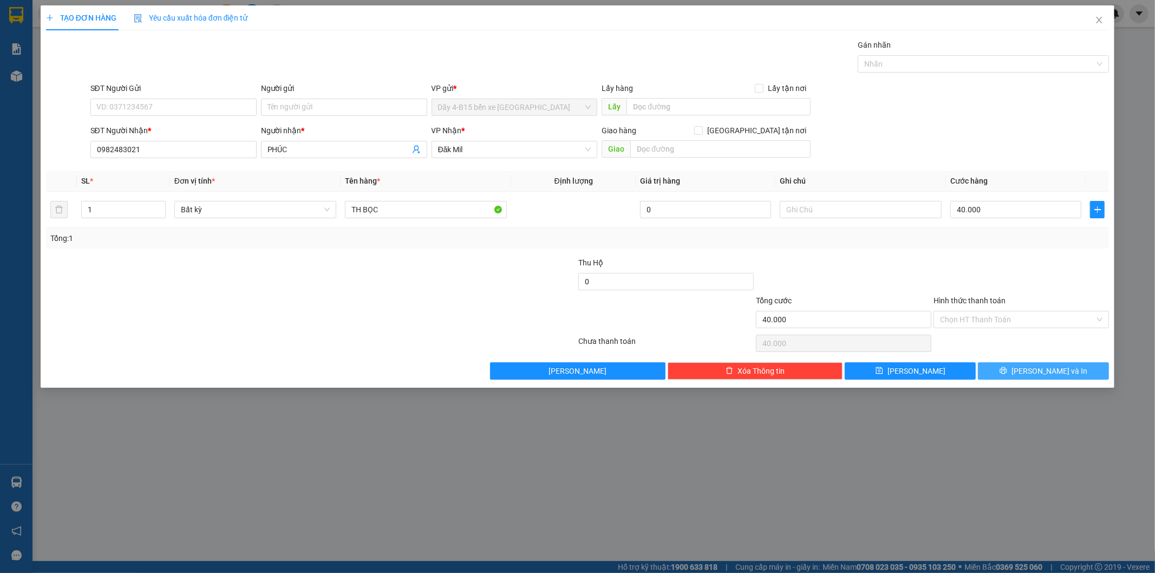
click at [1038, 368] on span "[PERSON_NAME] và In" at bounding box center [1049, 371] width 76 height 12
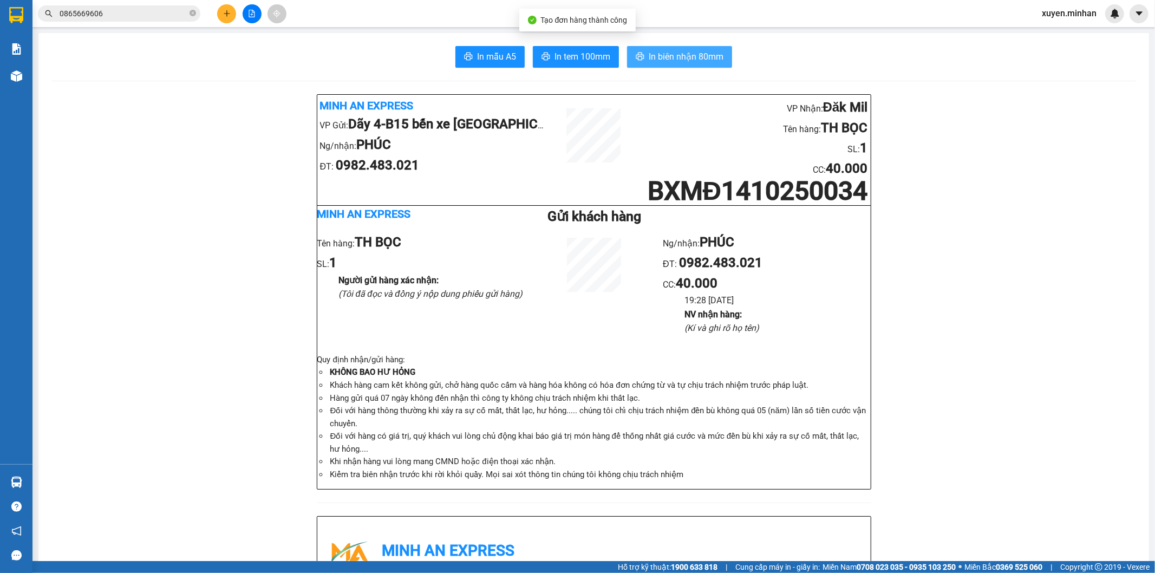
click at [674, 51] on span "In biên nhận 80mm" at bounding box center [686, 57] width 75 height 14
click at [567, 54] on span "In tem 100mm" at bounding box center [582, 57] width 56 height 14
click at [195, 12] on icon "close-circle" at bounding box center [192, 13] width 6 height 6
click at [168, 9] on input "text" at bounding box center [124, 14] width 128 height 12
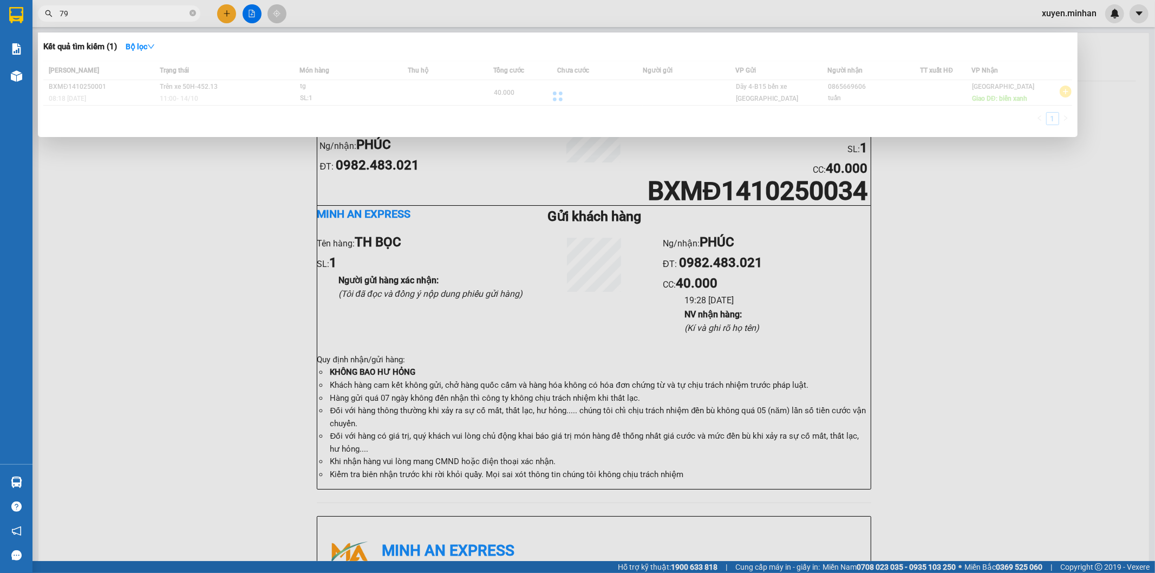
type input "7"
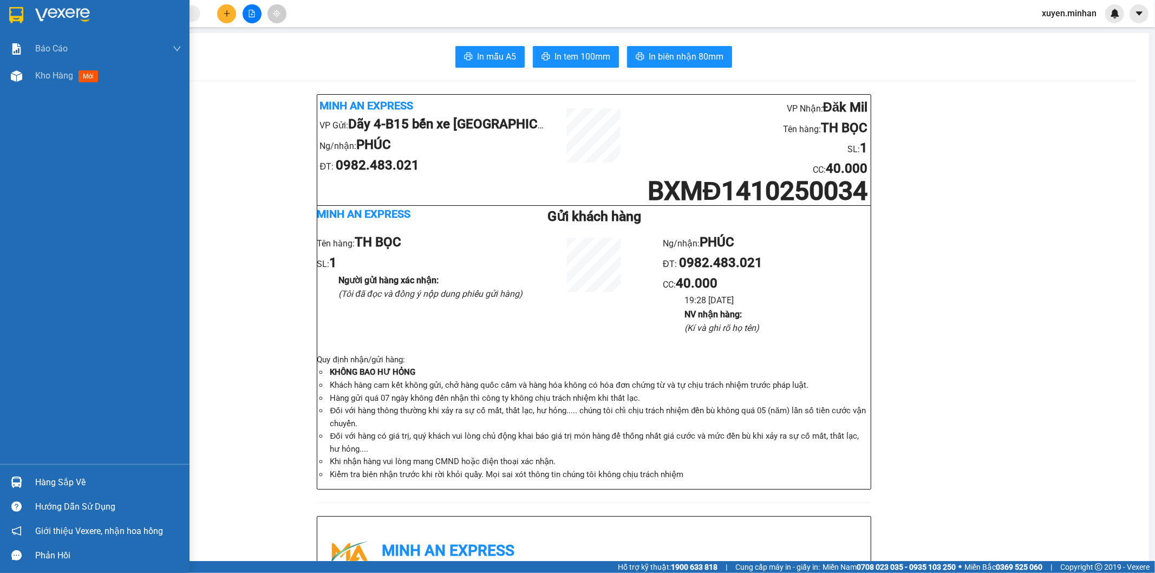
drag, startPoint x: 18, startPoint y: 17, endPoint x: 40, endPoint y: 16, distance: 21.7
click at [18, 17] on img at bounding box center [16, 15] width 14 height 16
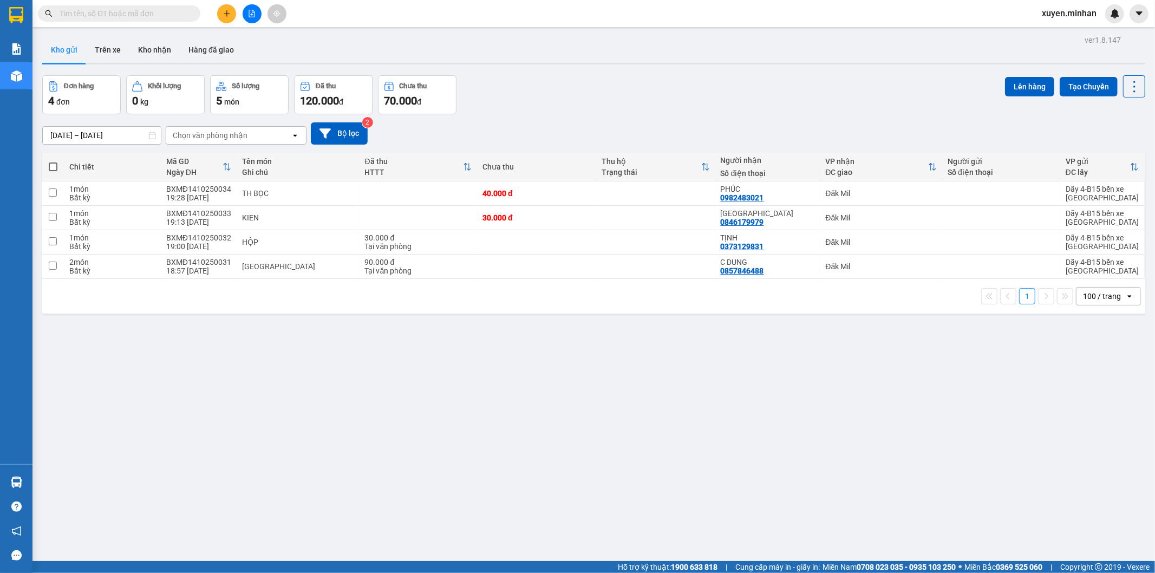
click at [49, 165] on span at bounding box center [53, 166] width 9 height 9
click at [53, 161] on input "checkbox" at bounding box center [53, 161] width 0 height 0
checkbox input "true"
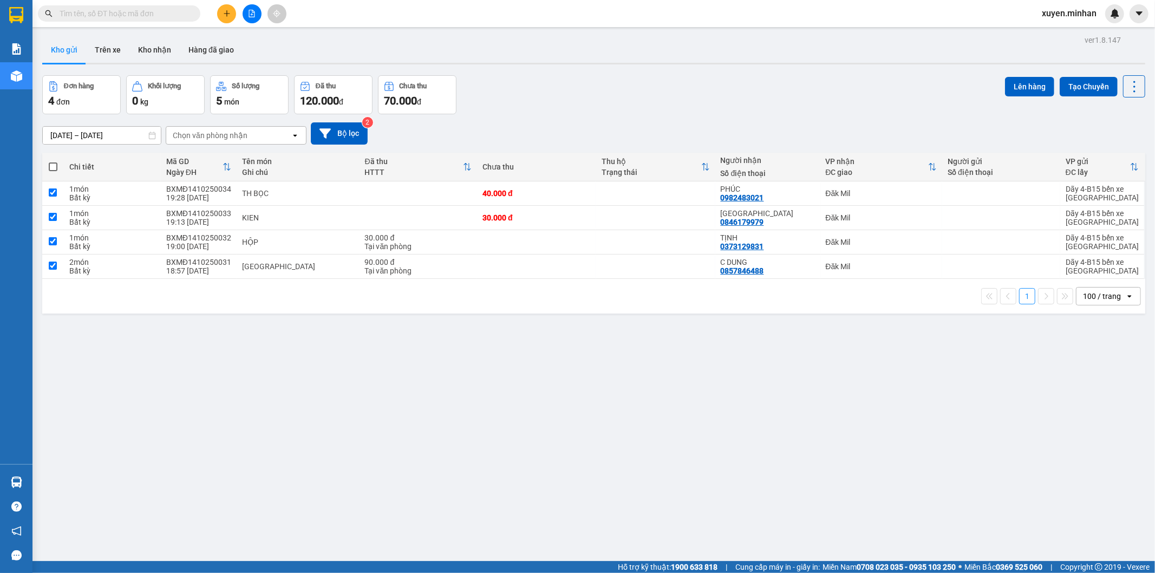
checkbox input "true"
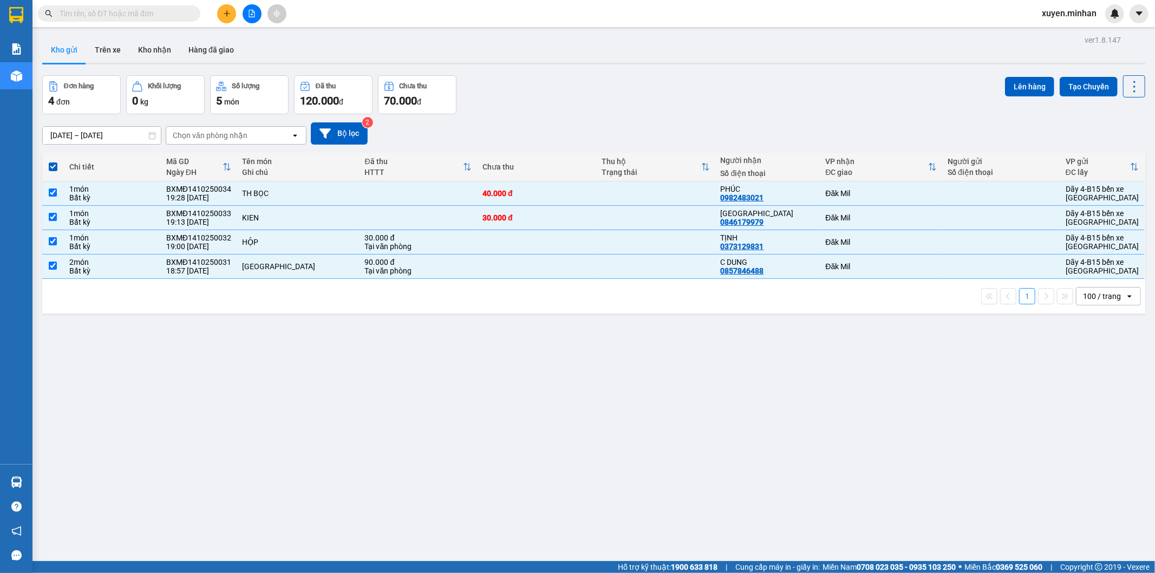
click at [1010, 74] on div "ver 1.8.147 Kho gửi Trên xe Kho nhận Hàng đã giao Đơn hàng 4 đơn Khối lượng 0 k…" at bounding box center [593, 318] width 1111 height 573
click at [1016, 89] on button "Lên hàng" at bounding box center [1029, 86] width 49 height 19
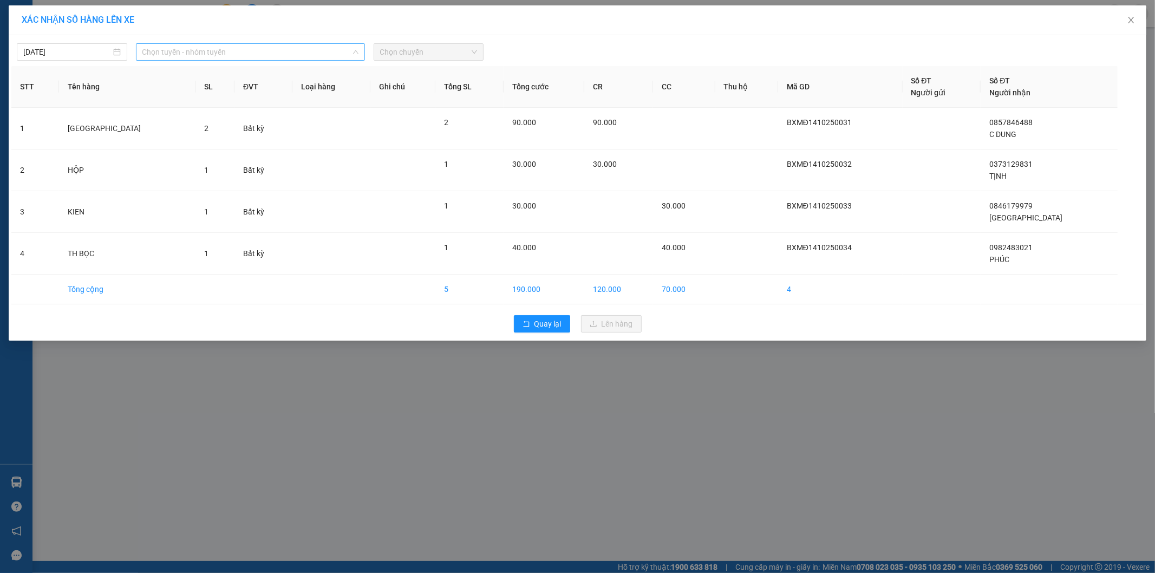
drag, startPoint x: 306, startPoint y: 50, endPoint x: 263, endPoint y: 82, distance: 53.8
click at [305, 51] on span "Chọn tuyến - nhóm tuyến" at bounding box center [250, 52] width 216 height 16
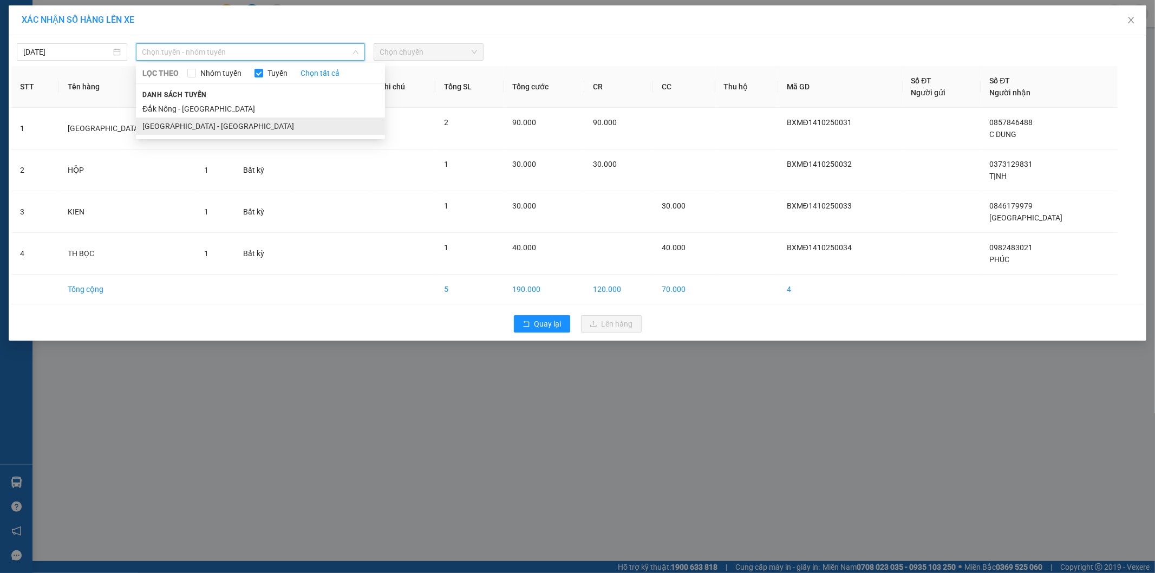
drag, startPoint x: 186, startPoint y: 121, endPoint x: 371, endPoint y: 95, distance: 187.5
click at [185, 121] on li "[GEOGRAPHIC_DATA] - [GEOGRAPHIC_DATA]" at bounding box center [260, 125] width 249 height 17
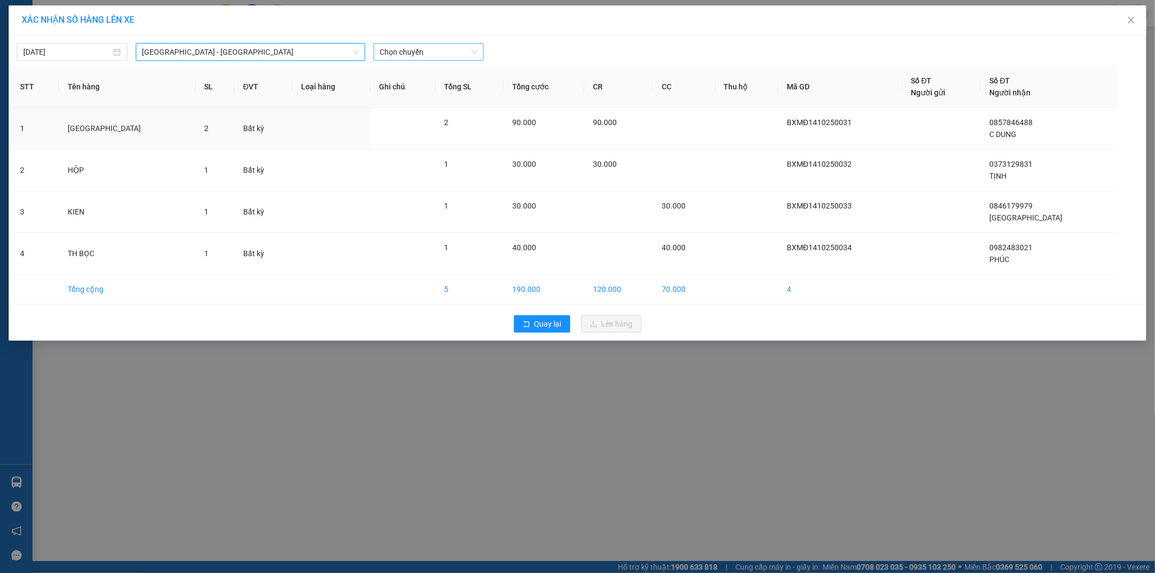
click at [433, 56] on span "Chọn chuyến" at bounding box center [428, 52] width 97 height 16
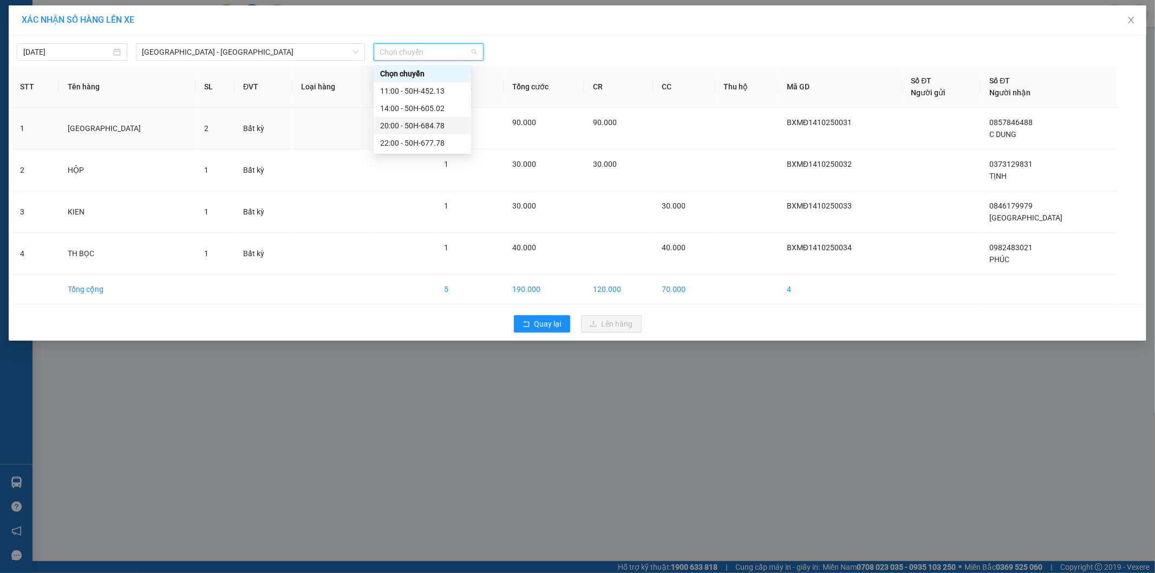
click at [440, 122] on div "20:00 - 50H-684.78" at bounding box center [422, 126] width 84 height 12
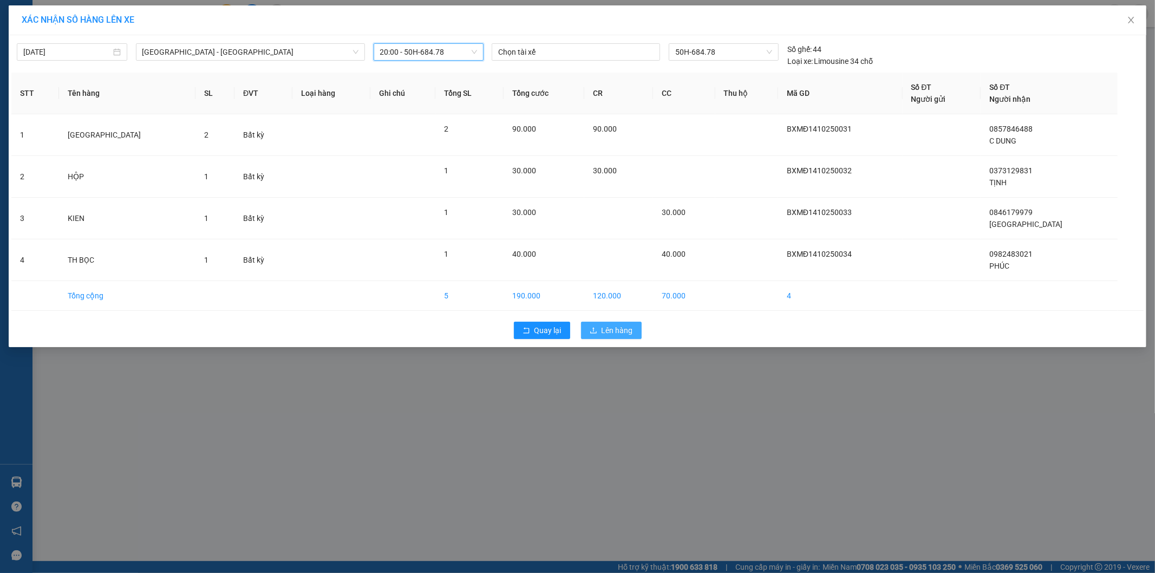
click at [618, 332] on span "Lên hàng" at bounding box center [616, 330] width 31 height 12
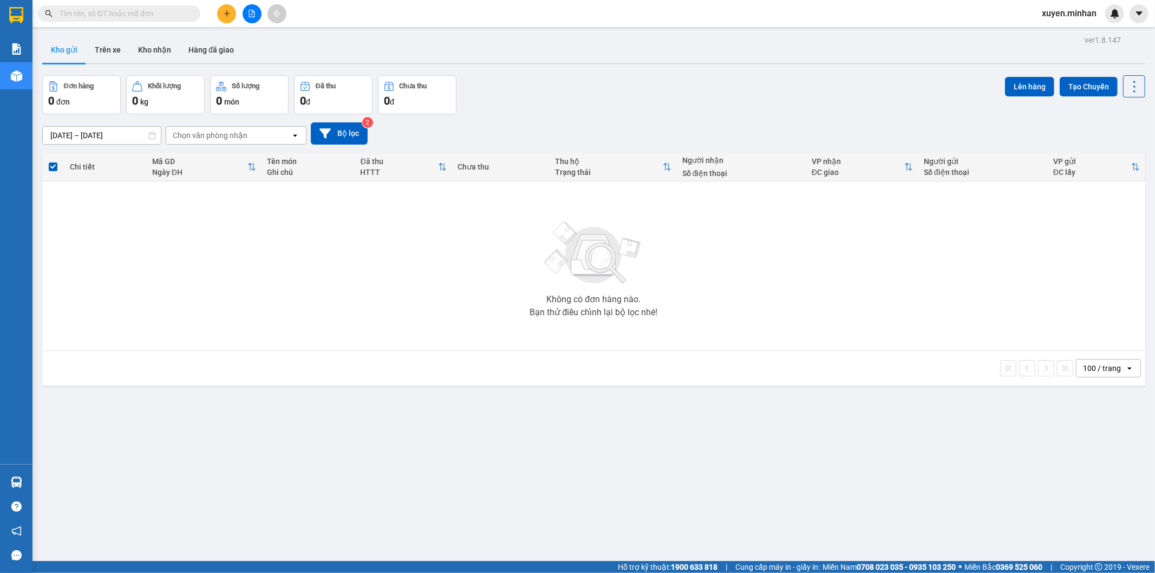
click at [606, 313] on div "Bạn thử điều chỉnh lại bộ lọc nhé!" at bounding box center [593, 312] width 128 height 9
drag, startPoint x: 604, startPoint y: 314, endPoint x: 607, endPoint y: 322, distance: 9.0
click at [606, 319] on div "Không có đơn hàng nào. Bạn thử điều chỉnh lại bộ lọc nhé!" at bounding box center [594, 266] width 1092 height 162
